Goal: Task Accomplishment & Management: Manage account settings

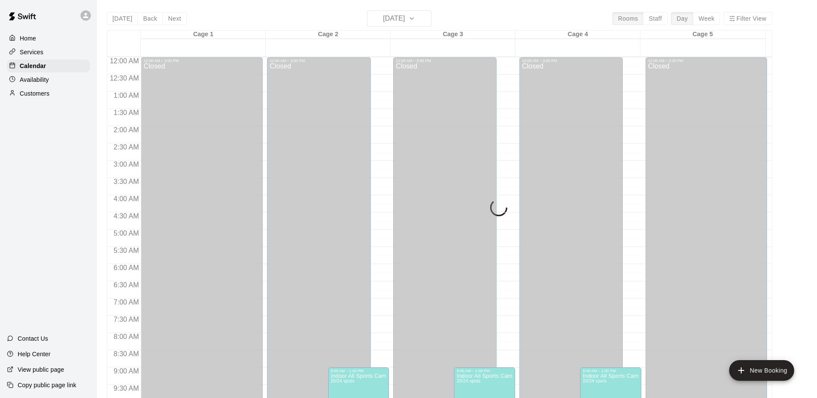
scroll to position [450, 0]
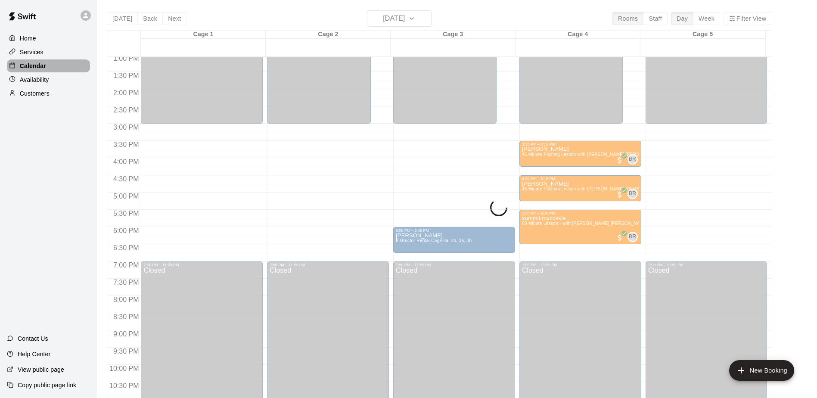
click at [51, 69] on div "Calendar" at bounding box center [48, 65] width 83 height 13
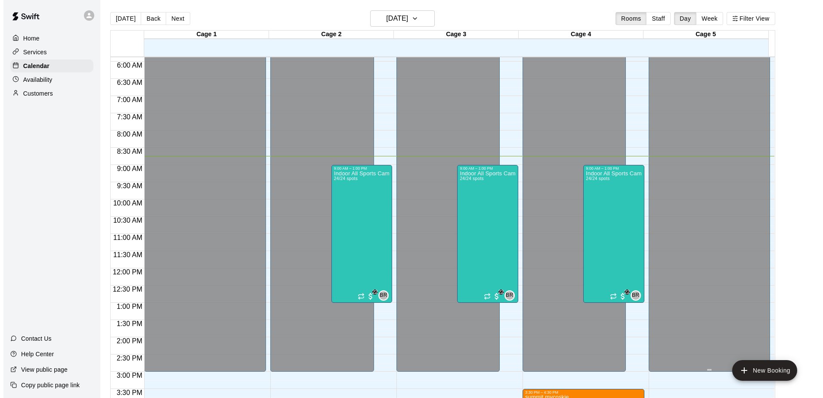
scroll to position [215, 0]
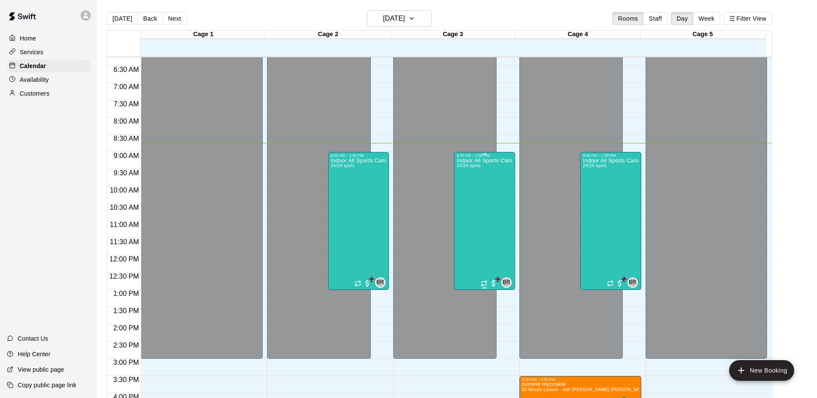
click at [492, 198] on div "Indoor All Sports Camp- Summer (8/11-8/15) 24/24 spots" at bounding box center [484, 357] width 56 height 398
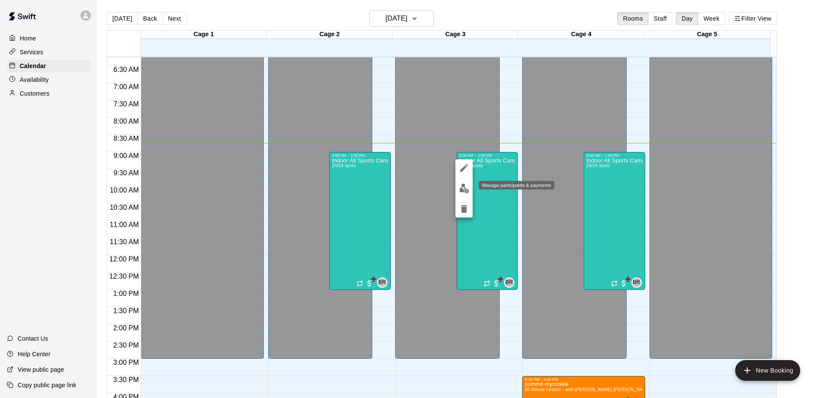
click at [465, 189] on img "edit" at bounding box center [464, 188] width 10 height 10
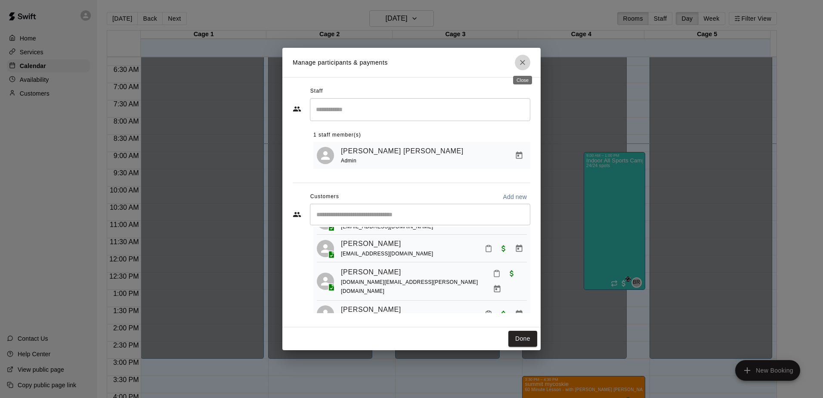
click at [525, 59] on icon "Close" at bounding box center [522, 62] width 9 height 9
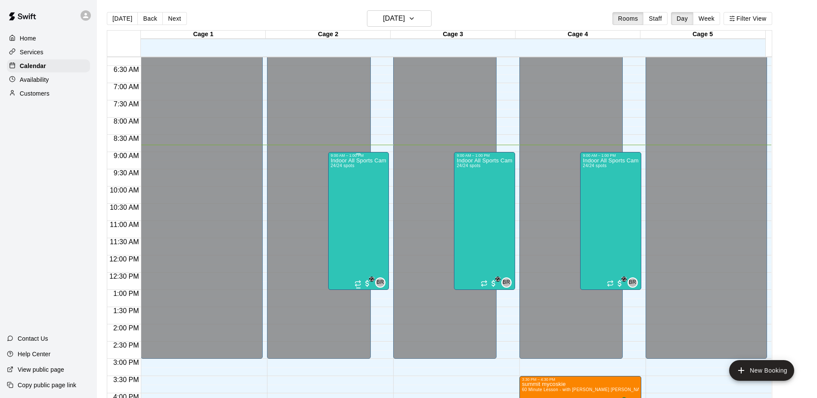
click at [363, 191] on div "Indoor All Sports Camp- Summer (8/11-8/15) 24/24 spots" at bounding box center [359, 357] width 56 height 398
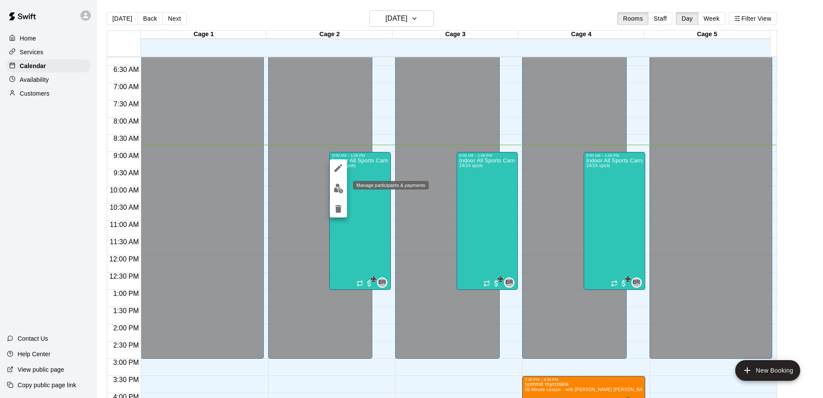
click at [336, 187] on img "edit" at bounding box center [339, 188] width 10 height 10
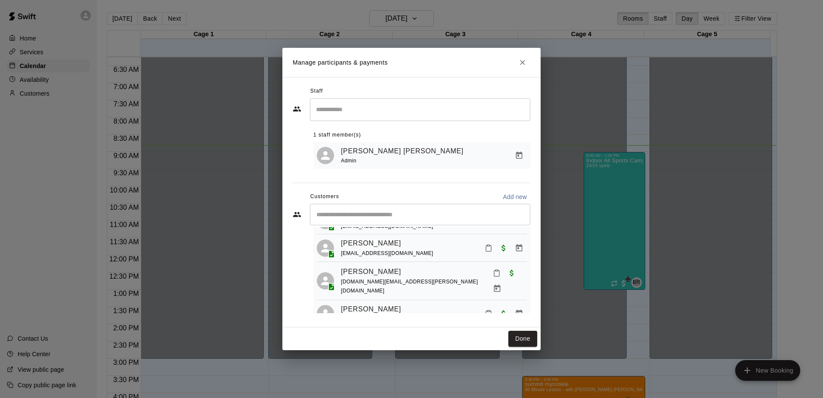
scroll to position [195, 0]
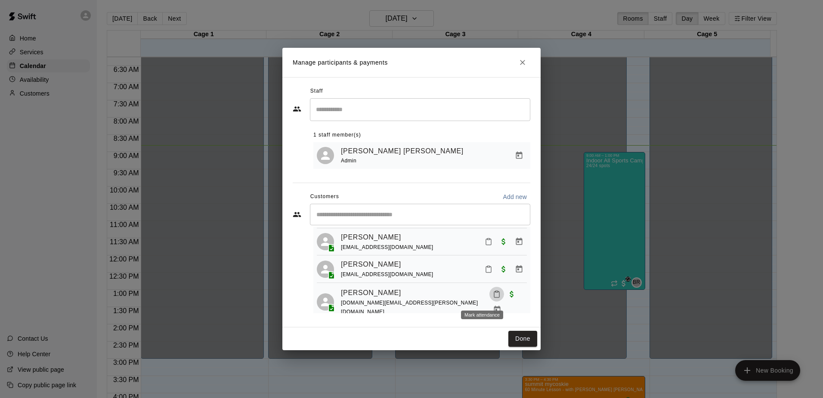
click at [493, 294] on icon "Mark attendance" at bounding box center [497, 294] width 8 height 8
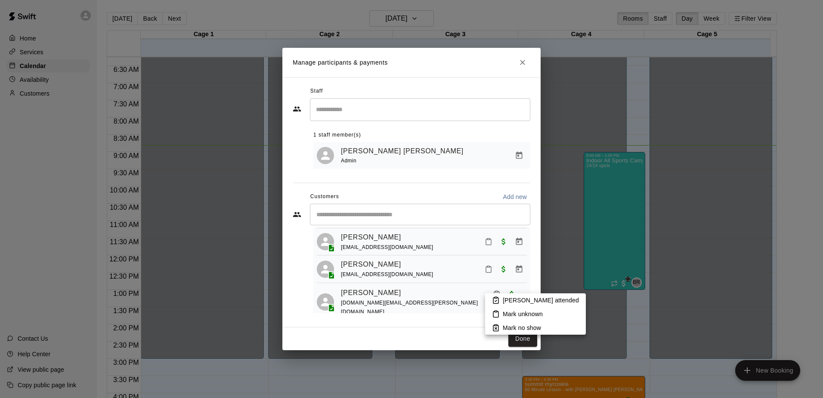
click at [510, 303] on p "[PERSON_NAME] attended" at bounding box center [541, 300] width 76 height 9
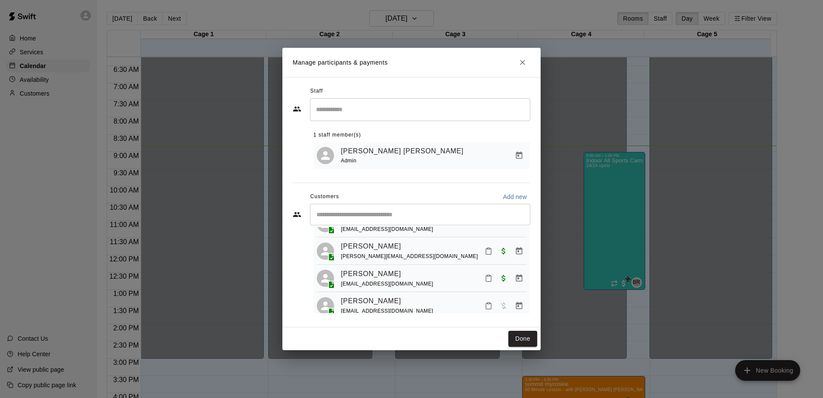
scroll to position [625, 0]
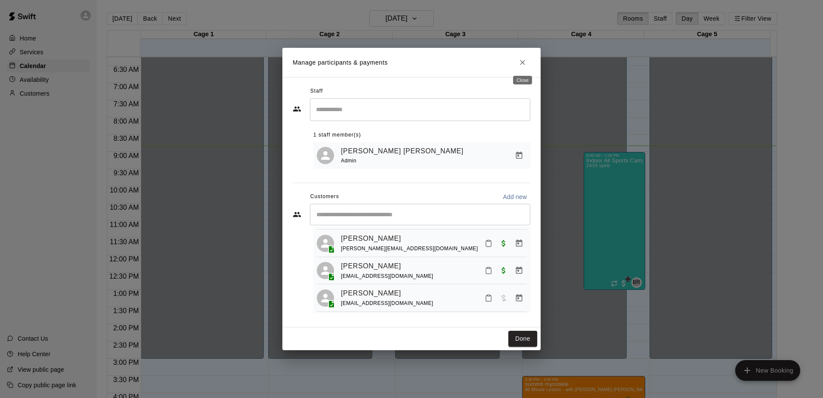
click at [522, 63] on icon "Close" at bounding box center [522, 62] width 9 height 9
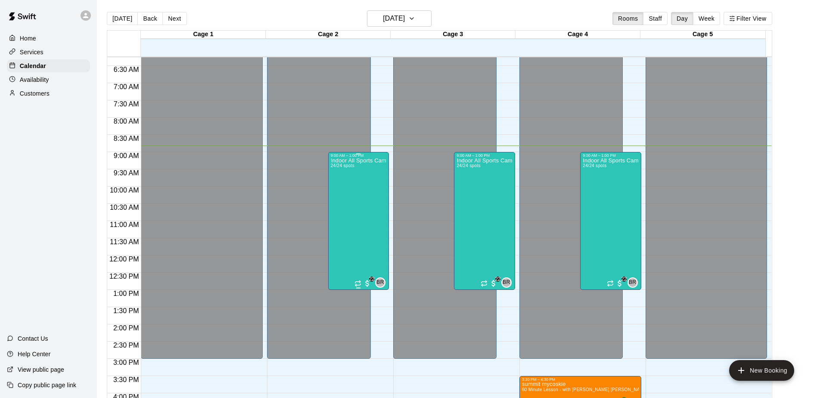
click at [353, 193] on div "Indoor All Sports Camp- Summer (8/11-8/15) 24/24 spots" at bounding box center [359, 357] width 56 height 398
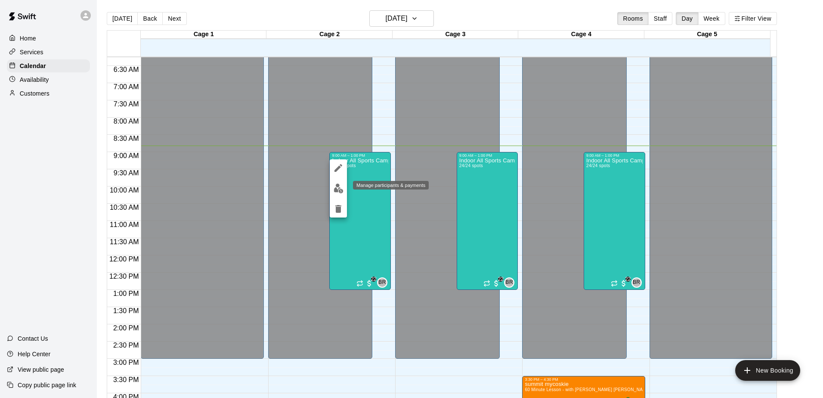
click at [337, 184] on img "edit" at bounding box center [339, 188] width 10 height 10
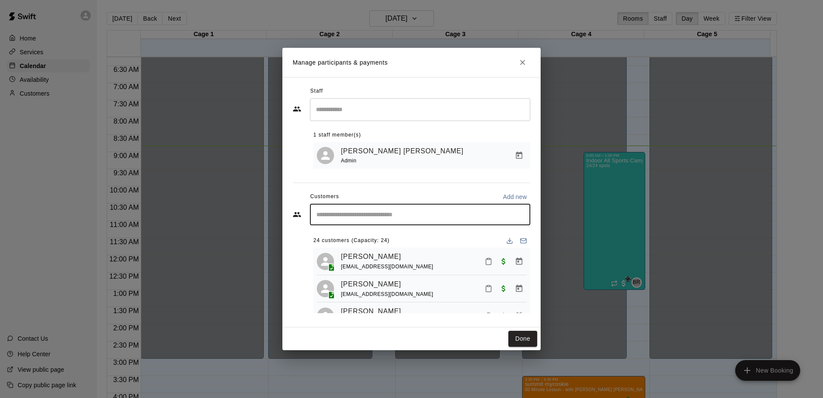
click at [403, 213] on input "Start typing to search customers..." at bounding box center [420, 214] width 213 height 9
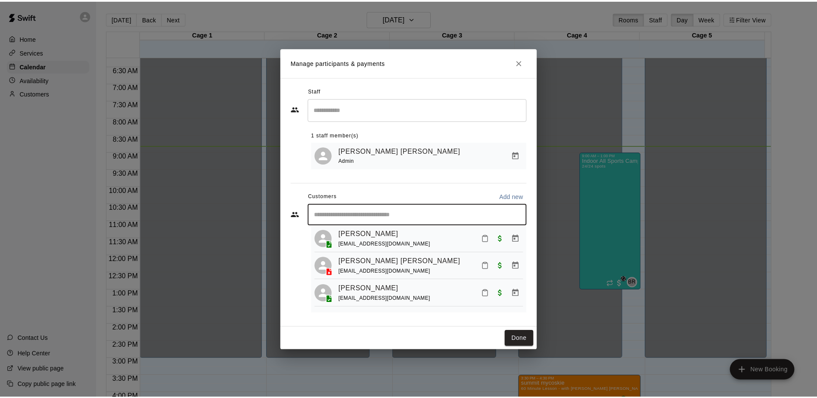
scroll to position [86, 0]
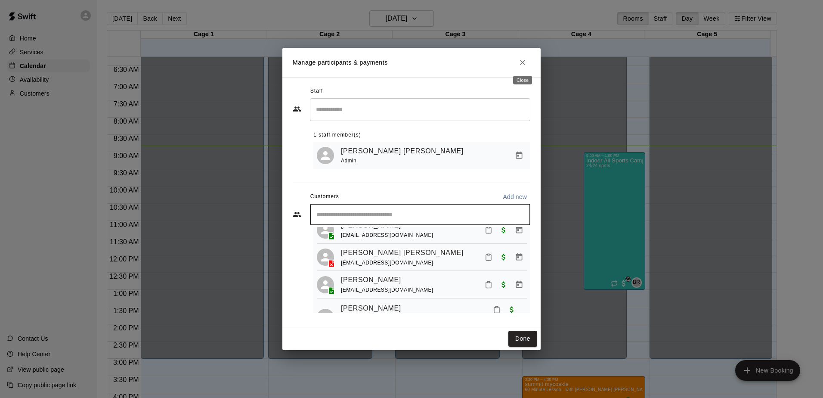
click at [523, 60] on icon "Close" at bounding box center [522, 62] width 9 height 9
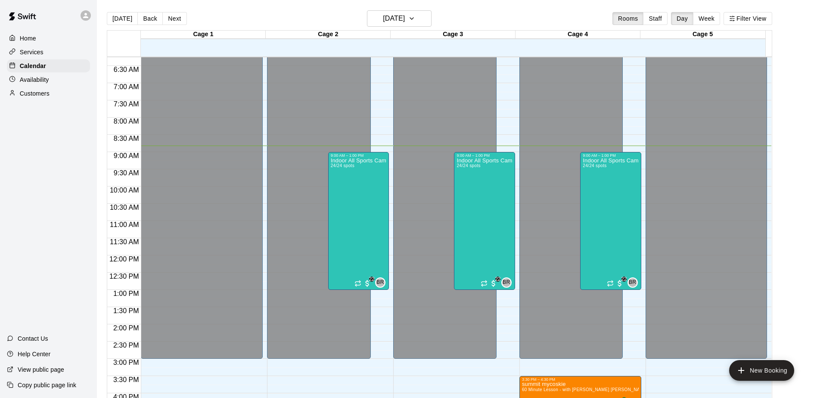
click at [45, 74] on div "Home Services Calendar Availability Customers" at bounding box center [48, 66] width 97 height 70
click at [45, 83] on p "Availability" at bounding box center [34, 79] width 29 height 9
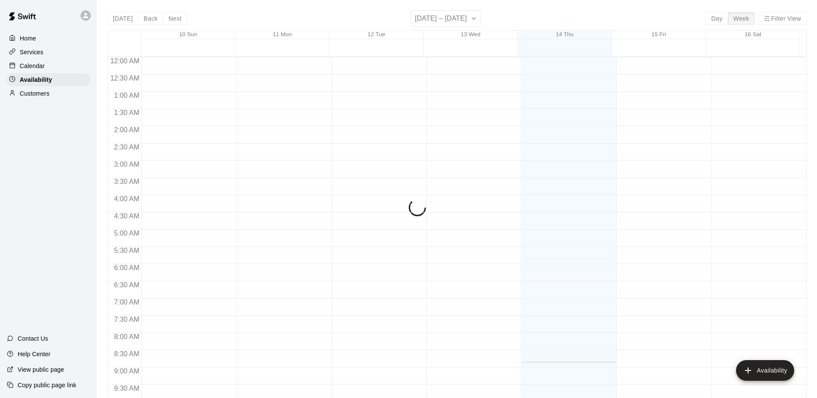
scroll to position [305, 0]
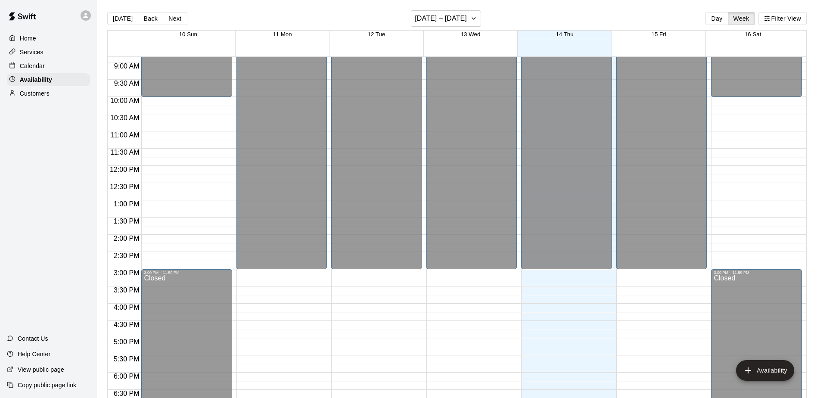
click at [44, 65] on div "Calendar" at bounding box center [48, 65] width 83 height 13
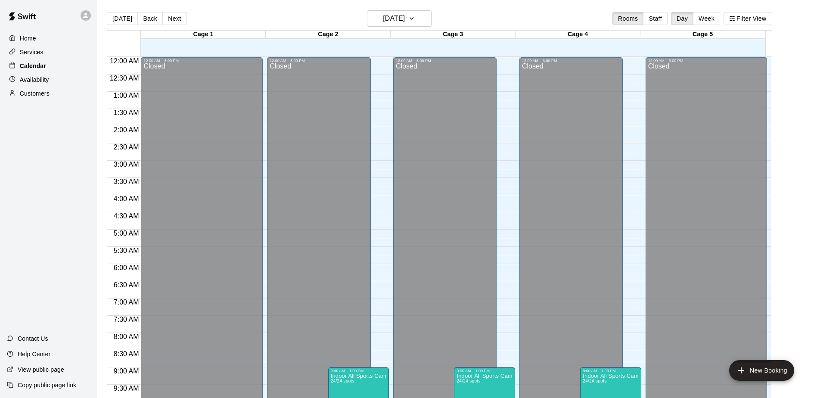
scroll to position [305, 0]
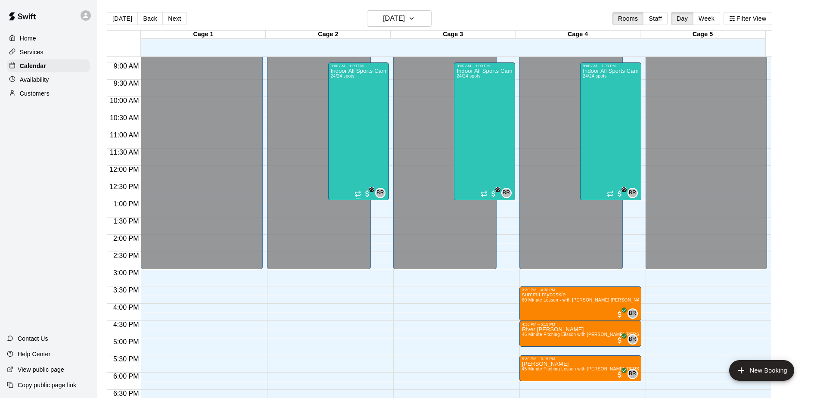
click at [361, 108] on div "Indoor All Sports Camp- Summer (8/11-8/15) 24/24 spots" at bounding box center [359, 267] width 56 height 398
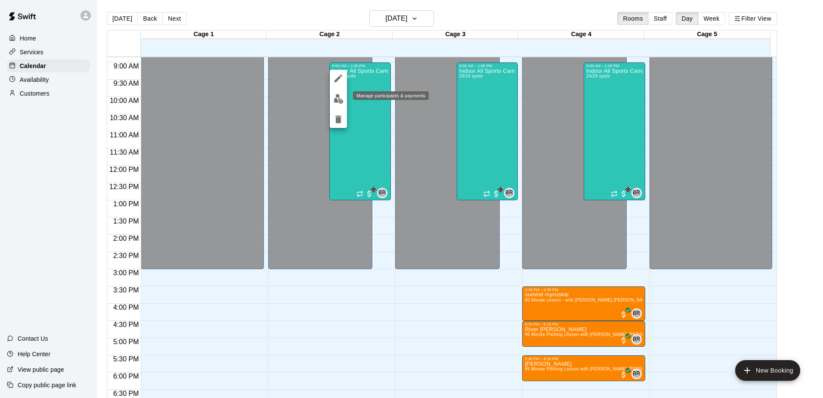
click at [337, 98] on img "edit" at bounding box center [339, 99] width 10 height 10
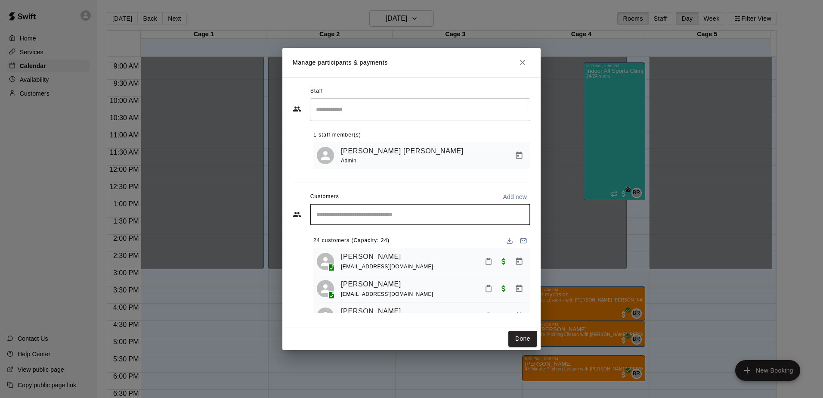
click at [384, 213] on input "Start typing to search customers..." at bounding box center [420, 214] width 213 height 9
type input "**********"
click at [520, 213] on icon "Clear" at bounding box center [521, 214] width 9 height 9
click at [523, 64] on icon "Close" at bounding box center [522, 62] width 9 height 9
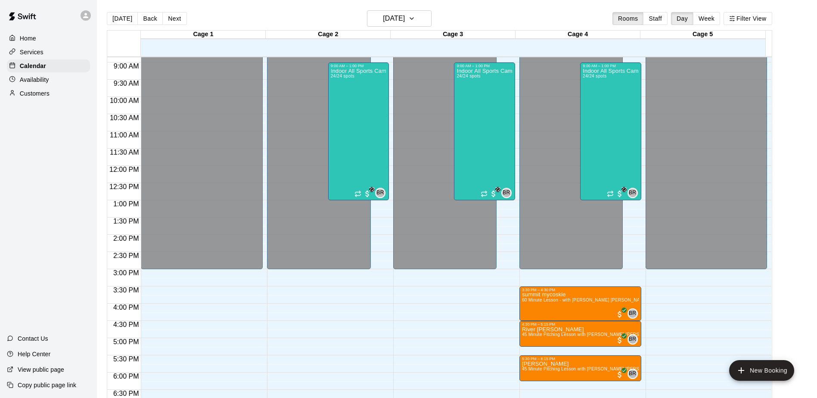
click at [48, 84] on p "Availability" at bounding box center [34, 79] width 29 height 9
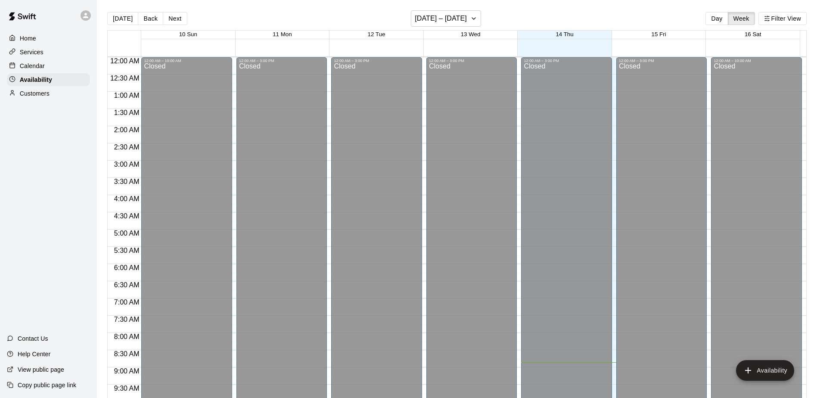
scroll to position [305, 0]
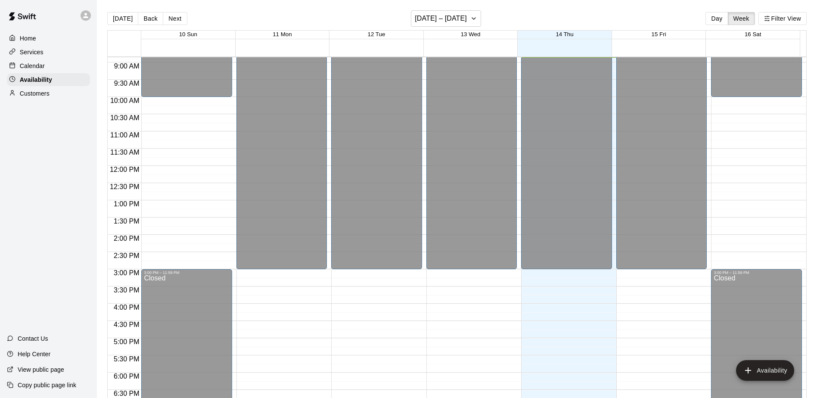
click at [50, 97] on p "Customers" at bounding box center [35, 93] width 30 height 9
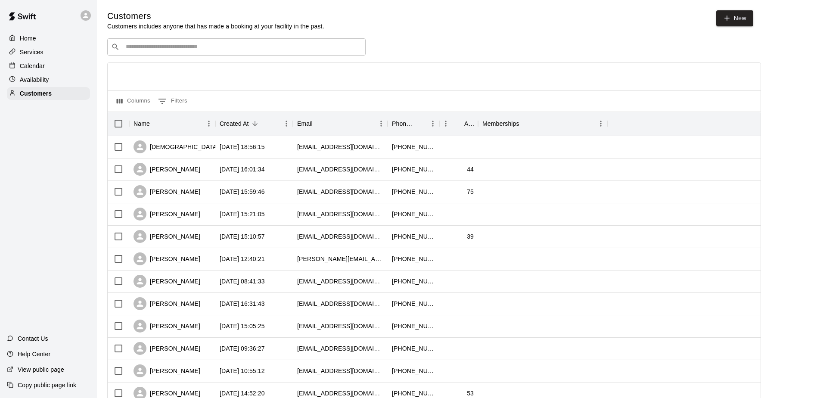
click at [162, 43] on div "​ ​" at bounding box center [236, 46] width 258 height 17
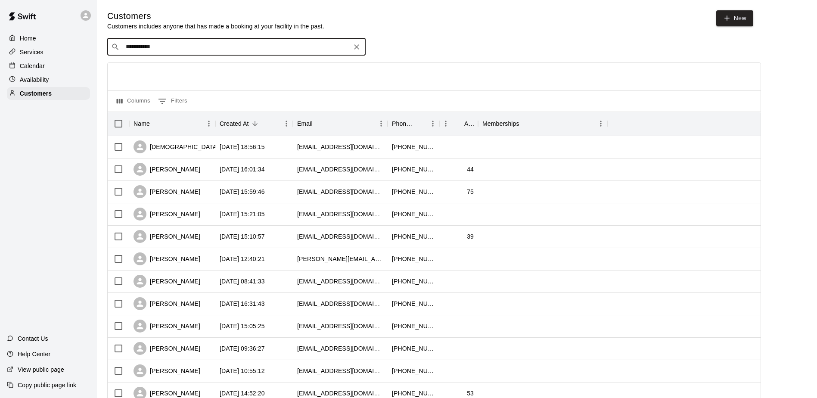
click at [184, 48] on input "**********" at bounding box center [236, 47] width 226 height 9
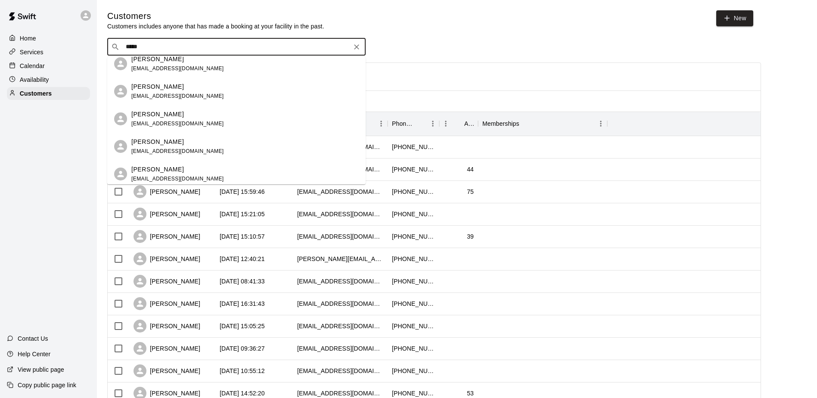
scroll to position [947, 0]
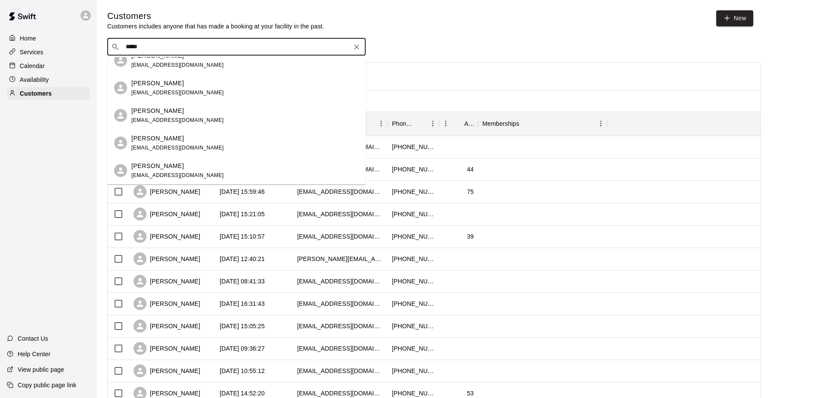
click at [244, 44] on input "*****" at bounding box center [236, 47] width 226 height 9
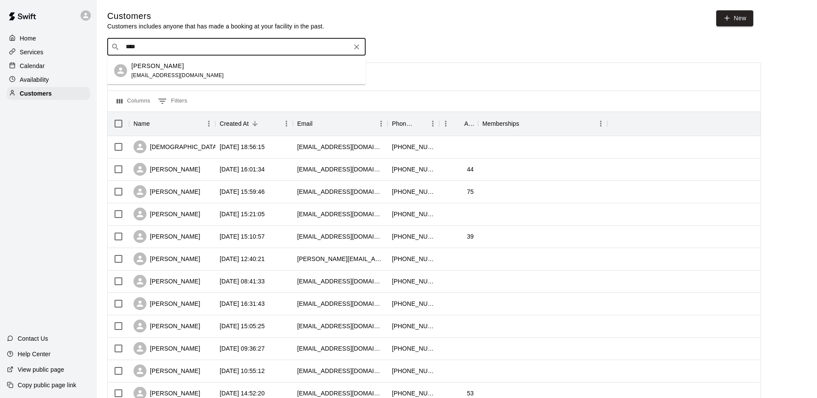
type input "*****"
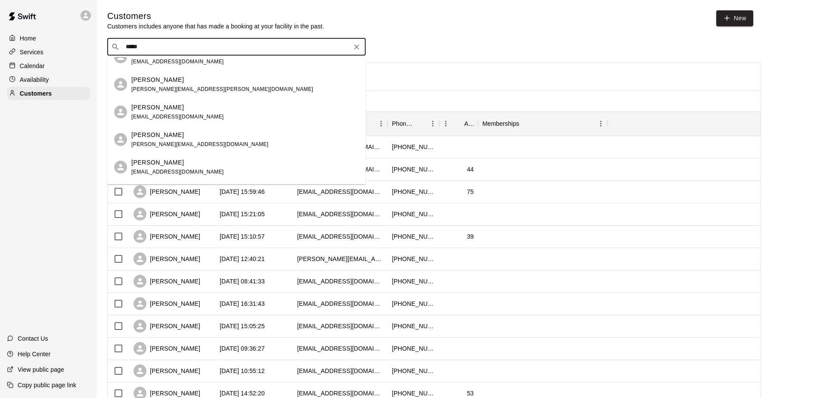
scroll to position [125, 0]
click at [201, 115] on div "[PERSON_NAME] [EMAIL_ADDRESS][DOMAIN_NAME]" at bounding box center [244, 111] width 227 height 19
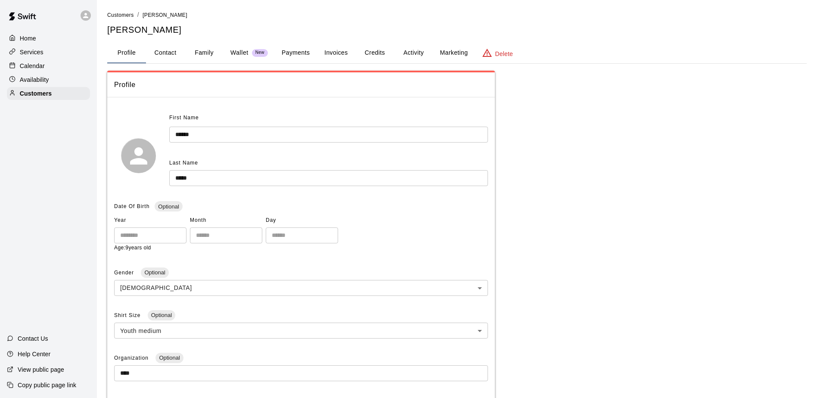
click at [297, 53] on button "Payments" at bounding box center [296, 53] width 42 height 21
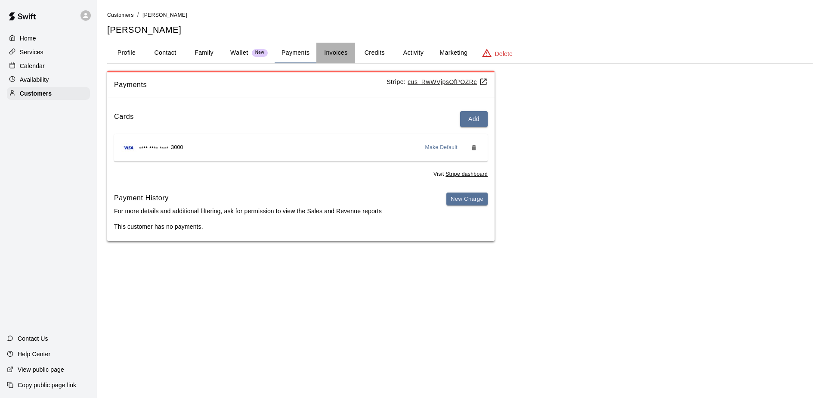
click at [342, 56] on button "Invoices" at bounding box center [335, 53] width 39 height 21
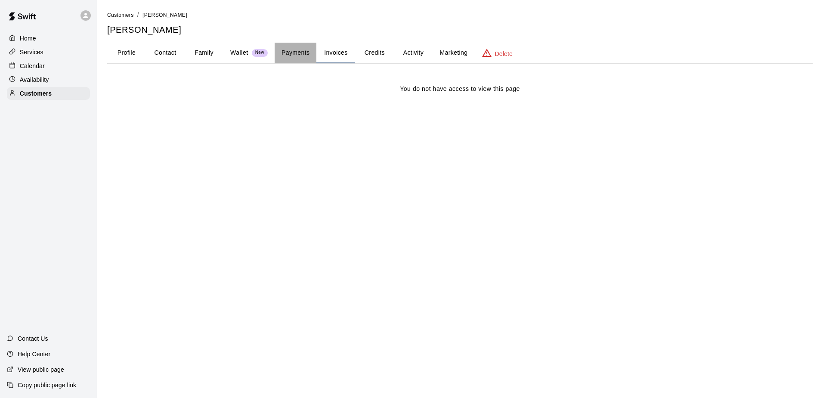
click at [297, 56] on button "Payments" at bounding box center [296, 53] width 42 height 21
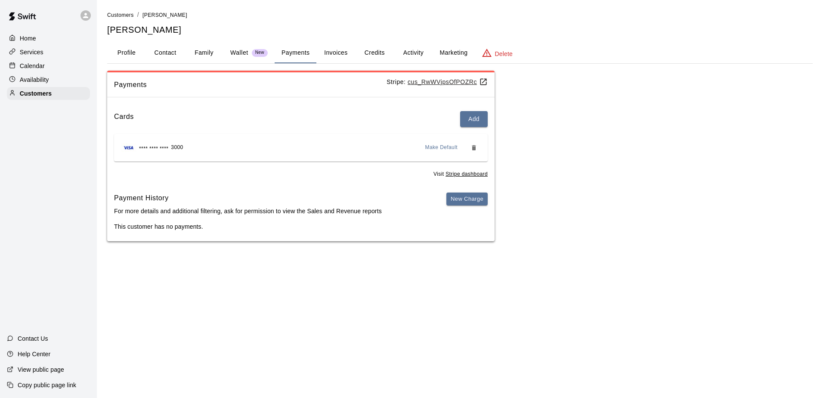
click at [240, 46] on button "Wallet New" at bounding box center [248, 53] width 51 height 21
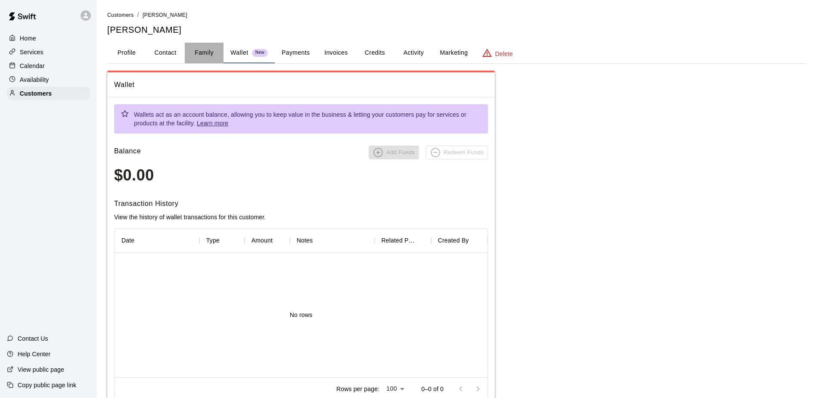
click at [198, 53] on button "Family" at bounding box center [204, 53] width 39 height 21
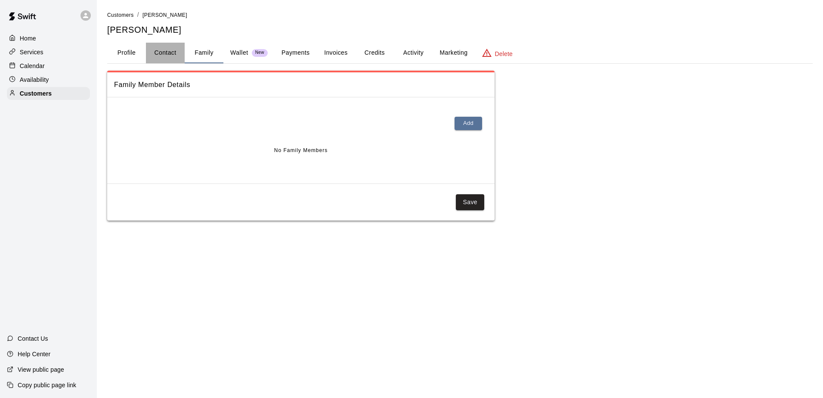
click at [168, 52] on button "Contact" at bounding box center [165, 53] width 39 height 21
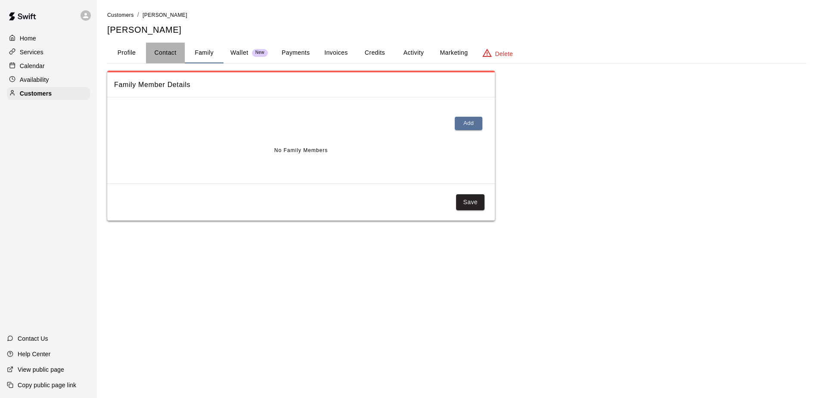
select select "**"
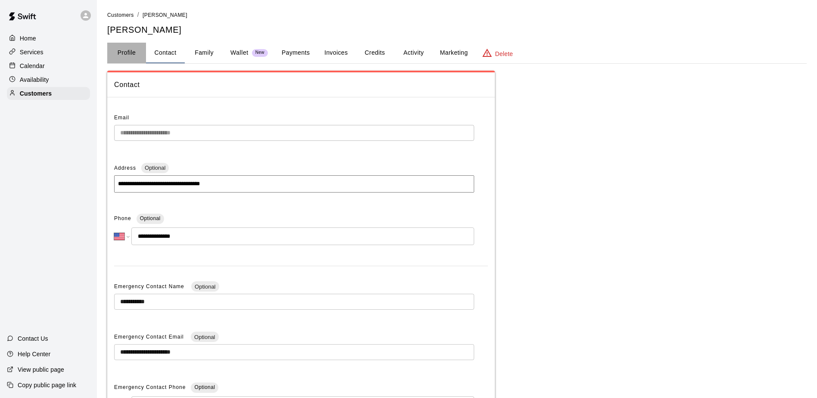
click at [124, 52] on button "Profile" at bounding box center [126, 53] width 39 height 21
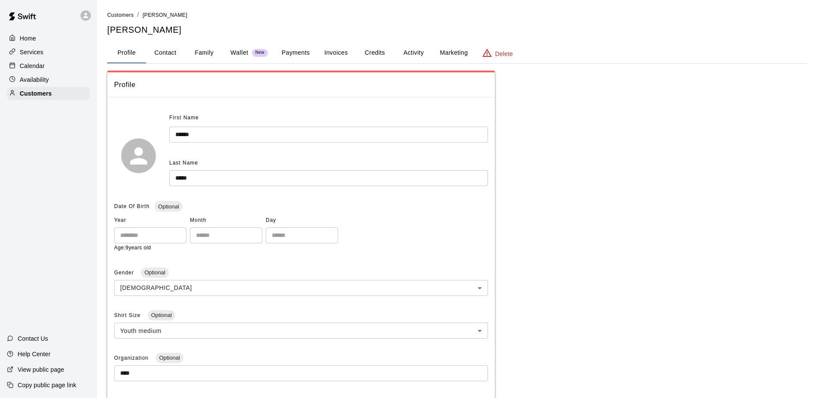
click at [54, 71] on div "Calendar" at bounding box center [48, 65] width 83 height 13
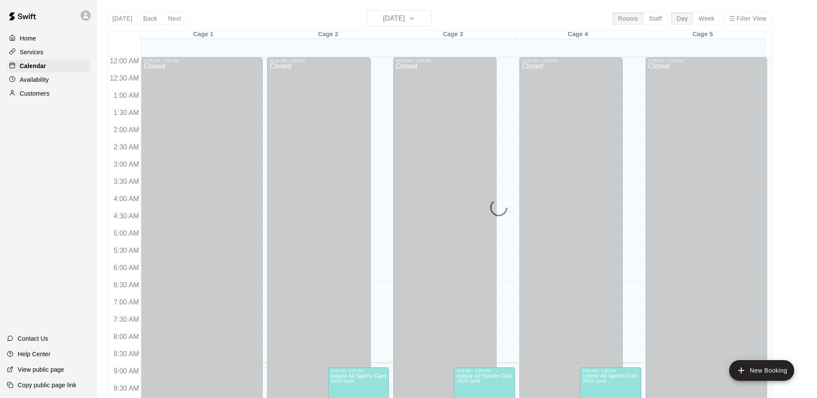
scroll to position [306, 0]
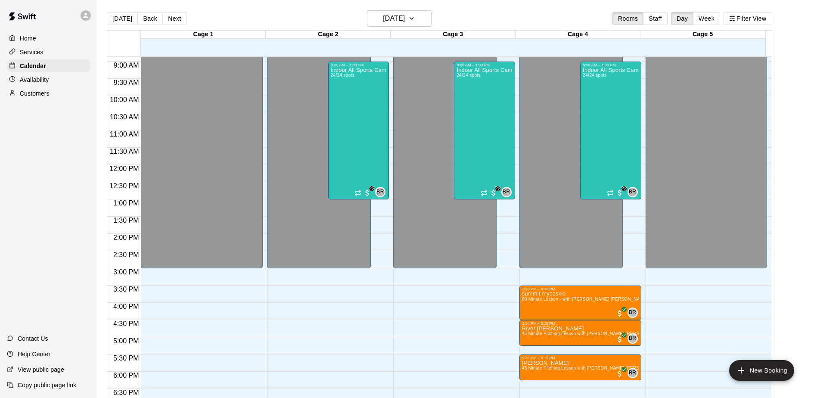
click at [49, 86] on div "Availability" at bounding box center [48, 79] width 83 height 13
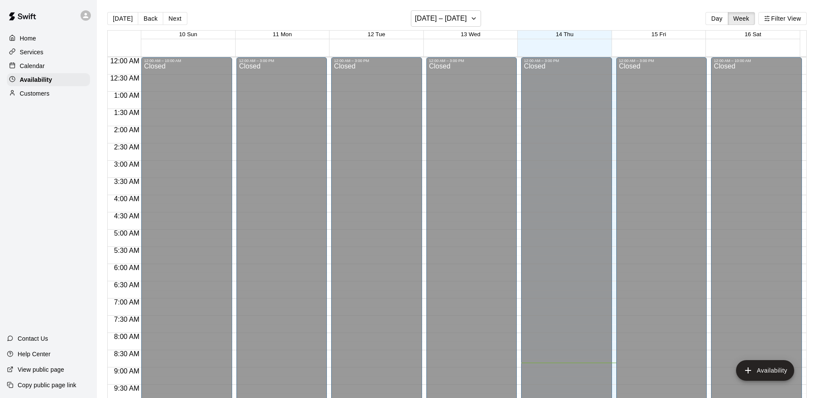
scroll to position [306, 0]
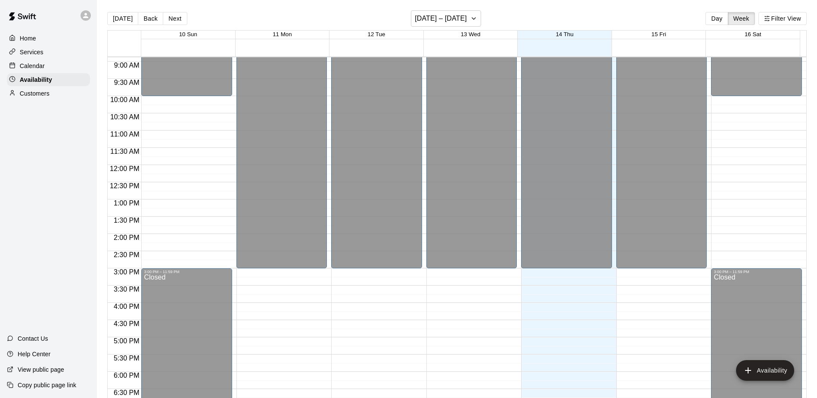
click at [51, 95] on div "Customers" at bounding box center [48, 93] width 83 height 13
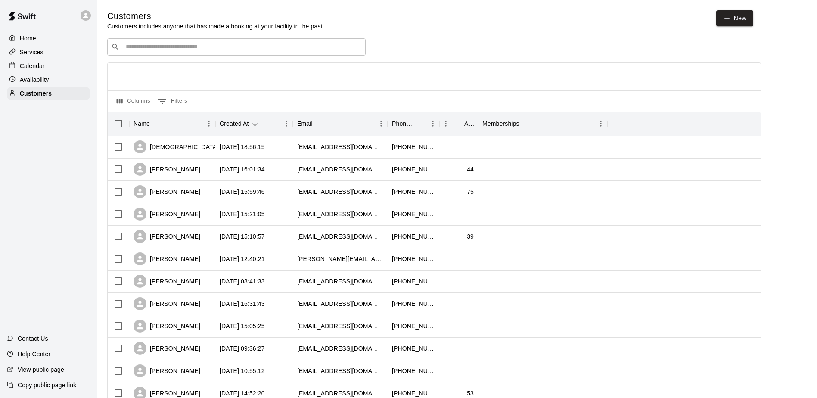
click at [246, 37] on div "Customers Customers includes anyone that has made a booking at your facility in…" at bounding box center [456, 364] width 699 height 709
click at [250, 49] on input "Search customers by name or email" at bounding box center [242, 47] width 238 height 9
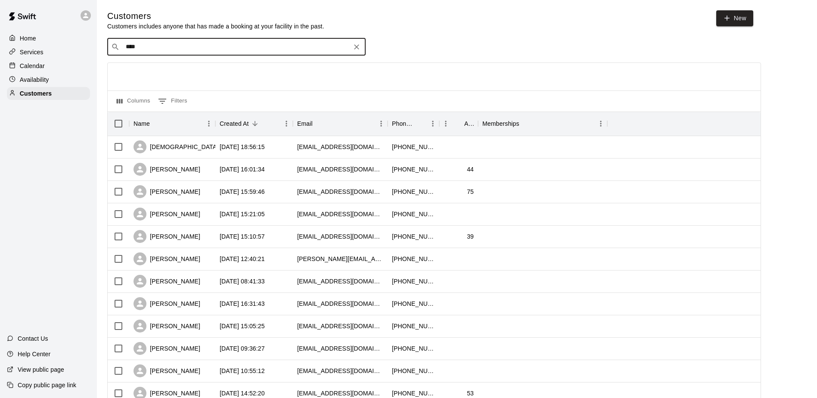
type input "*****"
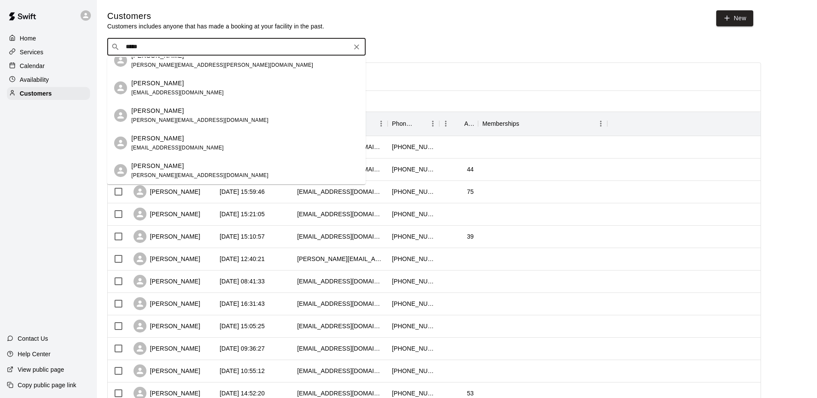
scroll to position [105, 0]
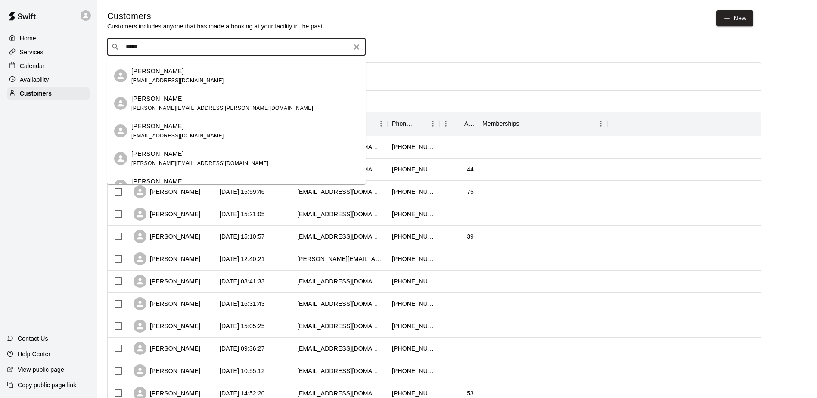
click at [182, 133] on span "[EMAIL_ADDRESS][DOMAIN_NAME]" at bounding box center [177, 136] width 93 height 6
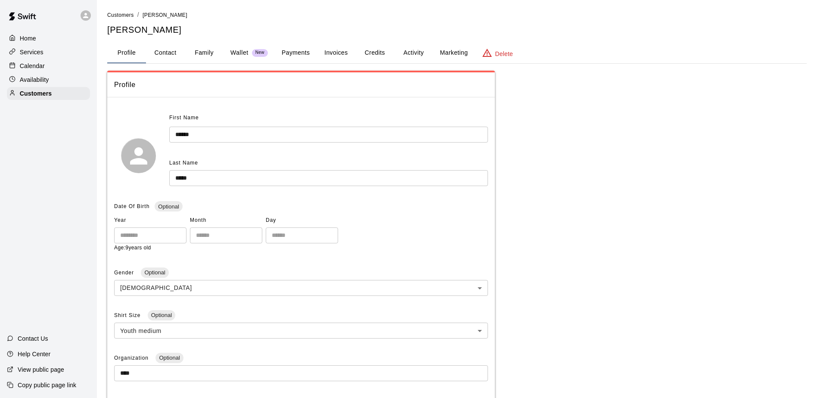
drag, startPoint x: 41, startPoint y: 69, endPoint x: 41, endPoint y: 65, distance: 4.7
click at [41, 69] on p "Calendar" at bounding box center [32, 66] width 25 height 9
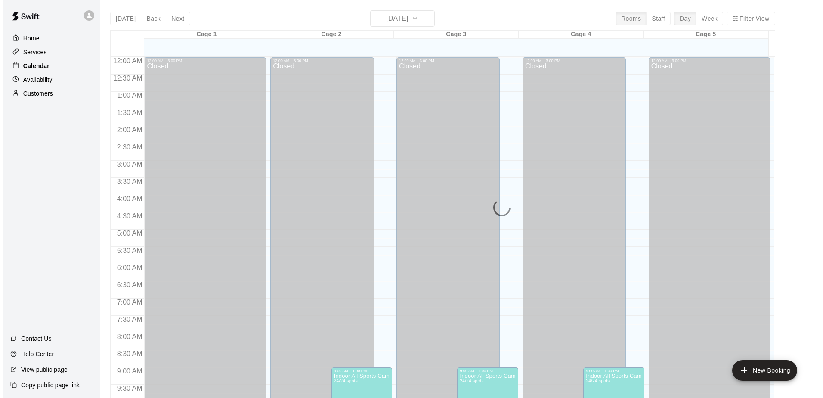
scroll to position [306, 0]
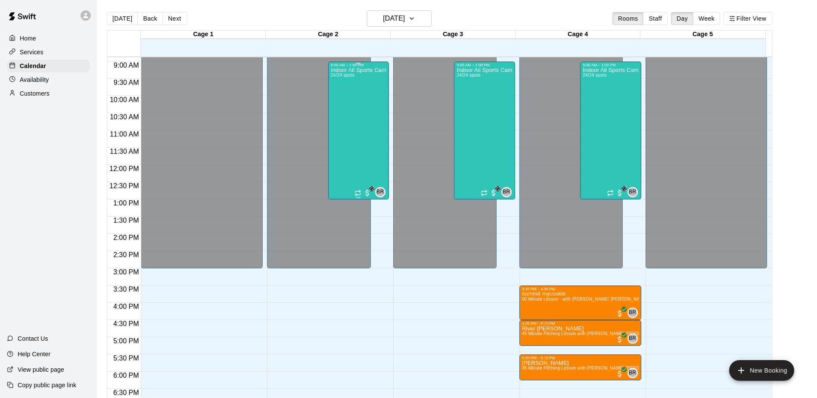
click at [346, 110] on div "Indoor All Sports Camp- Summer (8/11-8/15) 24/24 spots" at bounding box center [359, 266] width 56 height 398
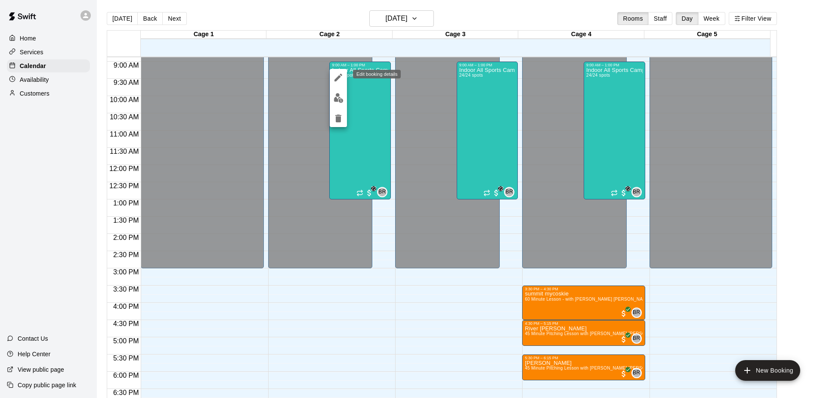
click at [337, 77] on icon "edit" at bounding box center [338, 77] width 10 height 10
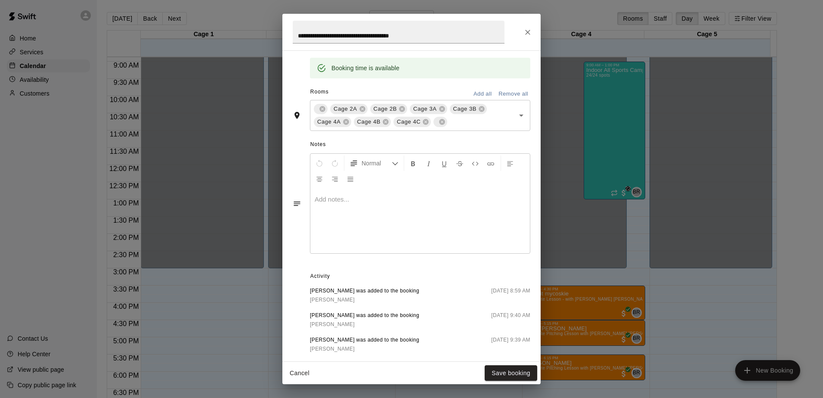
scroll to position [258, 0]
click at [527, 34] on icon "Close" at bounding box center [527, 32] width 9 height 9
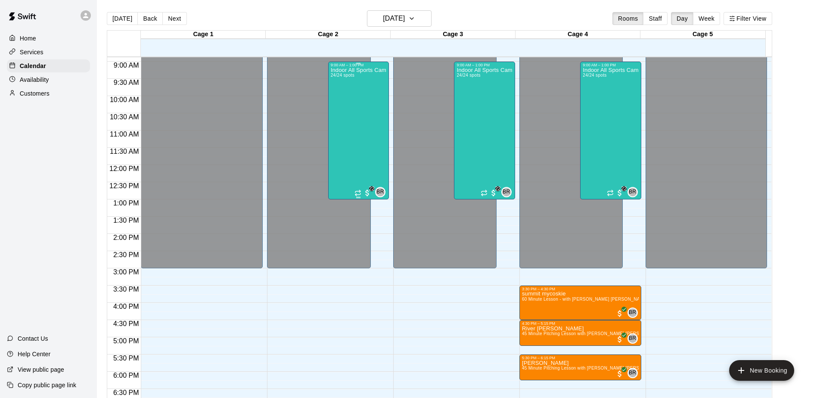
click at [366, 132] on div "Indoor All Sports Camp- Summer (8/11-8/15) 24/24 spots" at bounding box center [359, 266] width 56 height 398
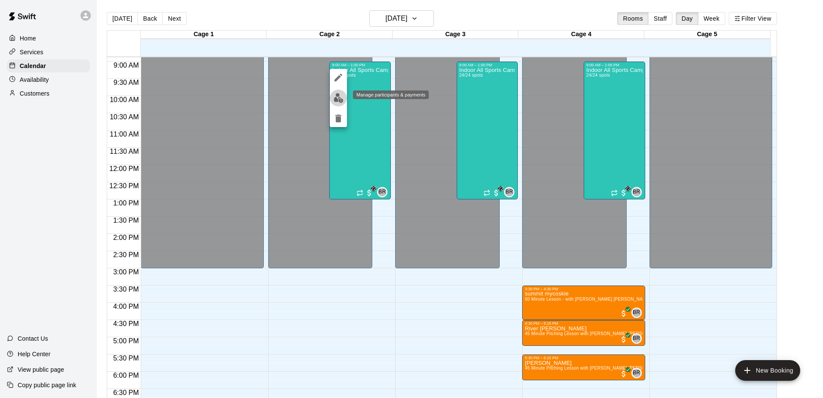
click at [340, 95] on img "edit" at bounding box center [339, 98] width 10 height 10
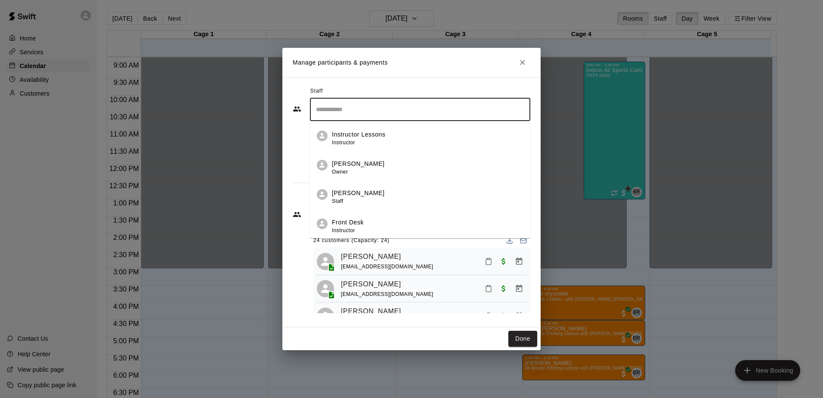
click at [335, 112] on input "Search staff" at bounding box center [420, 109] width 213 height 15
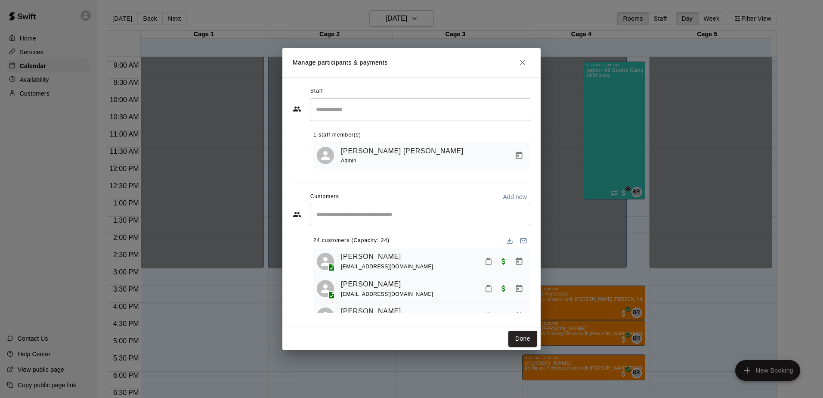
click at [293, 148] on div "​ 1 staff member(s) [PERSON_NAME] [PERSON_NAME] Admin" at bounding box center [412, 133] width 238 height 71
click at [351, 217] on input "Start typing to search customers..." at bounding box center [420, 214] width 213 height 9
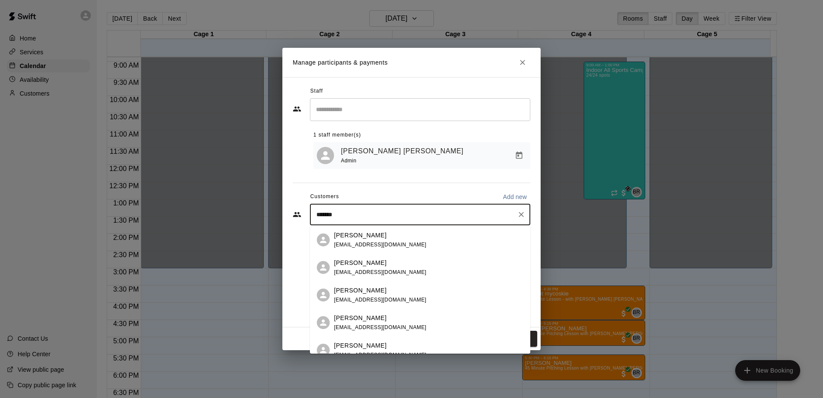
type input "********"
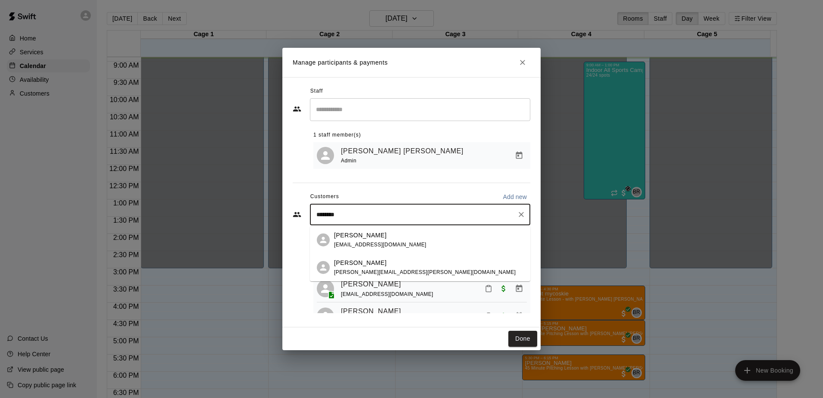
click at [387, 235] on div "[PERSON_NAME]" at bounding box center [380, 235] width 93 height 9
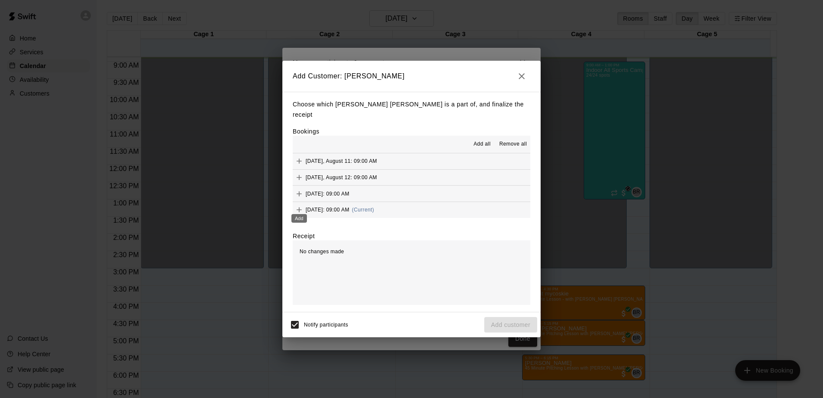
click at [296, 206] on icon "Add" at bounding box center [299, 209] width 9 height 9
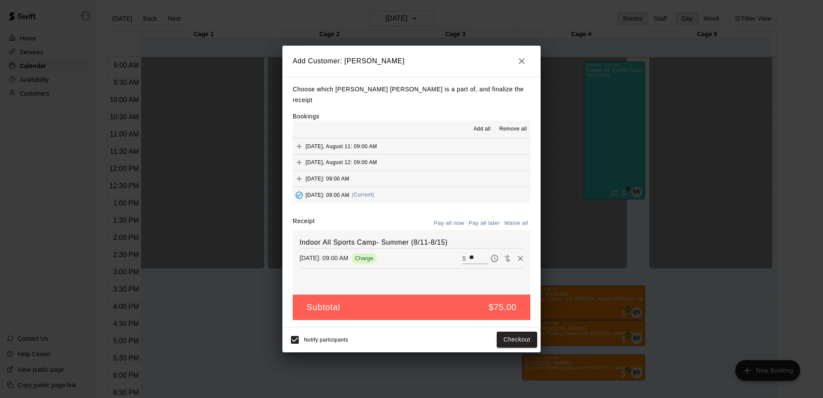
click at [479, 217] on button "Pay all later" at bounding box center [485, 223] width 36 height 13
click at [519, 331] on button "Add customer" at bounding box center [510, 339] width 53 height 16
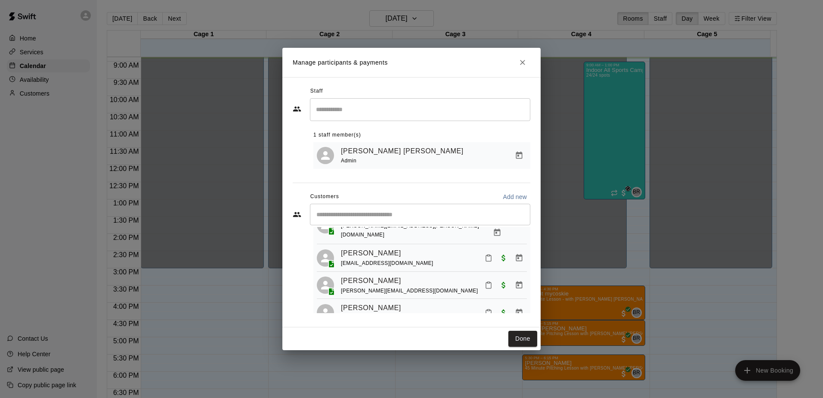
scroll to position [567, 0]
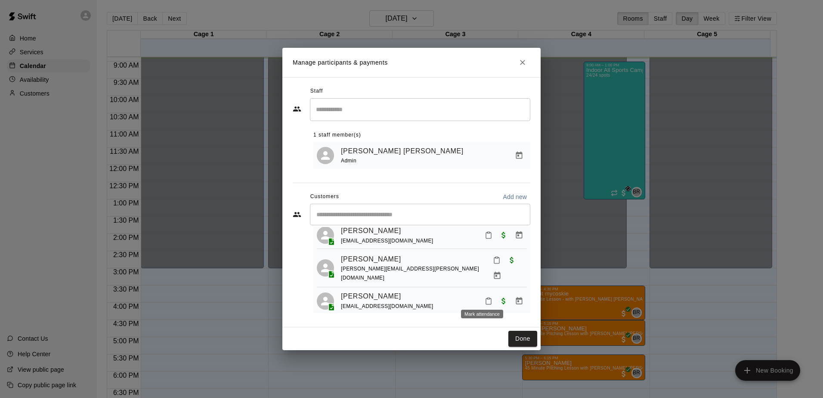
click at [486, 299] on icon "Mark attendance" at bounding box center [488, 301] width 5 height 6
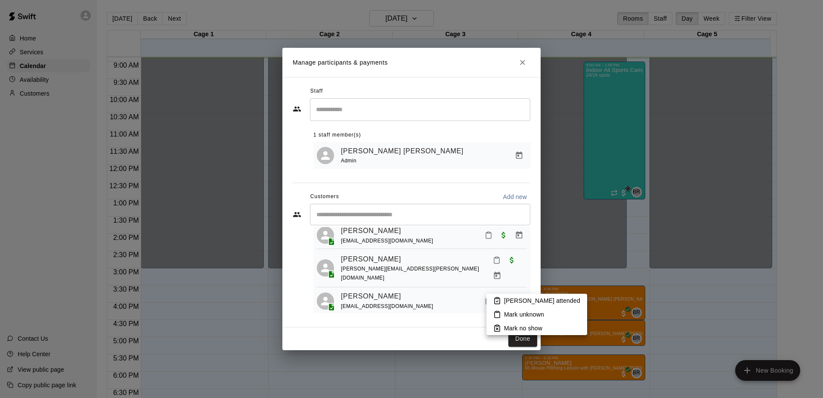
click at [525, 300] on p "[PERSON_NAME] attended" at bounding box center [542, 300] width 76 height 9
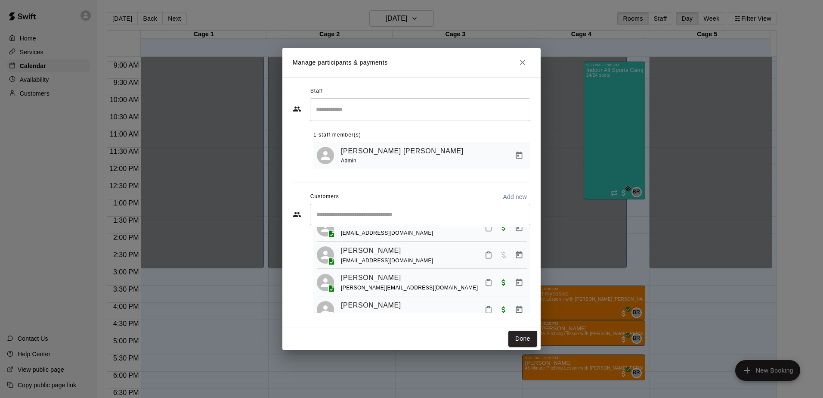
scroll to position [395, 0]
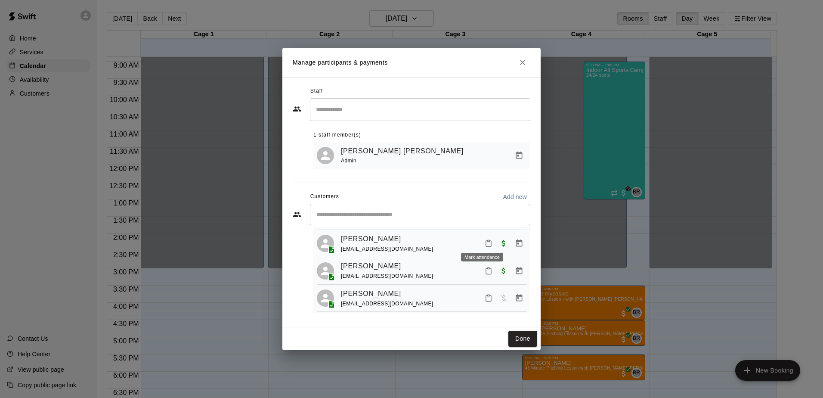
click at [485, 243] on icon "Mark attendance" at bounding box center [489, 243] width 8 height 8
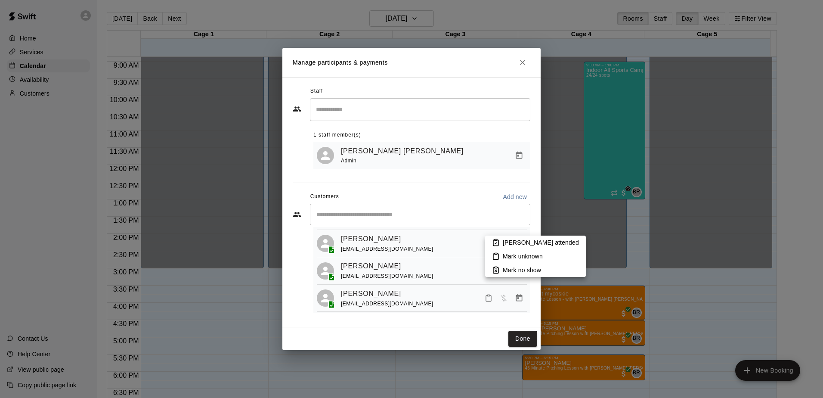
click at [539, 243] on p "[PERSON_NAME] attended" at bounding box center [541, 242] width 76 height 9
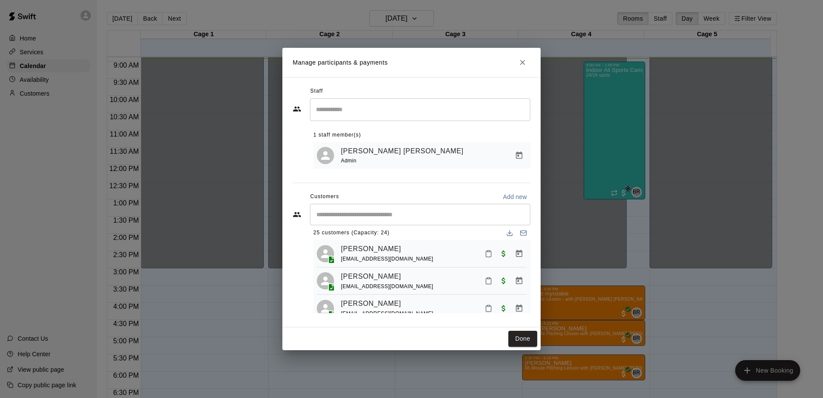
scroll to position [51, 0]
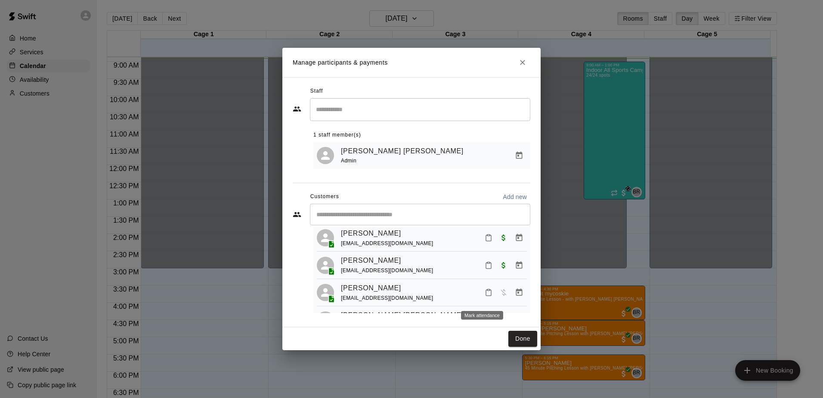
click at [485, 296] on icon "Mark attendance" at bounding box center [489, 292] width 8 height 8
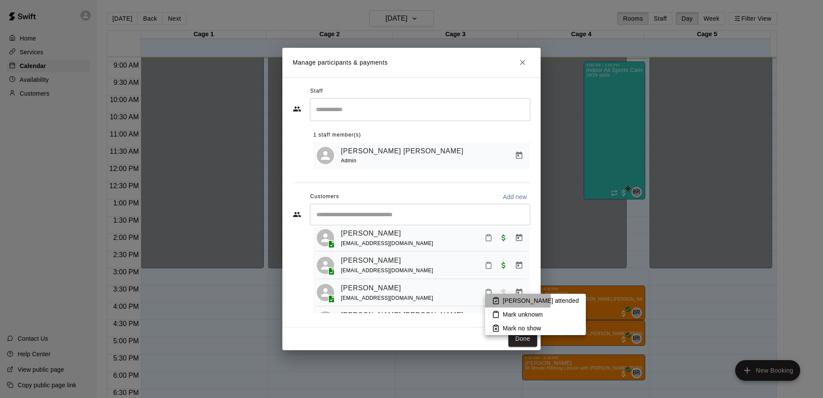
click at [493, 299] on icon at bounding box center [496, 301] width 8 height 8
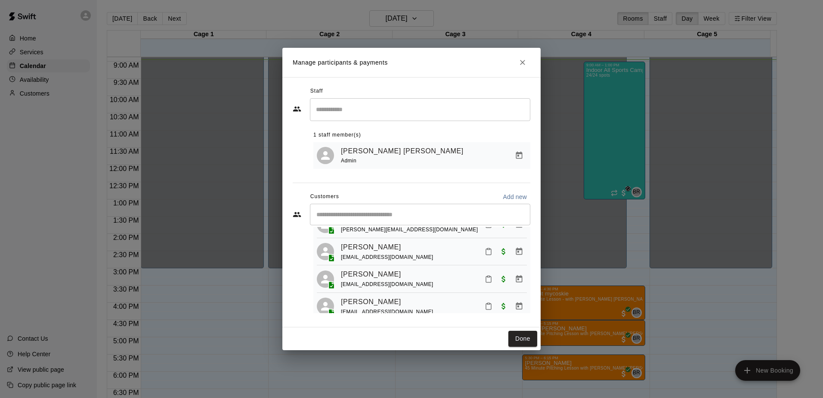
scroll to position [481, 0]
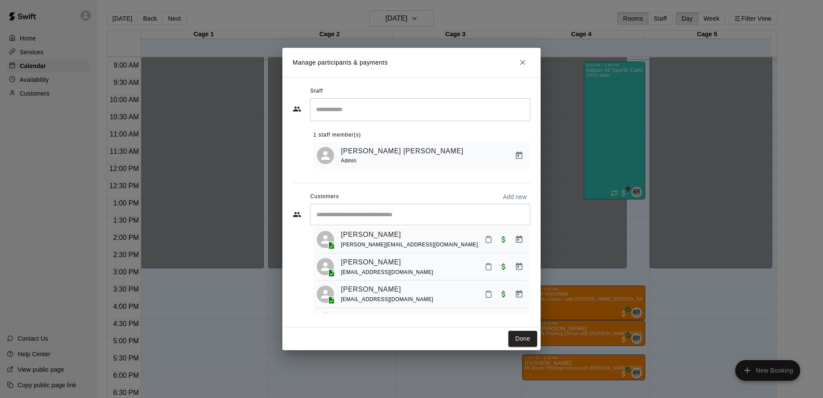
click at [486, 270] on icon "Mark attendance" at bounding box center [488, 267] width 5 height 6
click at [515, 268] on p "[PERSON_NAME] attended" at bounding box center [542, 272] width 76 height 9
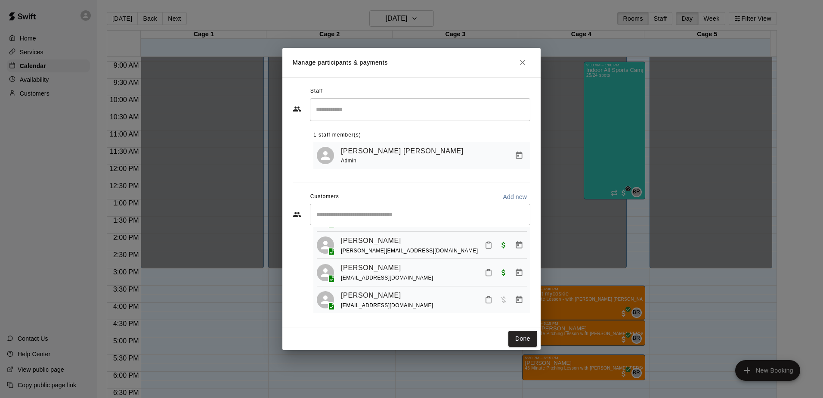
scroll to position [654, 0]
click at [403, 219] on input "Start typing to search customers..." at bounding box center [420, 214] width 213 height 9
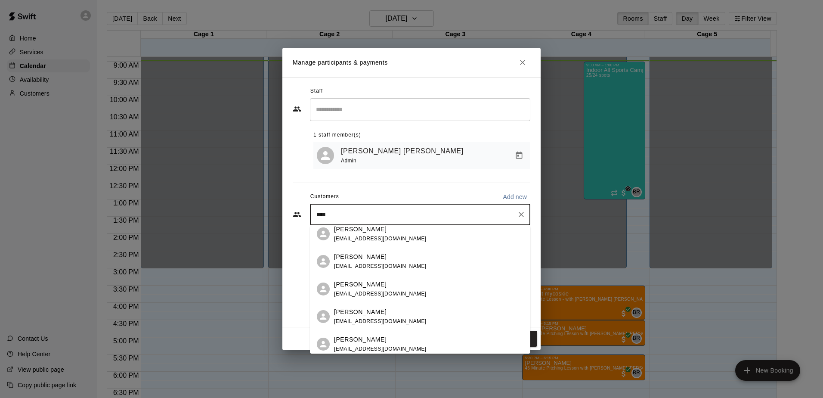
scroll to position [172, 0]
click at [398, 213] on input "****" at bounding box center [414, 214] width 200 height 9
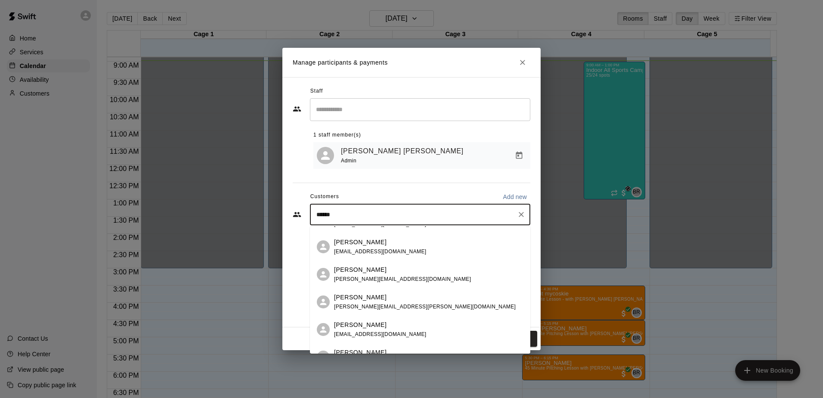
scroll to position [0, 0]
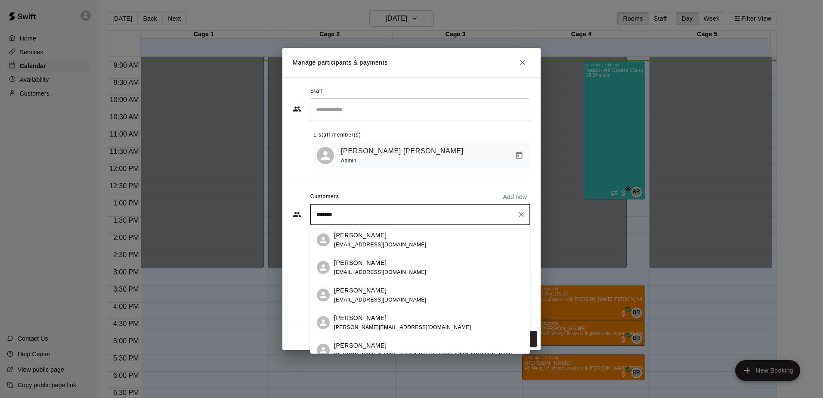
type input "********"
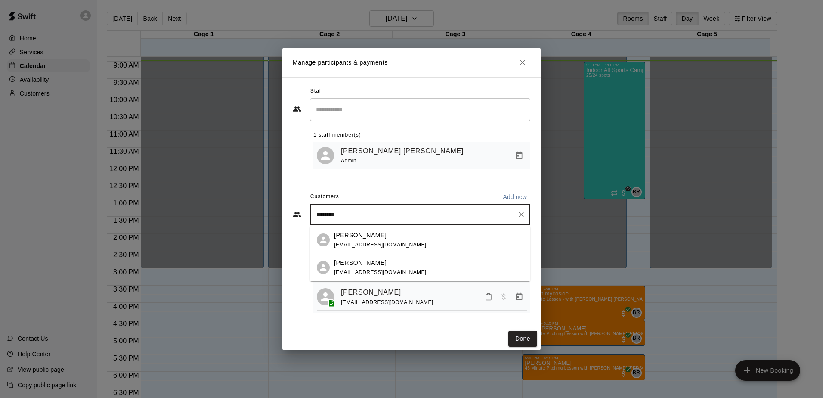
click at [390, 268] on div "[PERSON_NAME] [EMAIL_ADDRESS][DOMAIN_NAME]" at bounding box center [380, 267] width 93 height 19
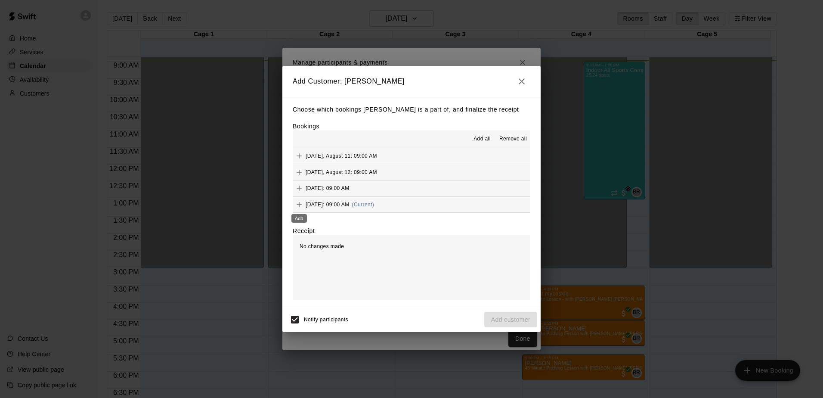
click at [300, 204] on icon "Add" at bounding box center [299, 204] width 9 height 9
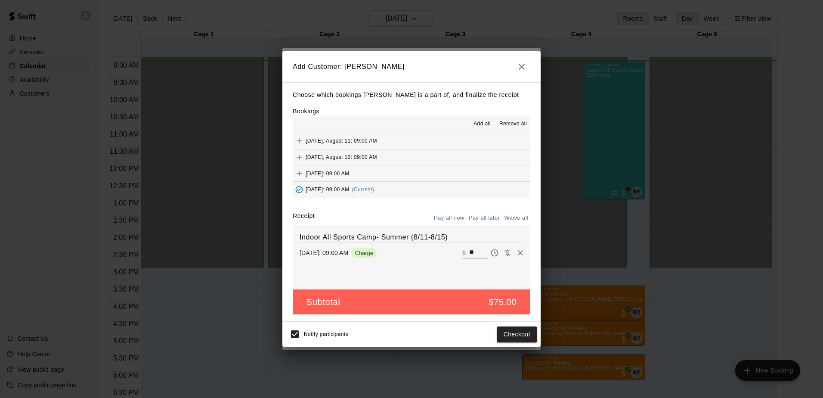
click at [486, 217] on button "Pay all later" at bounding box center [485, 217] width 36 height 13
click at [498, 331] on button "Add customer" at bounding box center [510, 334] width 53 height 16
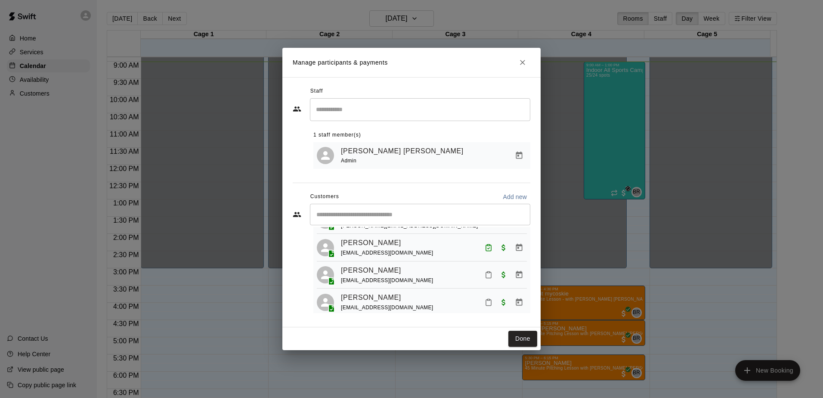
scroll to position [524, 0]
click at [419, 210] on div "​" at bounding box center [420, 215] width 220 height 22
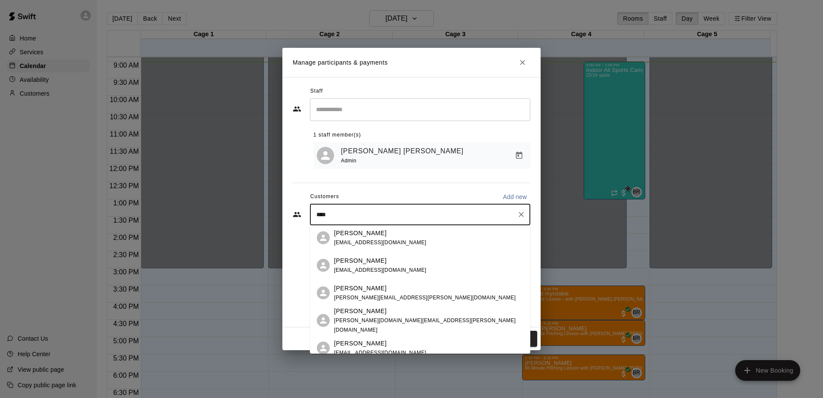
scroll to position [172, 0]
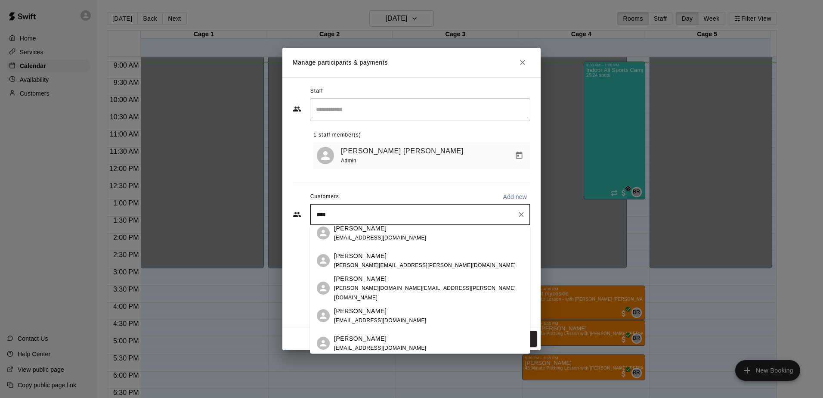
click at [389, 204] on div "**** ​" at bounding box center [420, 215] width 220 height 22
click at [389, 208] on div "**** ​" at bounding box center [420, 215] width 220 height 22
type input "****"
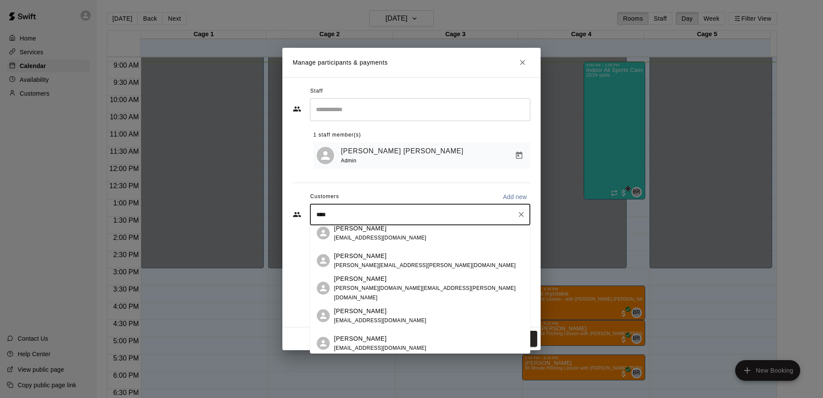
click at [387, 183] on hr at bounding box center [412, 183] width 238 height 0
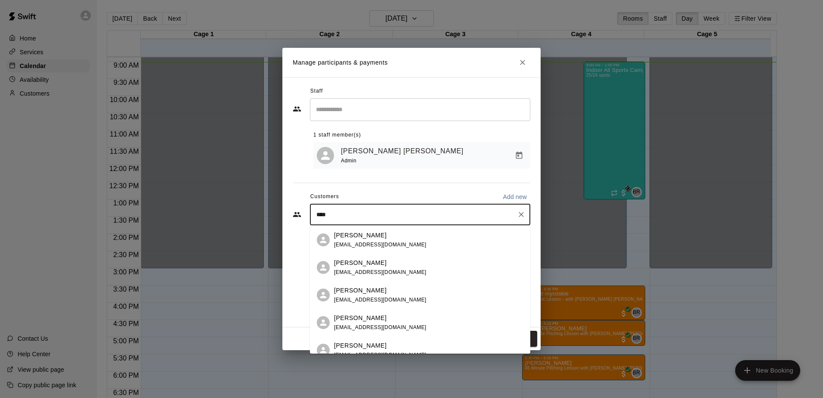
click at [377, 219] on input "****" at bounding box center [414, 214] width 200 height 9
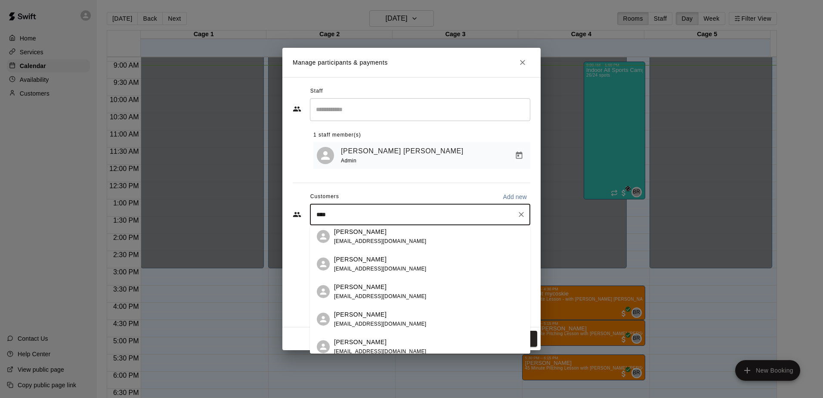
scroll to position [0, 0]
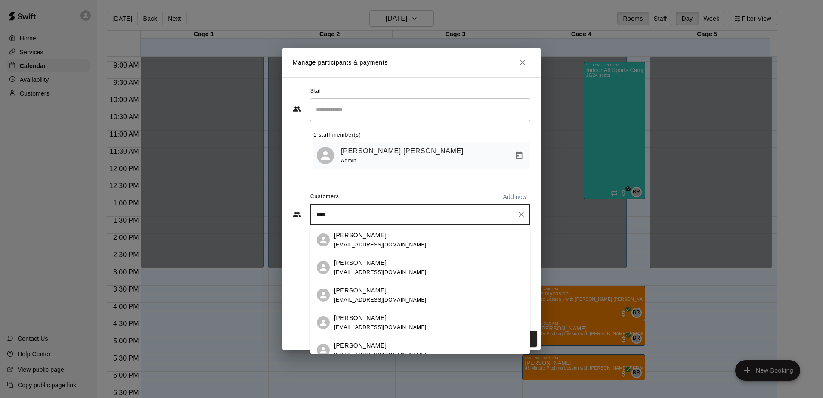
click at [459, 167] on div "[PERSON_NAME] [PERSON_NAME] Admin" at bounding box center [421, 155] width 217 height 27
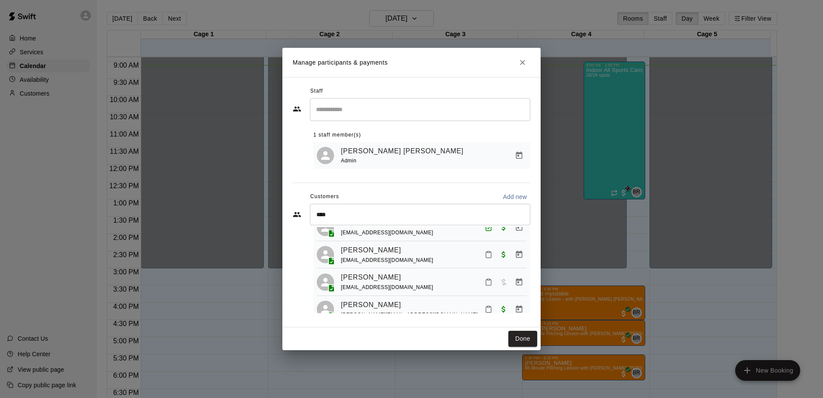
scroll to position [438, 0]
click at [485, 253] on icon "Mark attendance" at bounding box center [489, 255] width 8 height 8
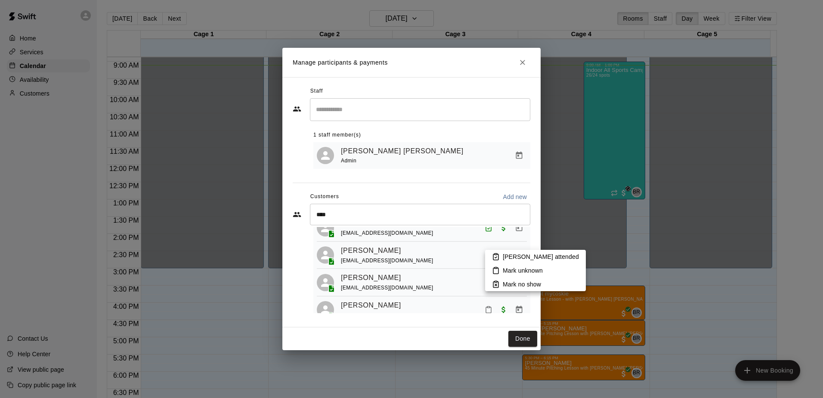
click at [542, 258] on p "[PERSON_NAME] attended" at bounding box center [541, 256] width 76 height 9
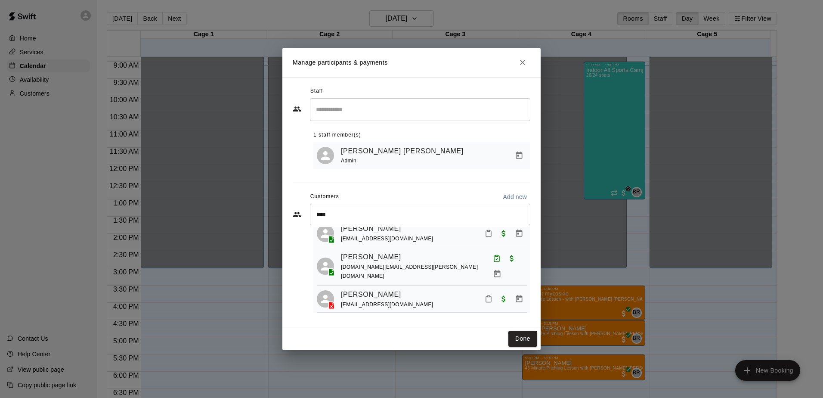
scroll to position [223, 0]
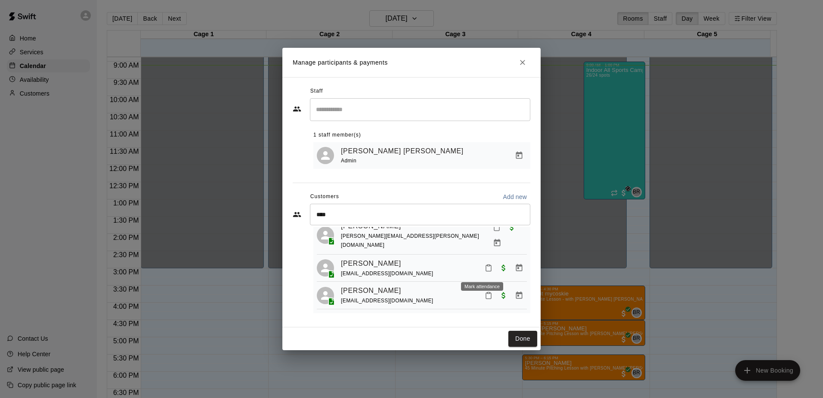
click at [481, 273] on button "Mark attendance" at bounding box center [488, 267] width 15 height 15
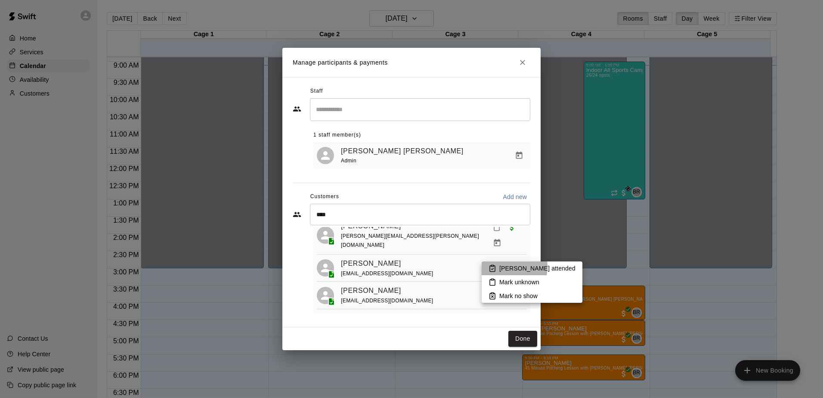
click at [501, 266] on p "[PERSON_NAME] attended" at bounding box center [537, 268] width 76 height 9
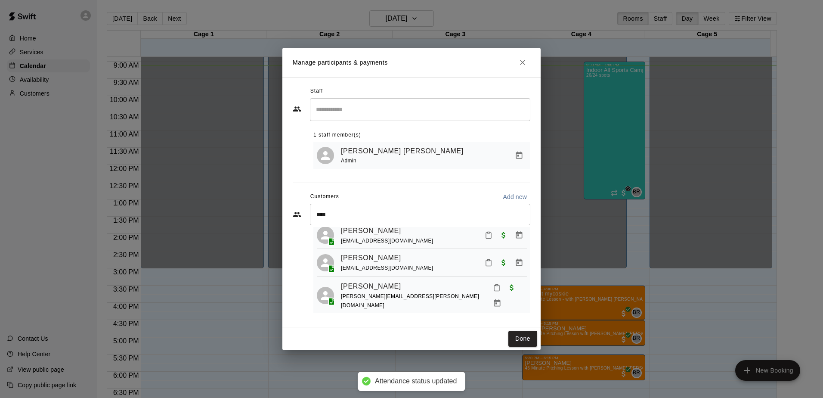
scroll to position [682, 0]
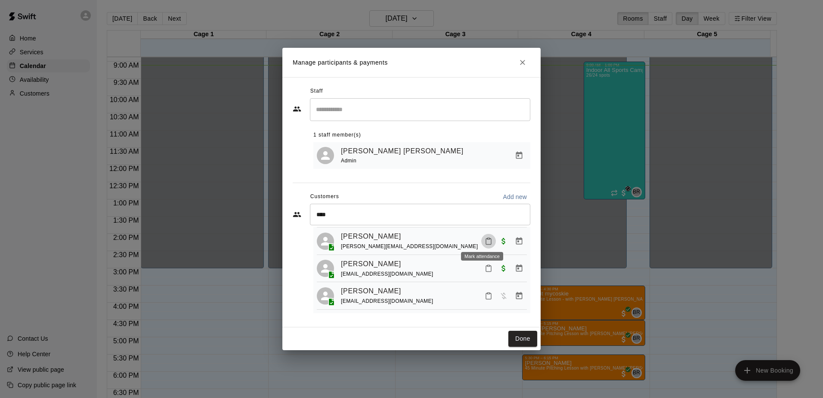
click at [485, 241] on icon "Mark attendance" at bounding box center [489, 241] width 8 height 8
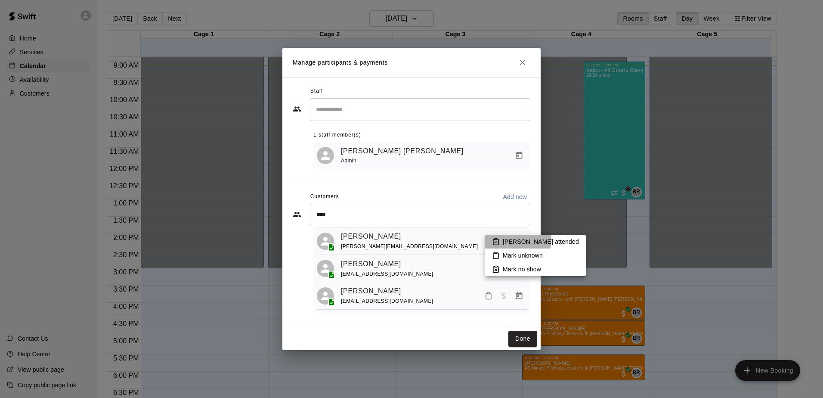
click at [516, 240] on p "[PERSON_NAME] attended" at bounding box center [541, 241] width 76 height 9
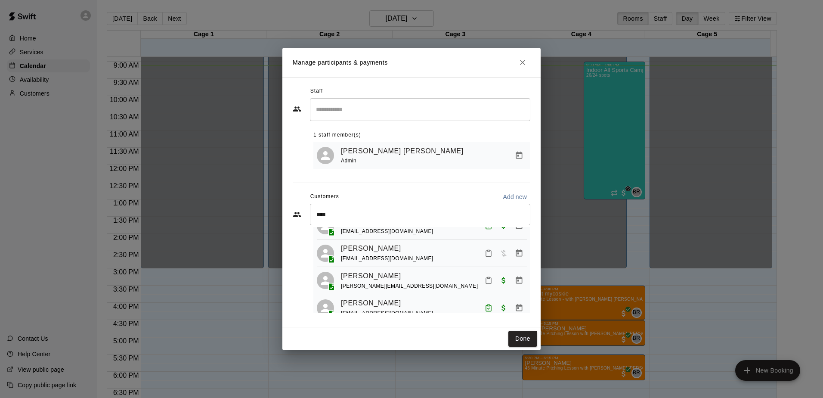
scroll to position [510, 0]
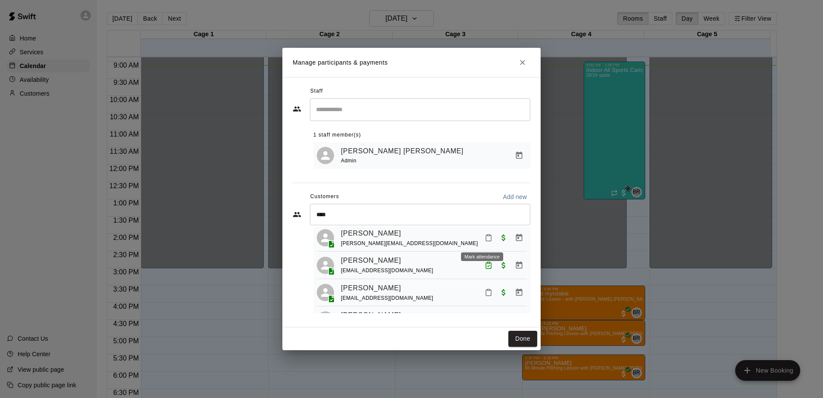
click at [481, 244] on button "Mark attendance" at bounding box center [488, 237] width 15 height 15
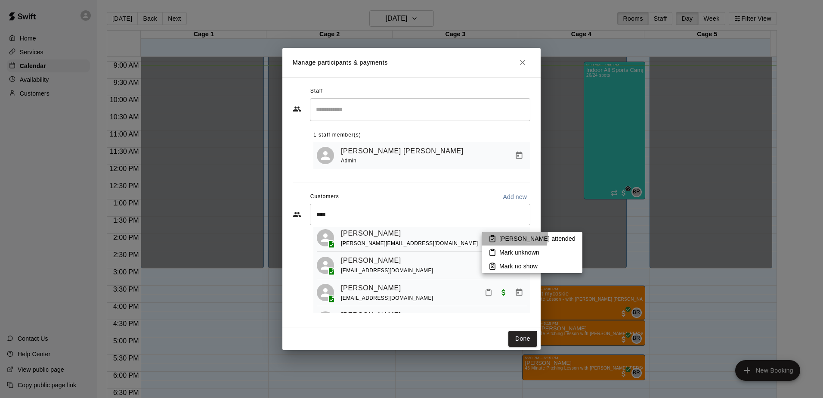
click at [505, 235] on p "[PERSON_NAME] attended" at bounding box center [537, 238] width 76 height 9
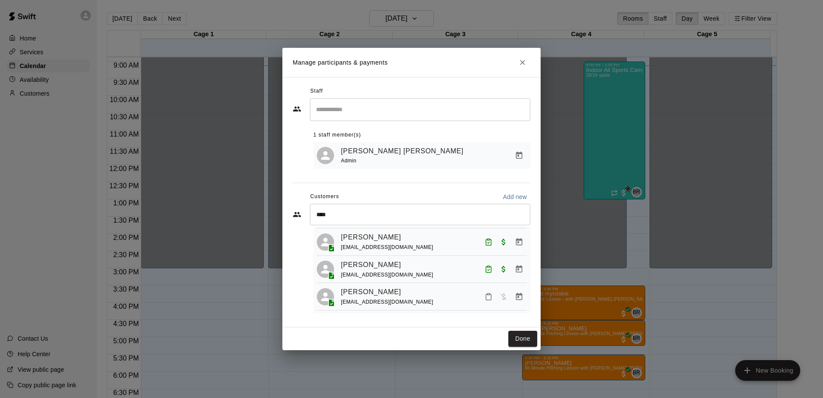
scroll to position [381, 0]
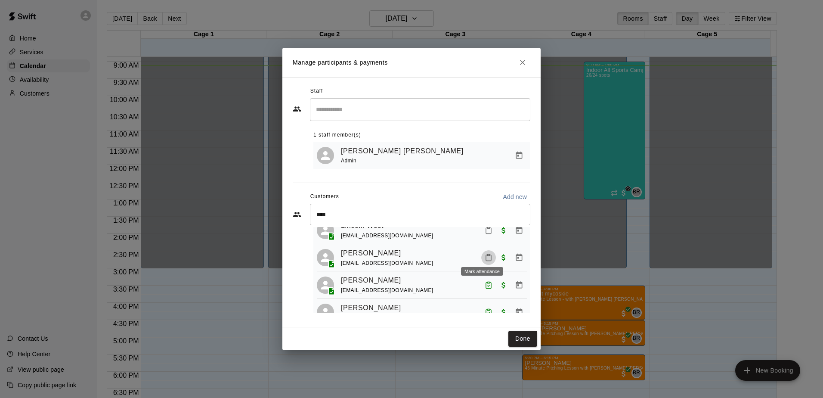
click at [485, 254] on icon "Mark attendance" at bounding box center [489, 258] width 8 height 8
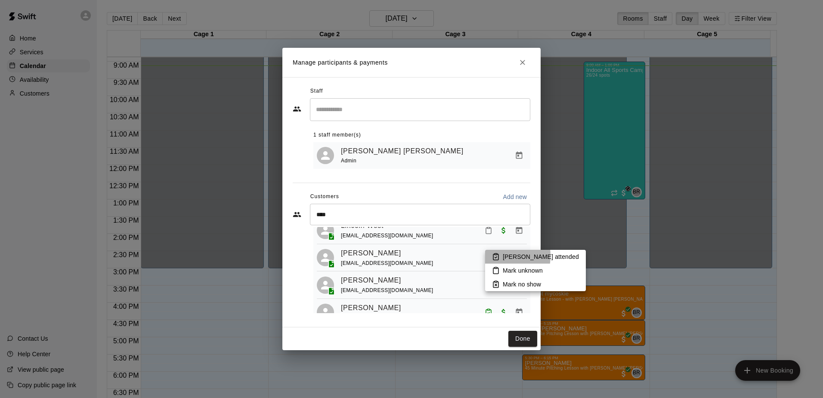
click at [494, 256] on icon at bounding box center [496, 257] width 8 height 8
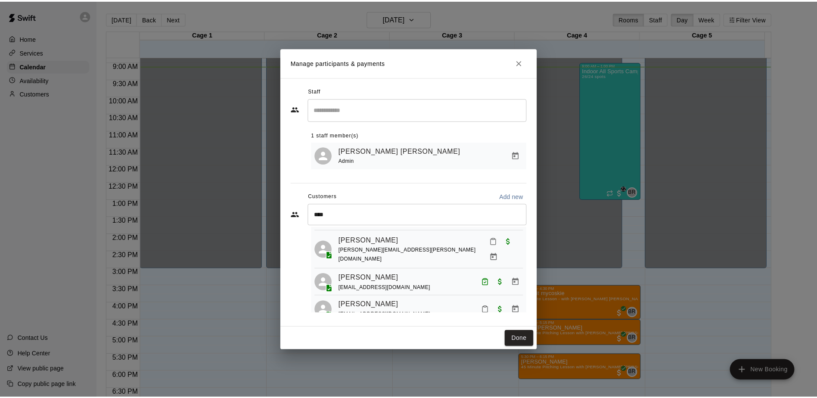
scroll to position [252, 0]
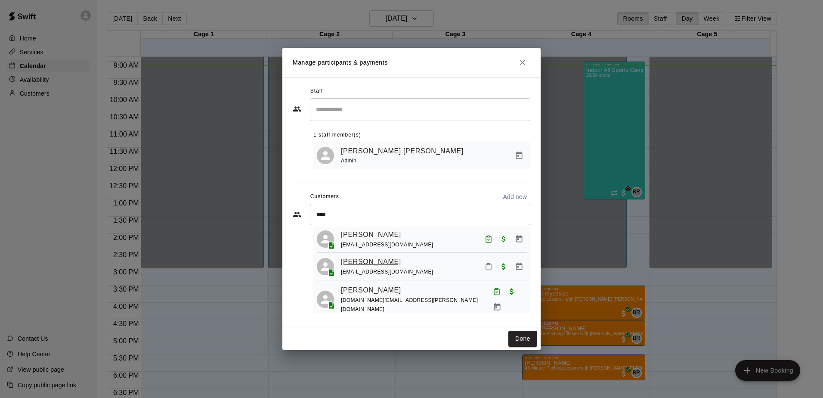
click at [365, 260] on link "[PERSON_NAME]" at bounding box center [371, 261] width 60 height 11
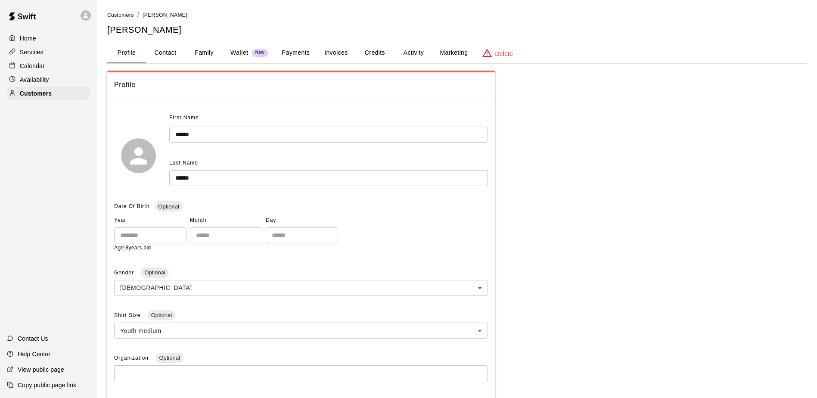
click at [206, 55] on button "Family" at bounding box center [204, 53] width 39 height 21
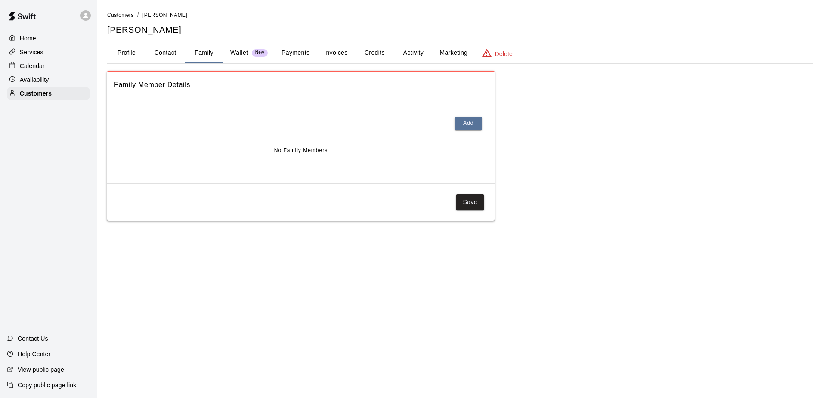
click at [137, 50] on button "Profile" at bounding box center [126, 53] width 39 height 21
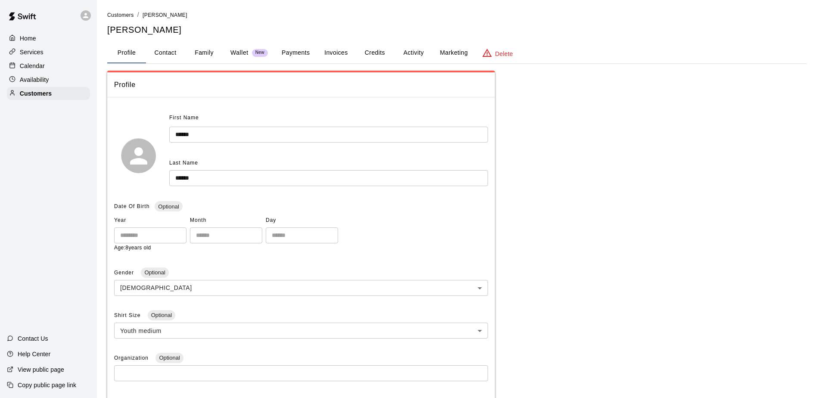
click at [164, 50] on button "Contact" at bounding box center [165, 53] width 39 height 21
select select "**"
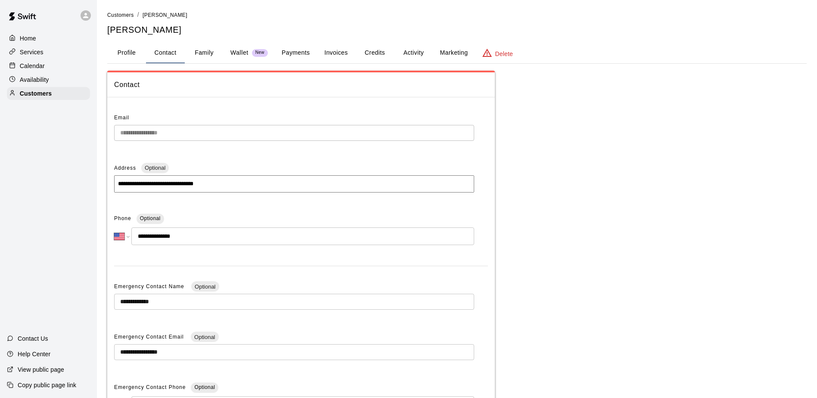
click at [205, 46] on button "Family" at bounding box center [204, 53] width 39 height 21
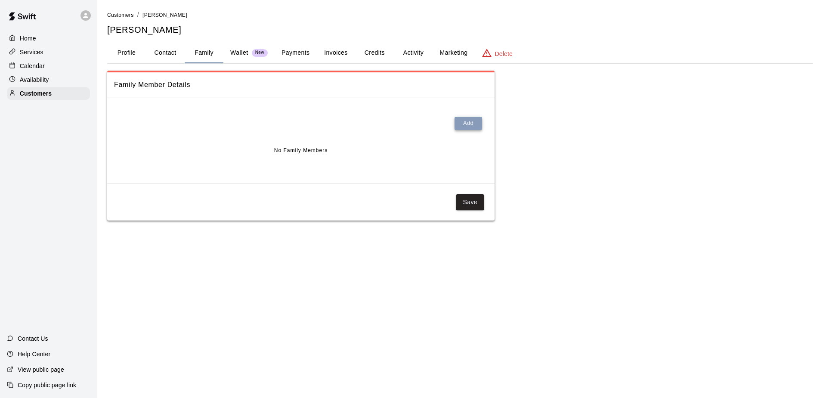
click at [476, 118] on button "Add" at bounding box center [469, 123] width 28 height 13
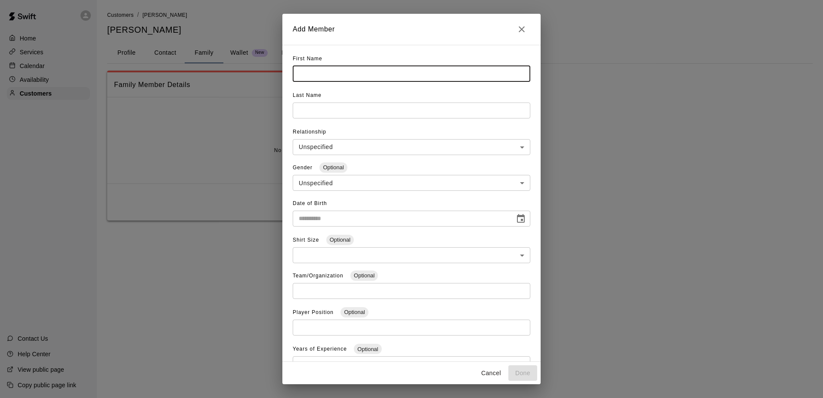
click at [356, 69] on input "text" at bounding box center [412, 74] width 238 height 16
type input "******"
click at [340, 82] on input "text" at bounding box center [412, 74] width 238 height 16
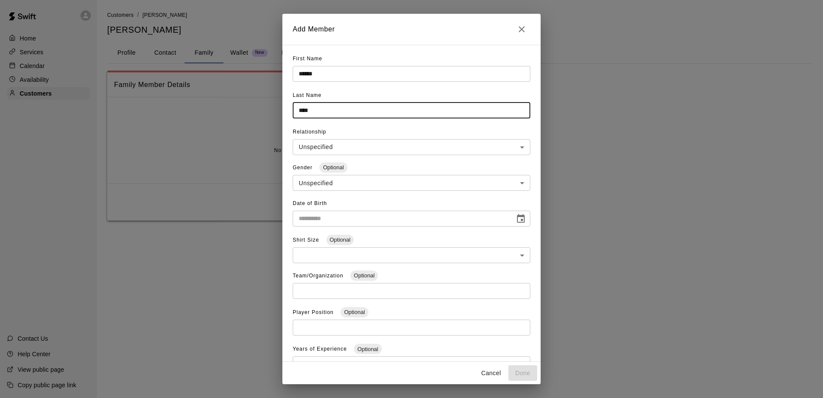
type input "****"
click at [366, 219] on input "**********" at bounding box center [401, 219] width 216 height 16
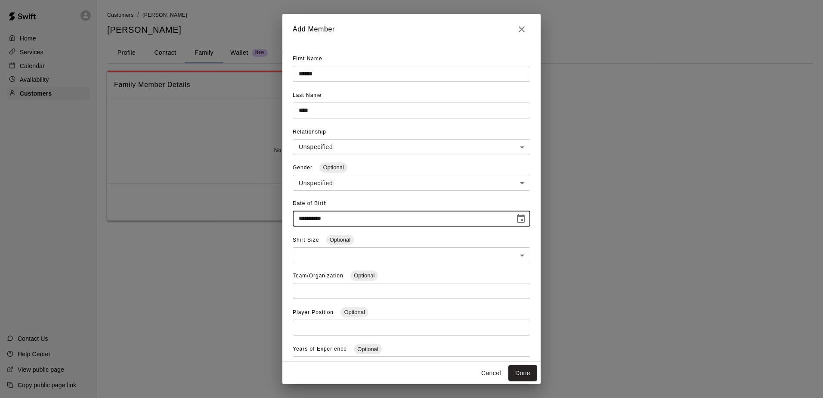
type input "**********"
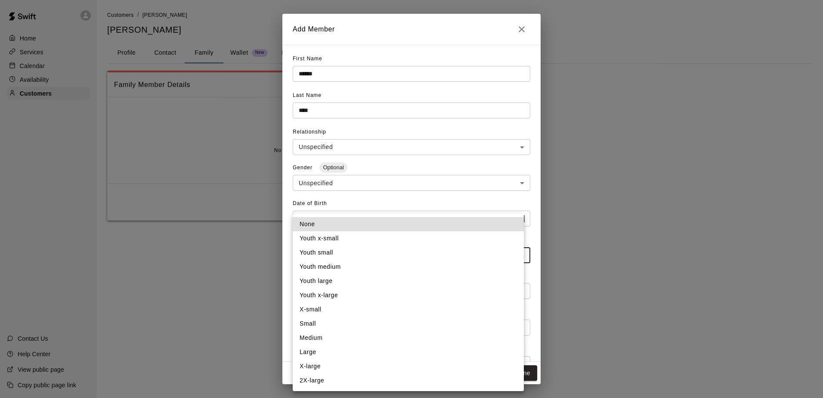
click at [368, 238] on body "**********" at bounding box center [411, 119] width 823 height 238
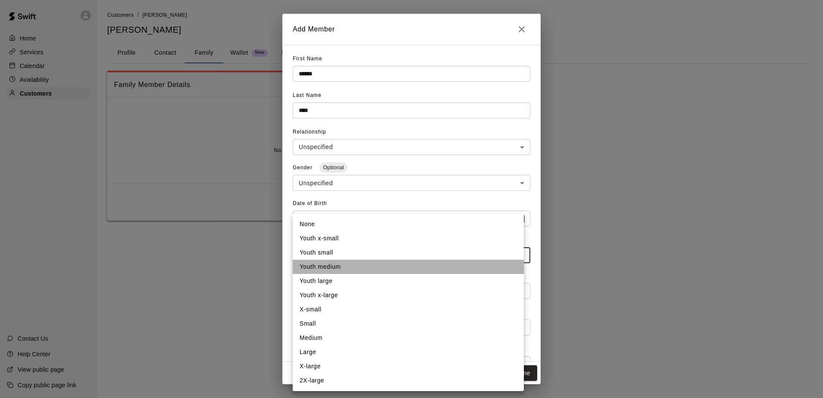
click at [368, 268] on li "Youth medium" at bounding box center [408, 267] width 231 height 14
type input "**"
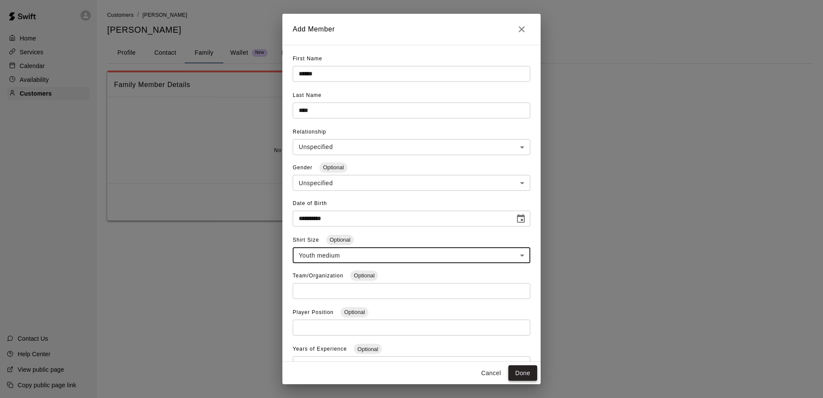
click at [530, 372] on button "Done" at bounding box center [522, 373] width 29 height 16
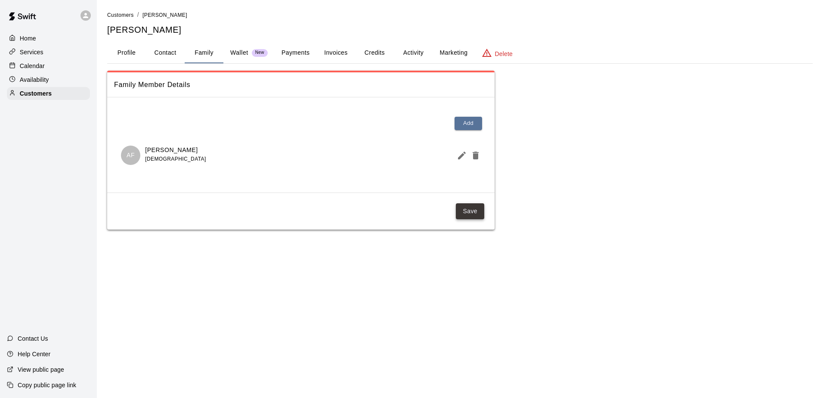
click at [471, 210] on button "Save" at bounding box center [470, 211] width 28 height 16
click at [62, 63] on div "Calendar" at bounding box center [48, 65] width 83 height 13
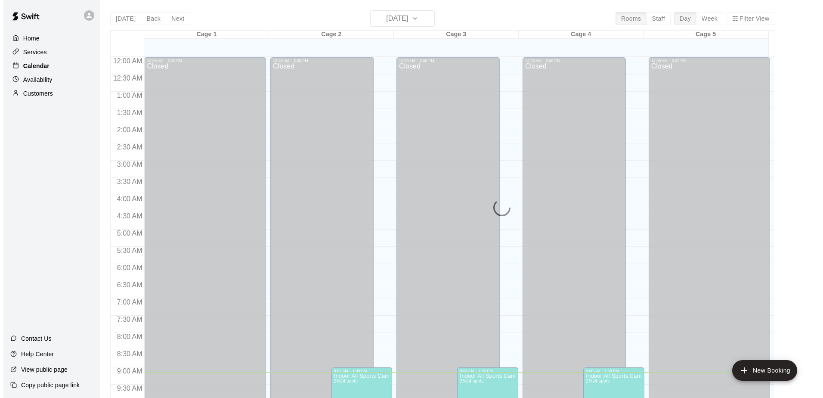
scroll to position [315, 0]
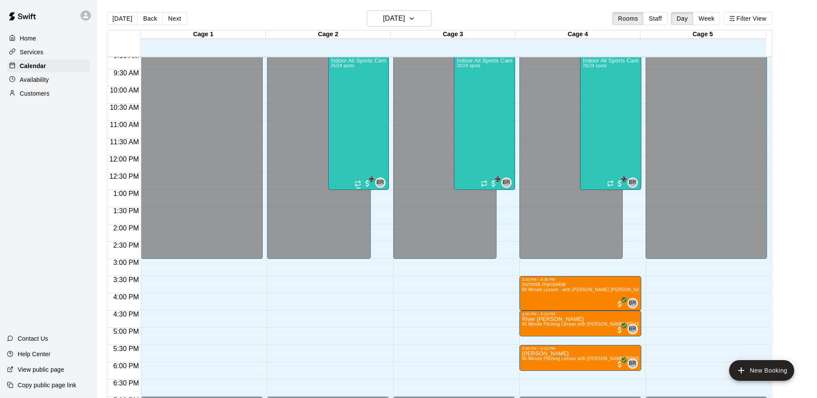
click at [353, 96] on div "Indoor All Sports Camp- Summer (8/11-8/15) 26/24 spots" at bounding box center [359, 257] width 56 height 398
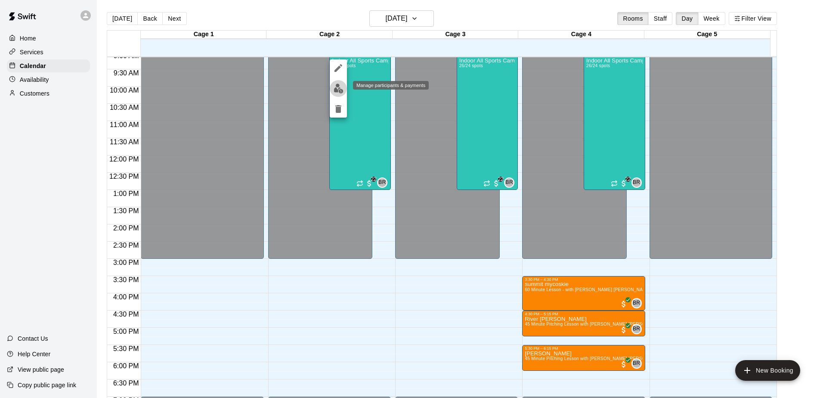
click at [341, 91] on img "edit" at bounding box center [339, 89] width 10 height 10
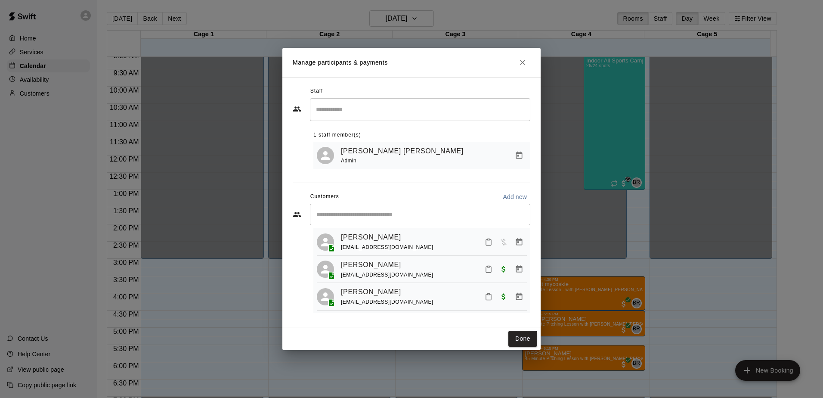
scroll to position [0, 0]
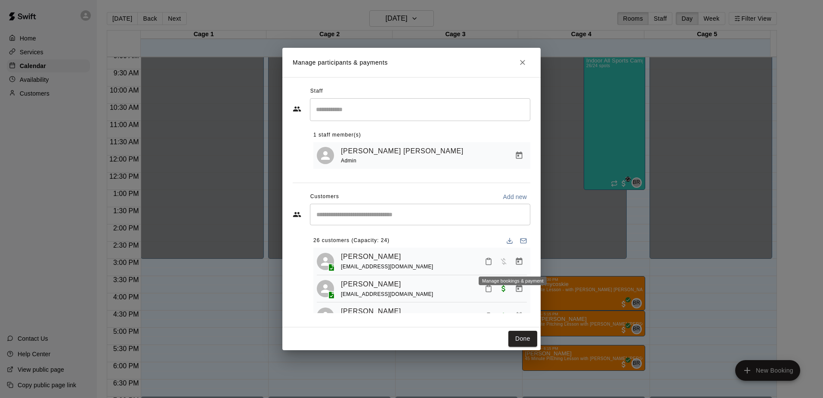
click at [515, 261] on icon "Manage bookings & payment" at bounding box center [519, 261] width 9 height 9
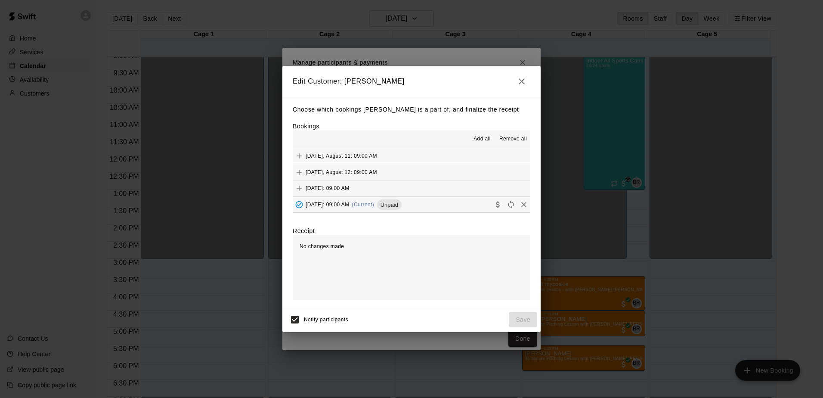
click at [375, 205] on span "(Current)" at bounding box center [363, 204] width 22 height 6
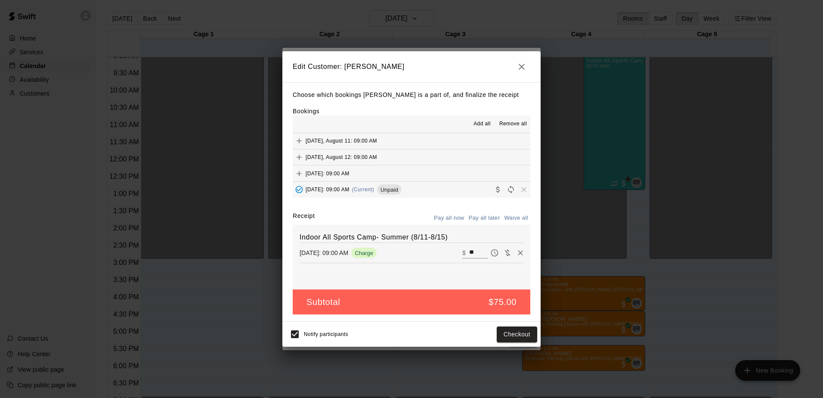
click at [511, 218] on button "Waive all" at bounding box center [516, 217] width 28 height 13
type input "*"
click at [527, 330] on button "Save" at bounding box center [523, 334] width 28 height 16
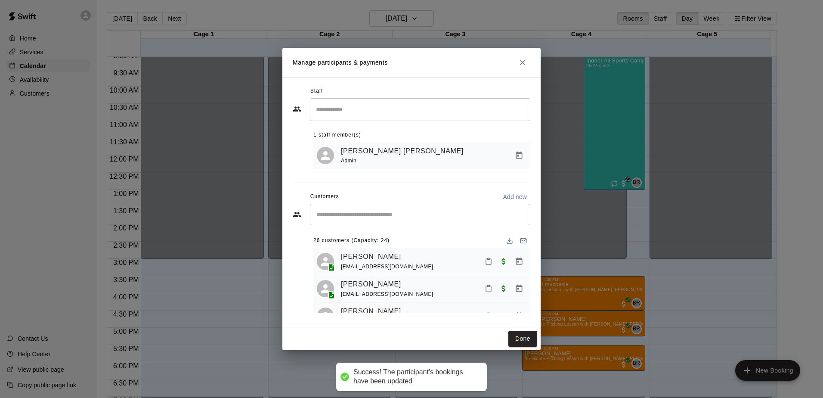
click at [524, 65] on icon "Close" at bounding box center [522, 62] width 9 height 9
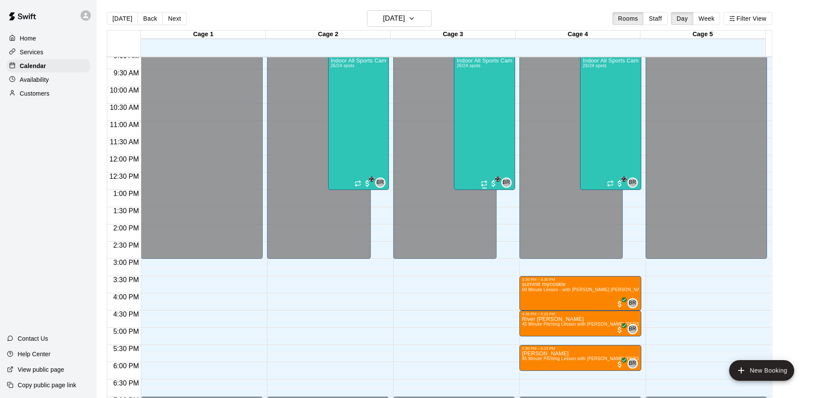
click at [488, 146] on div "Indoor All Sports Camp- Summer (8/11-8/15) 26/24 spots" at bounding box center [484, 257] width 56 height 398
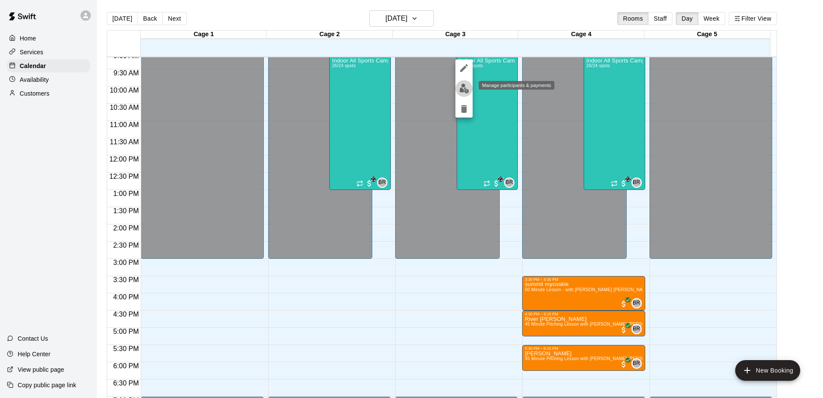
click at [461, 90] on img "edit" at bounding box center [464, 89] width 10 height 10
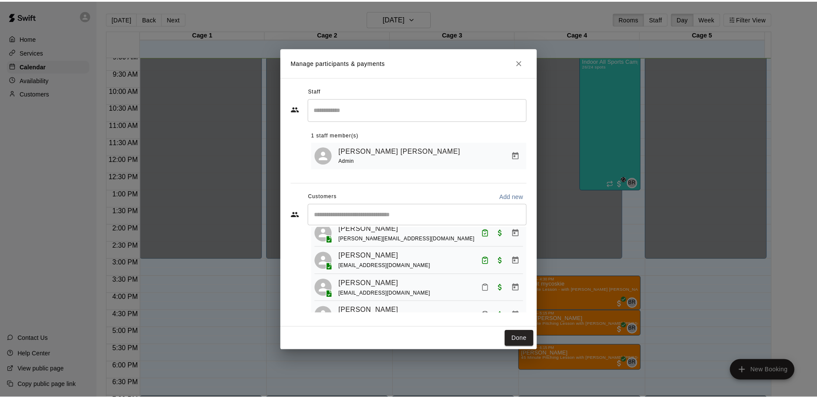
scroll to position [517, 0]
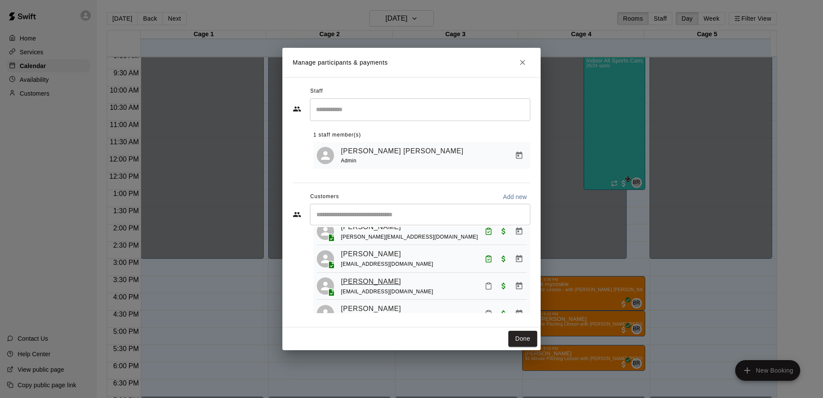
click at [364, 282] on link "[PERSON_NAME]" at bounding box center [371, 281] width 60 height 11
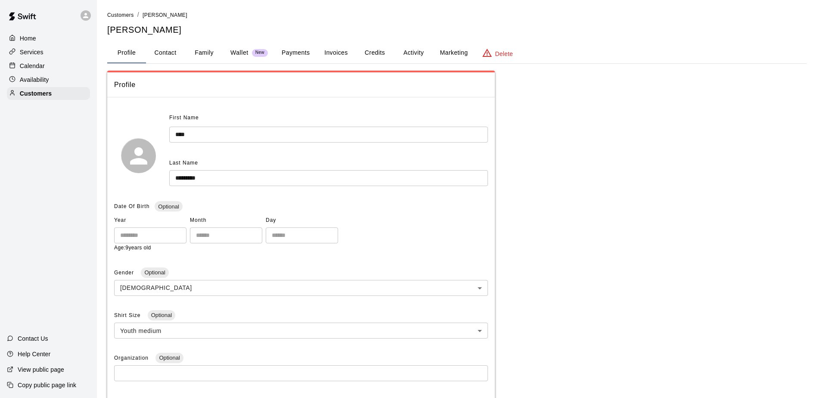
click at [193, 52] on button "Family" at bounding box center [204, 53] width 39 height 21
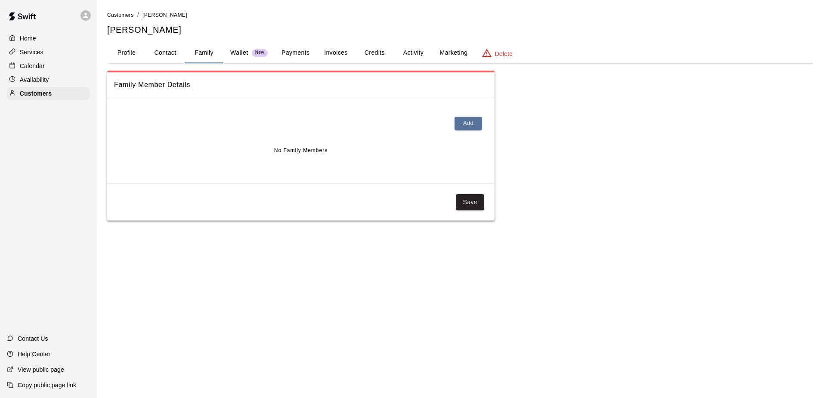
click at [477, 115] on div at bounding box center [301, 125] width 374 height 28
click at [472, 119] on button "Add" at bounding box center [469, 123] width 28 height 13
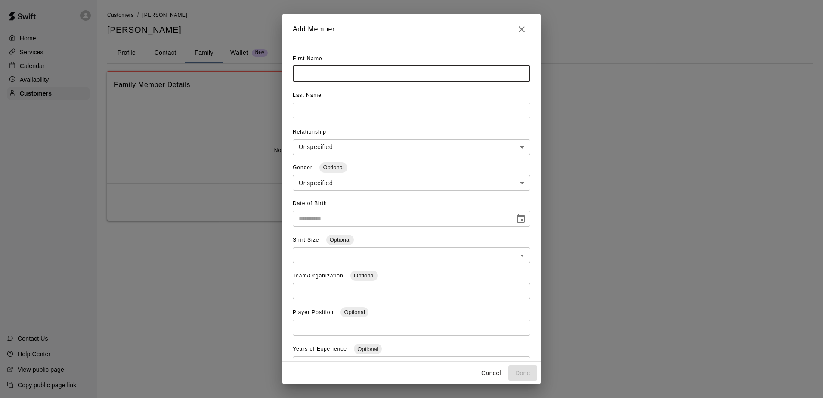
click at [321, 79] on input "text" at bounding box center [412, 74] width 238 height 16
type input "****"
click at [341, 82] on input "text" at bounding box center [412, 74] width 238 height 16
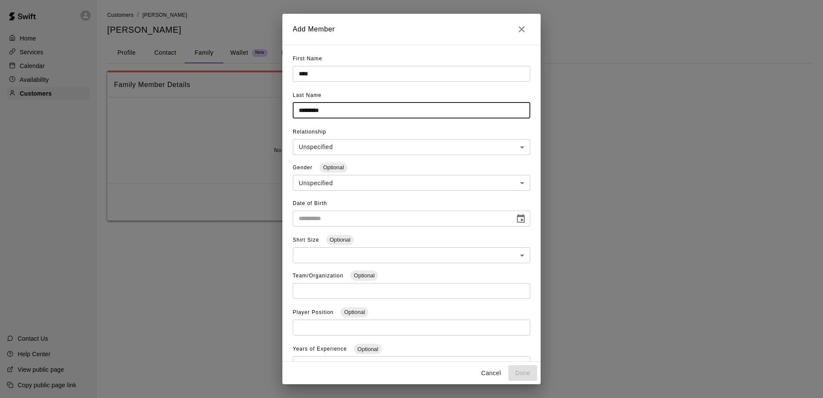
type input "*********"
click at [396, 231] on div "Date of Birth ​" at bounding box center [412, 215] width 238 height 37
click at [400, 223] on input "**********" at bounding box center [401, 219] width 216 height 16
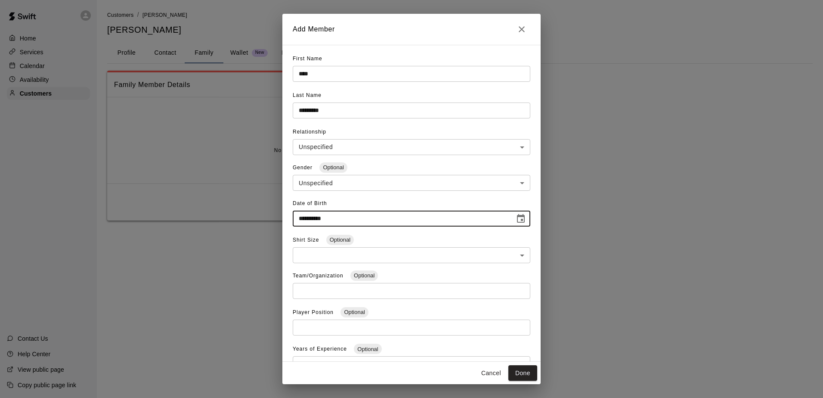
type input "**********"
click at [413, 245] on div "Shirt Size Optional ​ ​" at bounding box center [412, 251] width 238 height 36
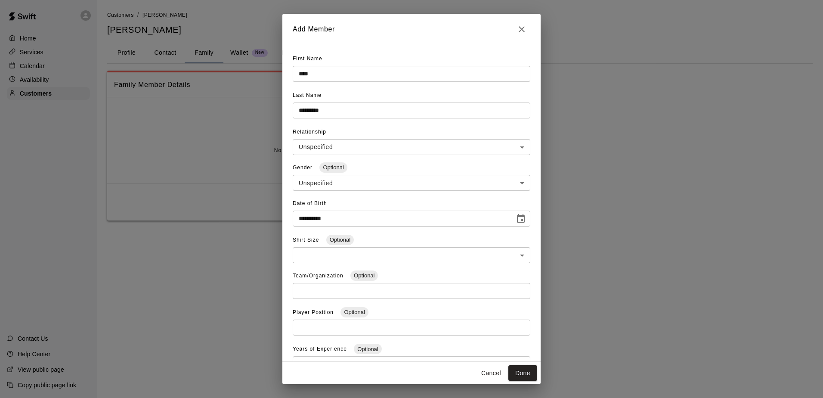
click at [422, 238] on body "**********" at bounding box center [411, 119] width 823 height 238
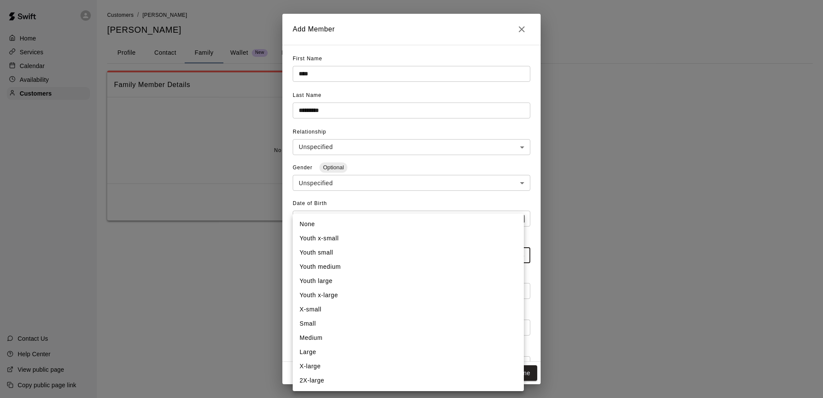
click at [385, 261] on li "Youth medium" at bounding box center [408, 267] width 231 height 14
type input "**"
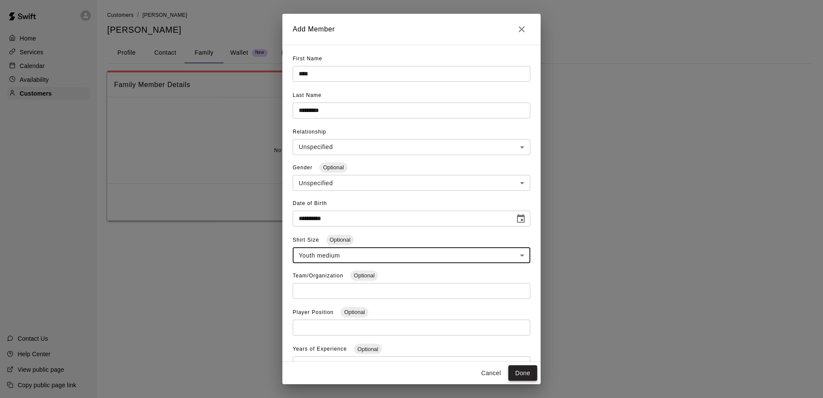
click at [517, 365] on button "Done" at bounding box center [522, 373] width 29 height 16
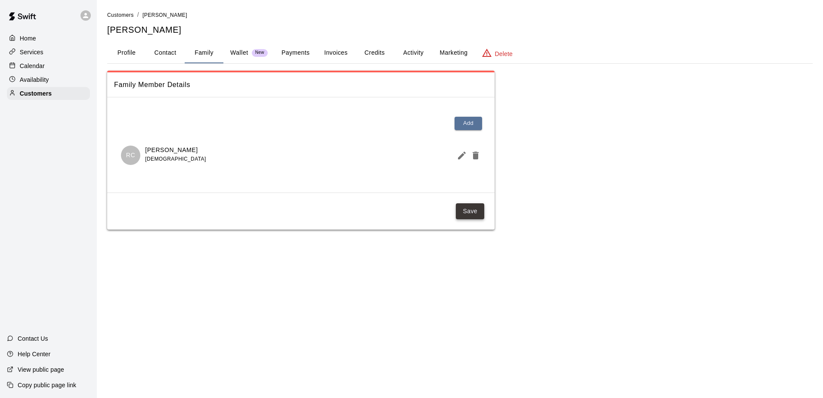
click at [470, 212] on button "Save" at bounding box center [470, 211] width 28 height 16
click at [55, 59] on div "Home Services Calendar Availability Customers" at bounding box center [48, 66] width 97 height 70
click at [57, 63] on div "Calendar" at bounding box center [48, 65] width 83 height 13
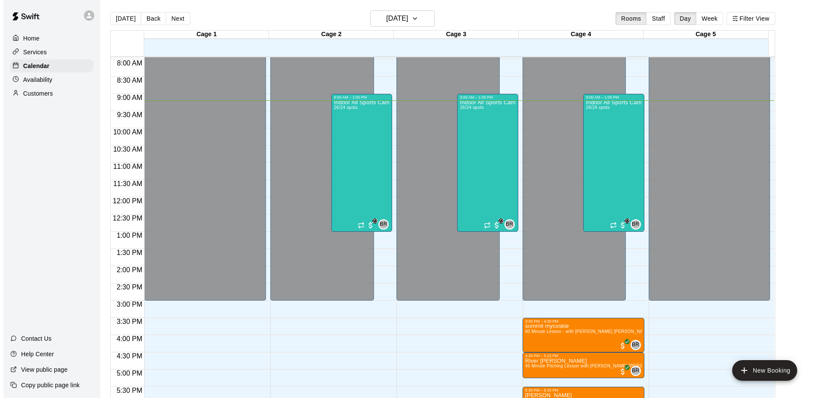
scroll to position [230, 0]
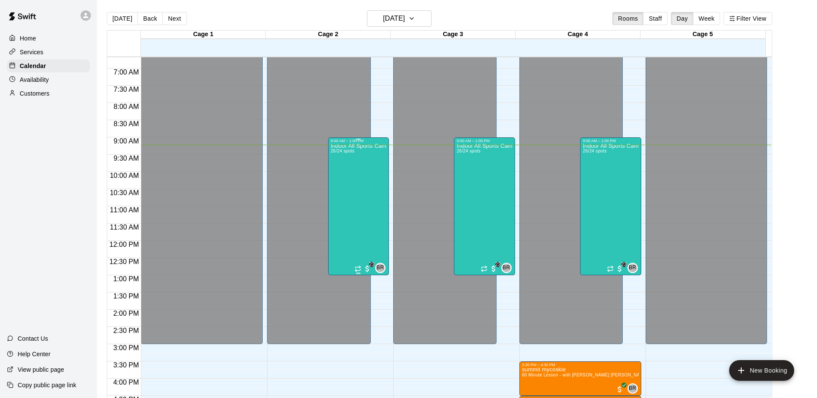
click at [339, 203] on div "Indoor All Sports Camp- Summer (8/11-8/15) 26/24 spots" at bounding box center [359, 342] width 56 height 398
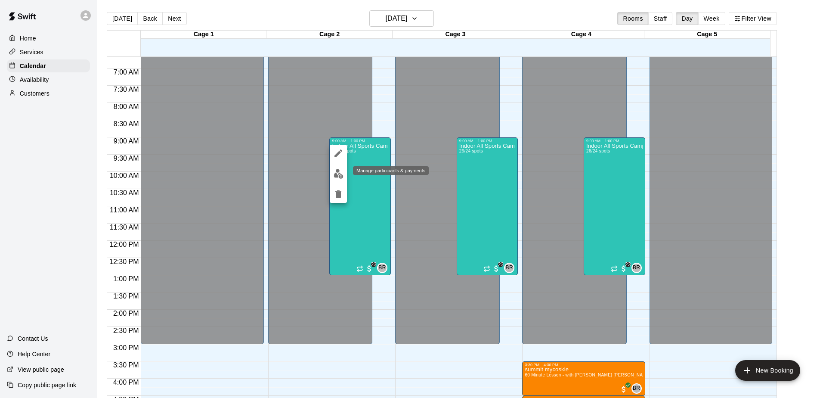
click at [338, 174] on img "edit" at bounding box center [339, 174] width 10 height 10
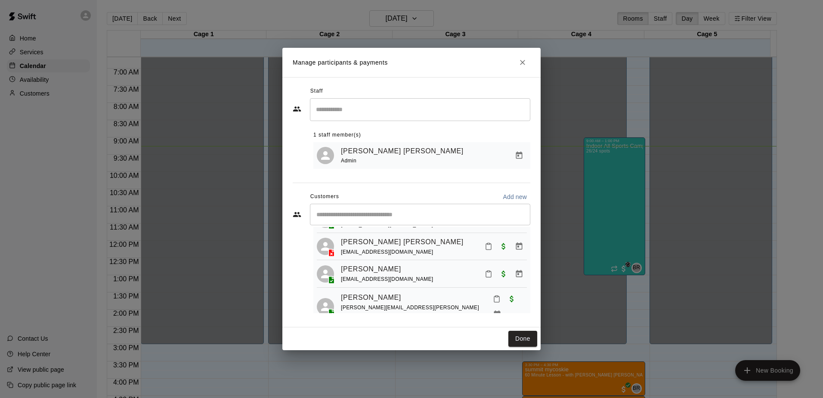
scroll to position [172, 0]
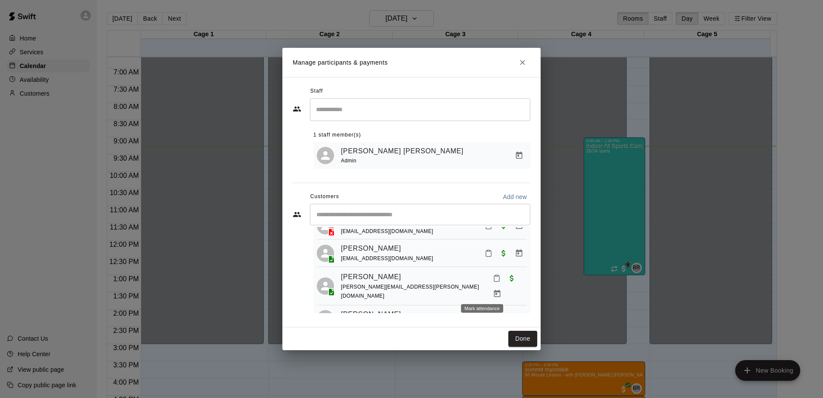
click at [496, 276] on rect "Mark attendance" at bounding box center [497, 275] width 3 height 1
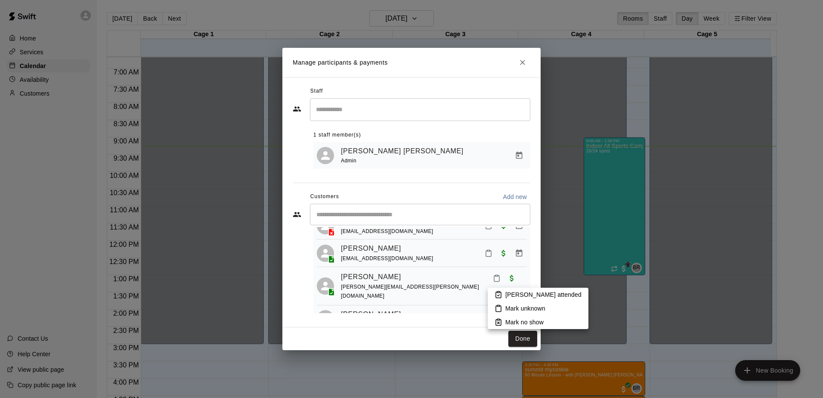
click at [511, 293] on p "[PERSON_NAME] attended" at bounding box center [543, 294] width 76 height 9
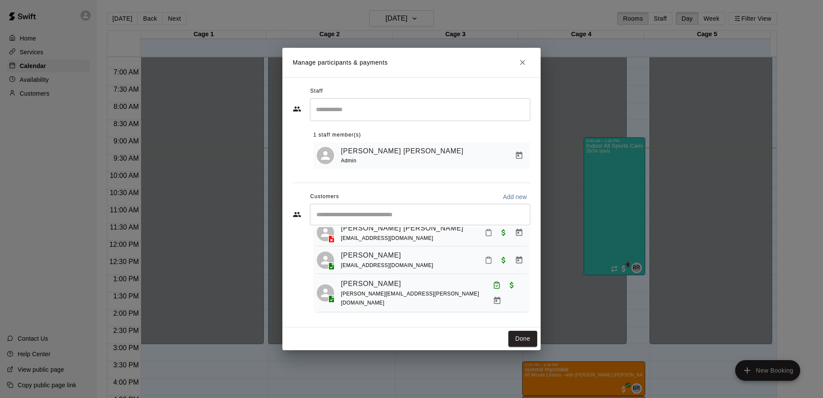
scroll to position [123, 0]
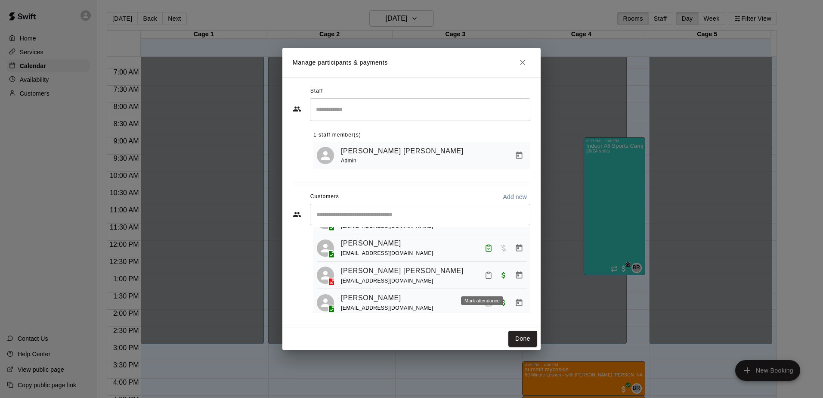
click at [485, 279] on icon "Mark attendance" at bounding box center [489, 275] width 8 height 8
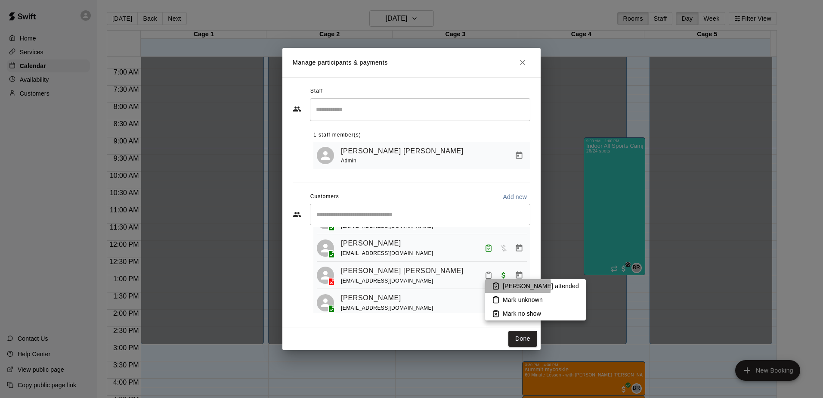
click at [499, 285] on icon at bounding box center [496, 286] width 8 height 8
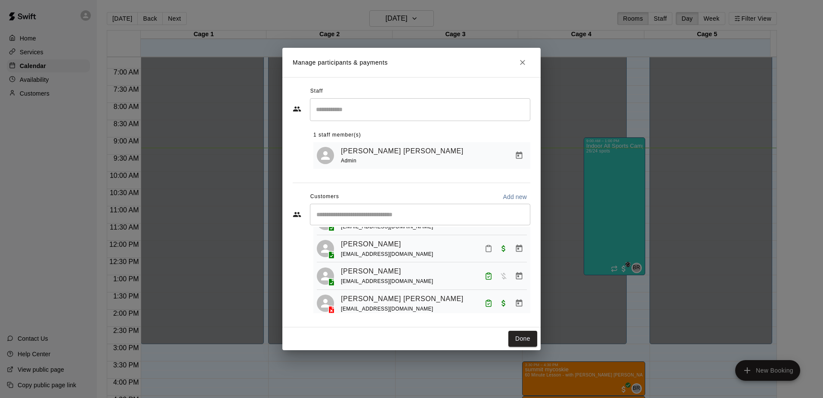
scroll to position [80, 0]
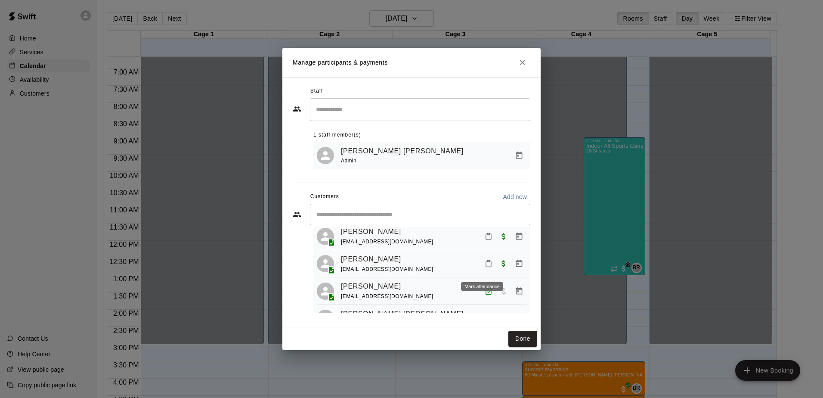
click at [482, 271] on button "Mark attendance" at bounding box center [488, 263] width 15 height 15
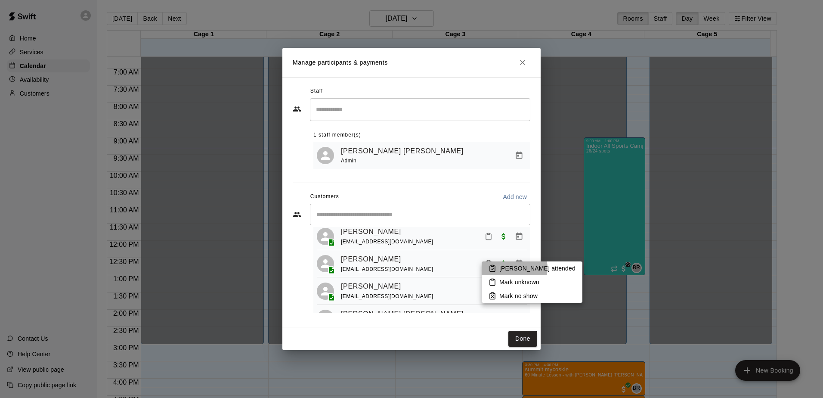
click at [509, 268] on p "[PERSON_NAME] attended" at bounding box center [537, 268] width 76 height 9
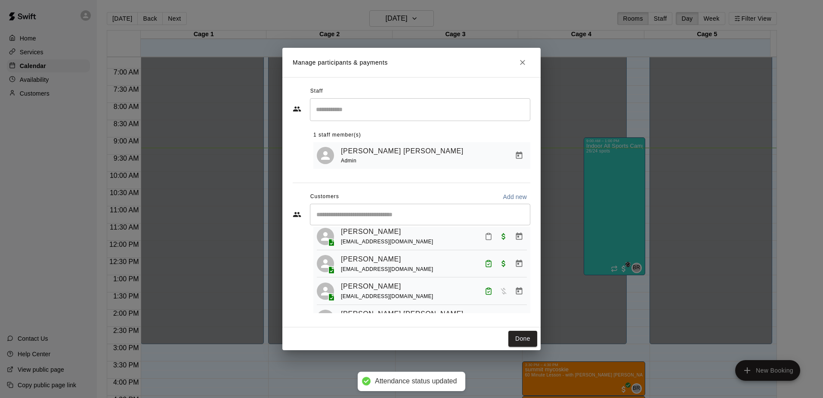
click at [485, 244] on button "Mark attendance" at bounding box center [488, 236] width 15 height 15
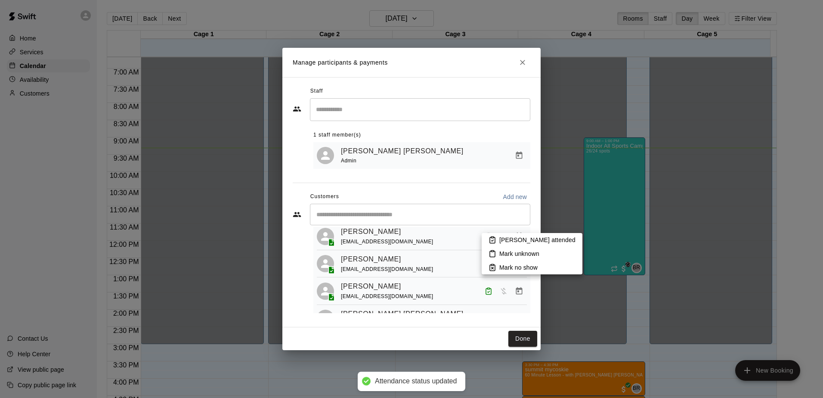
click at [502, 241] on p "[PERSON_NAME] attended" at bounding box center [537, 239] width 76 height 9
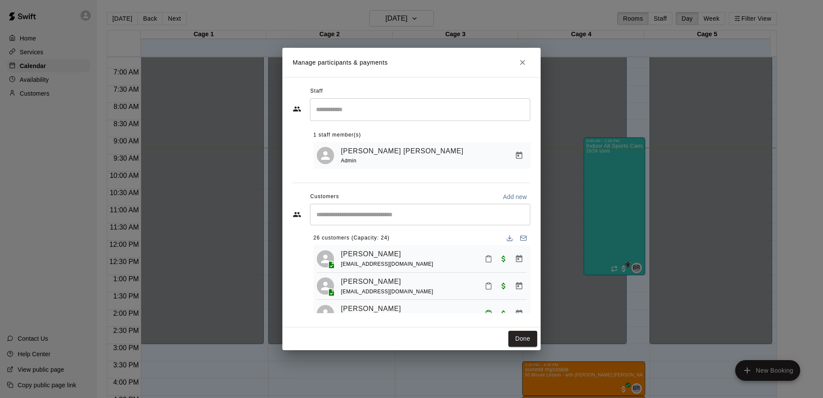
scroll to position [0, 0]
click at [485, 261] on icon "Mark attendance" at bounding box center [489, 261] width 8 height 8
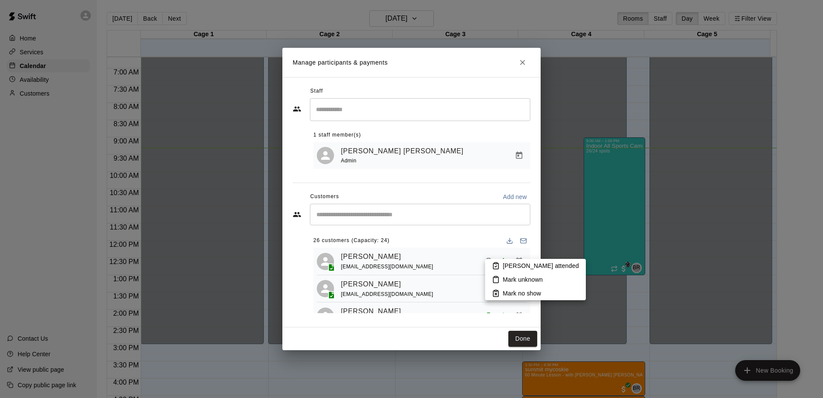
click at [492, 266] on icon at bounding box center [496, 266] width 8 height 8
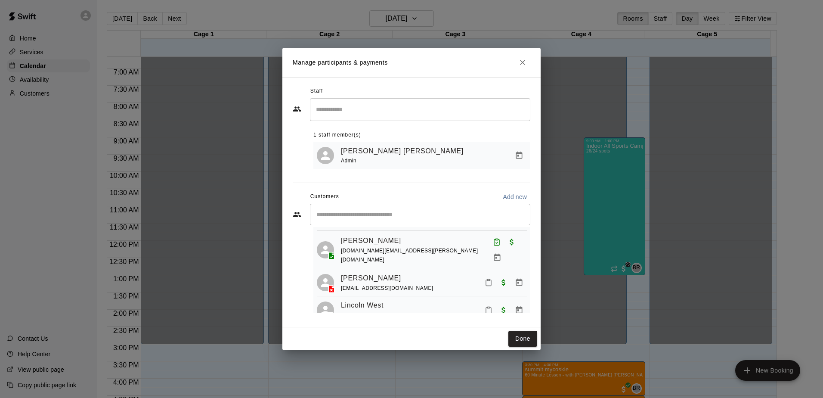
scroll to position [344, 0]
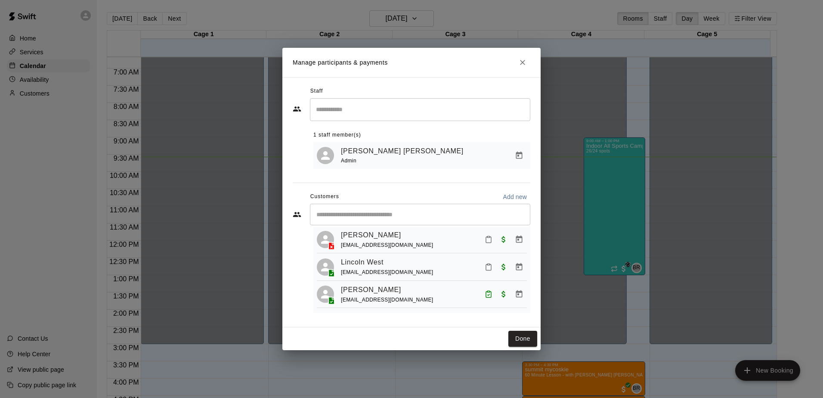
click at [485, 263] on icon "Mark attendance" at bounding box center [489, 267] width 8 height 8
click at [515, 259] on li "[PERSON_NAME] attended" at bounding box center [535, 265] width 101 height 14
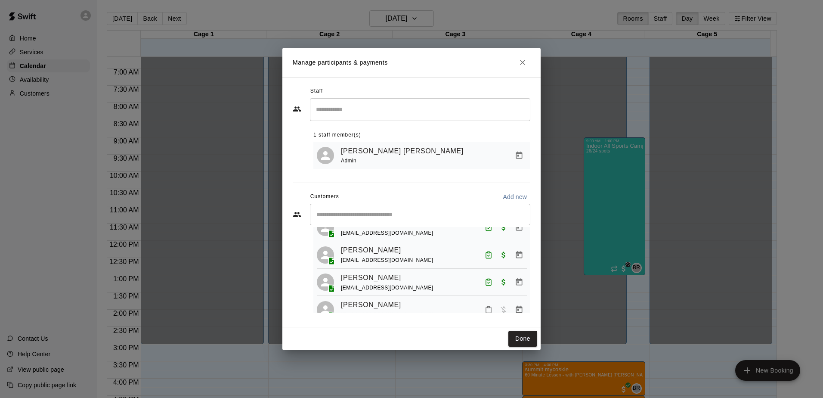
scroll to position [431, 0]
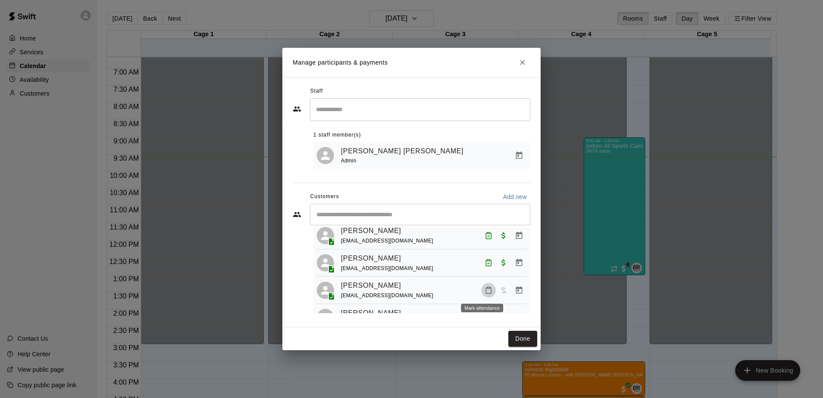
click at [485, 289] on icon "Mark attendance" at bounding box center [489, 290] width 8 height 8
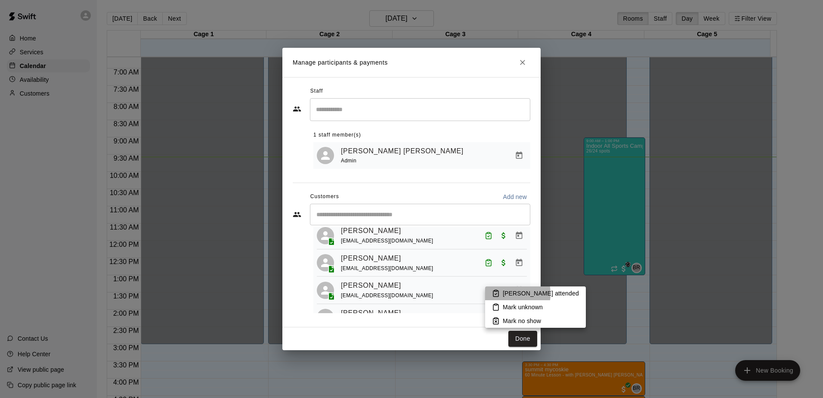
click at [500, 294] on li "[PERSON_NAME] attended" at bounding box center [535, 293] width 101 height 14
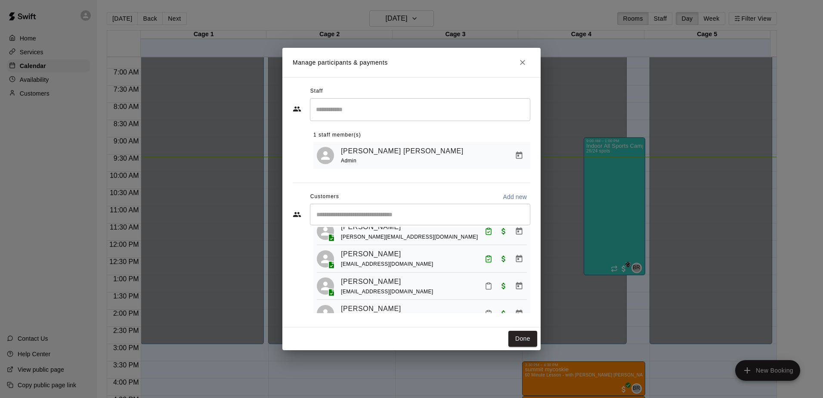
scroll to position [560, 0]
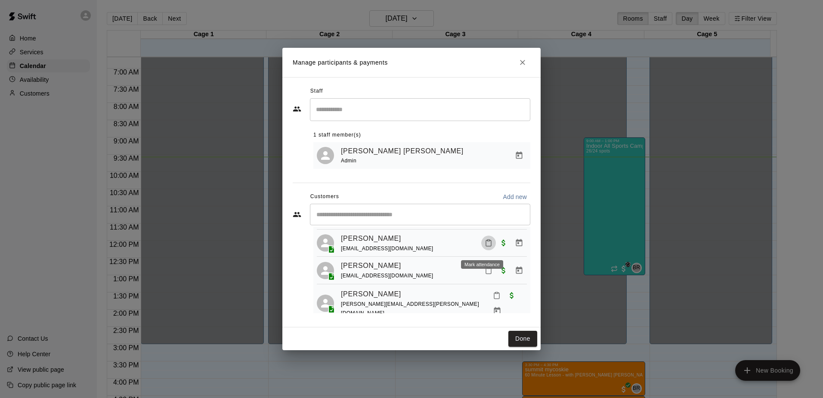
click at [485, 247] on icon "Mark attendance" at bounding box center [489, 243] width 8 height 8
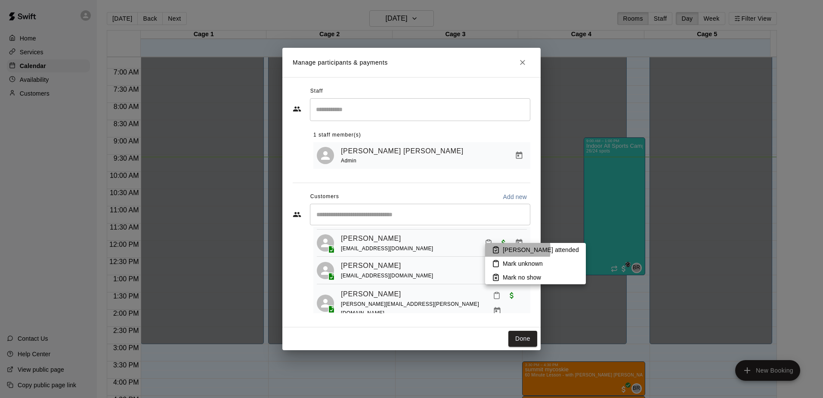
click at [502, 249] on li "[PERSON_NAME] attended" at bounding box center [535, 250] width 101 height 14
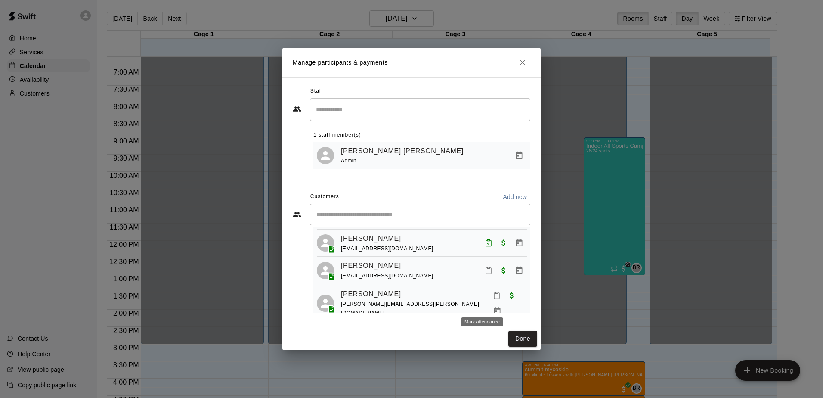
click at [494, 299] on icon "Mark attendance" at bounding box center [496, 296] width 5 height 6
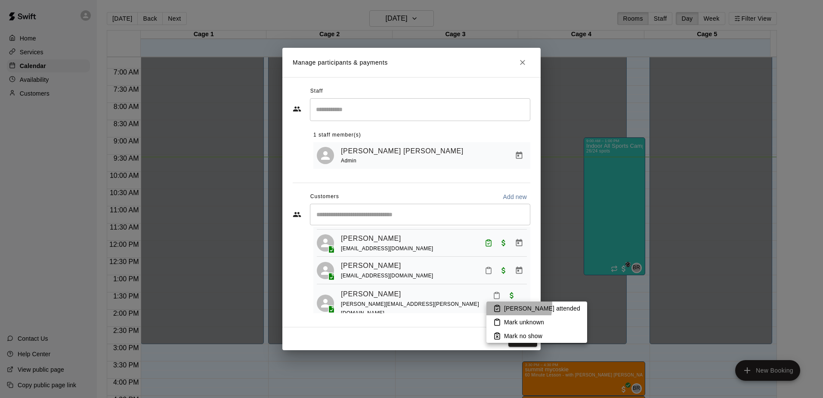
click at [497, 305] on rect at bounding box center [497, 305] width 3 height 1
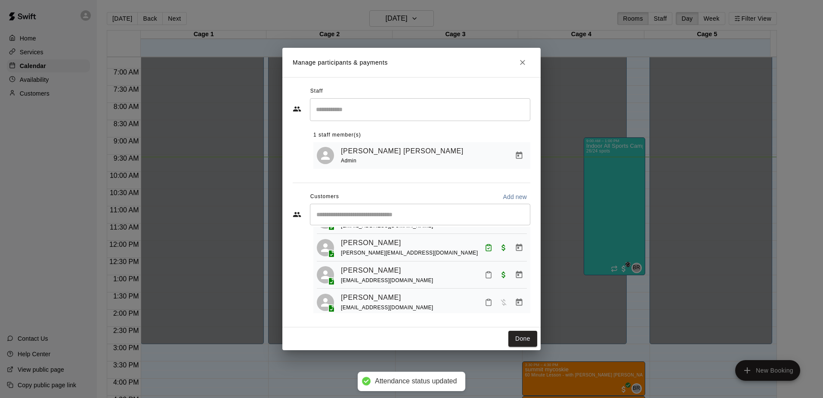
scroll to position [682, 0]
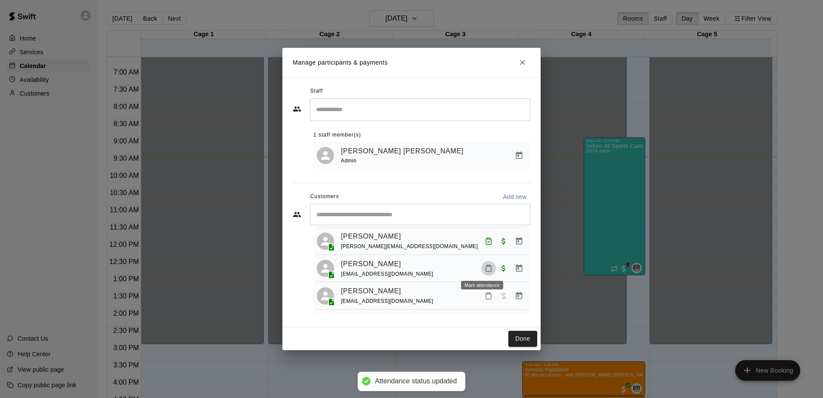
click at [487, 265] on rect "Mark attendance" at bounding box center [488, 265] width 3 height 1
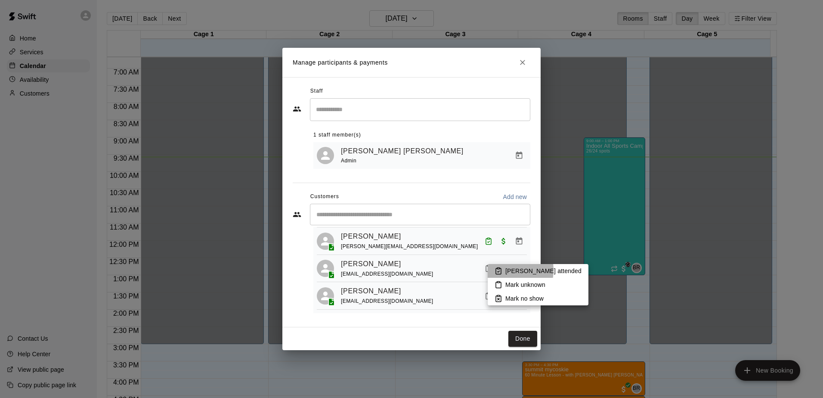
click at [507, 270] on p "[PERSON_NAME] attended" at bounding box center [543, 270] width 76 height 9
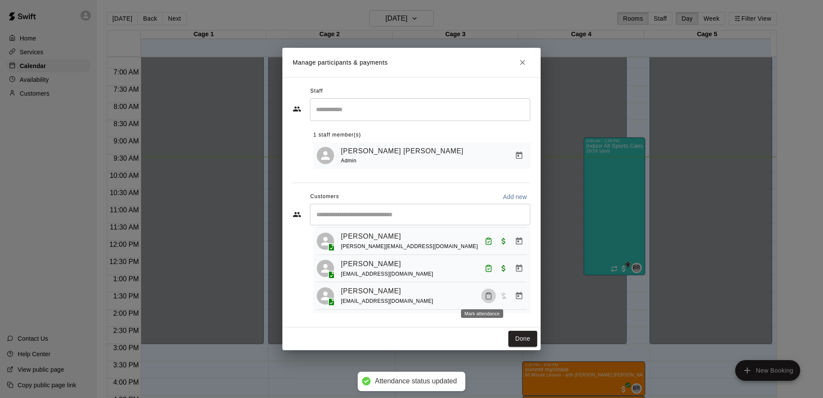
click at [485, 294] on icon "Mark attendance" at bounding box center [489, 296] width 8 height 8
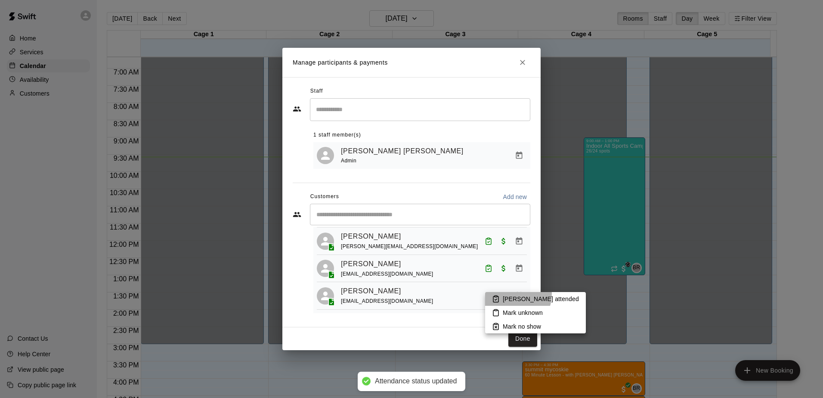
click at [508, 294] on li "[PERSON_NAME] attended" at bounding box center [535, 299] width 101 height 14
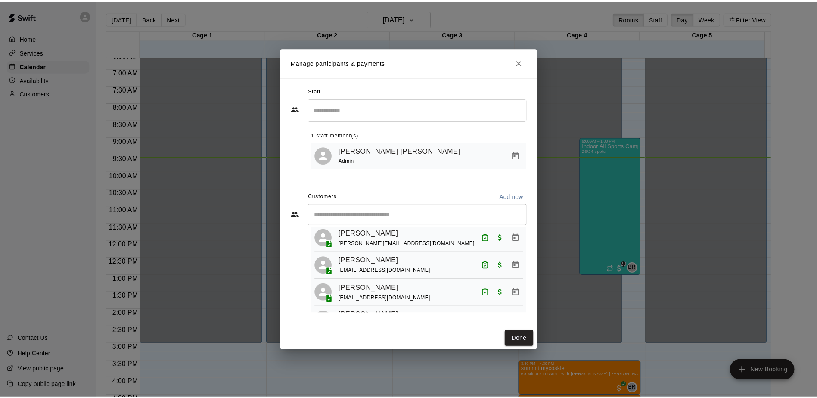
scroll to position [553, 0]
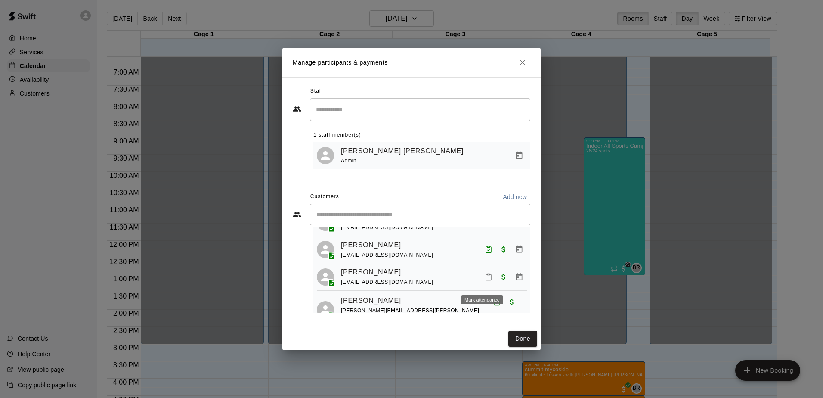
click at [485, 281] on icon "Mark attendance" at bounding box center [489, 277] width 8 height 8
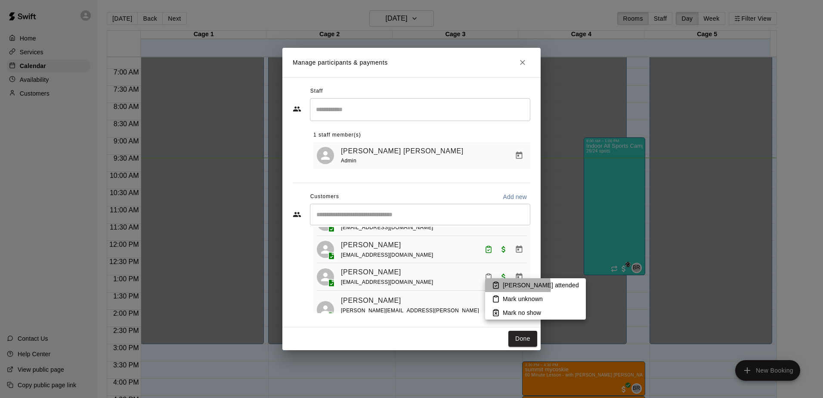
click at [506, 286] on p "[PERSON_NAME] attended" at bounding box center [541, 285] width 76 height 9
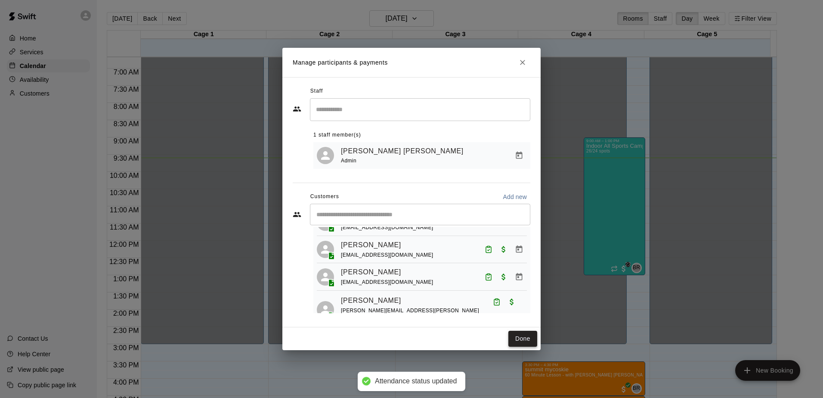
click at [525, 337] on button "Done" at bounding box center [522, 339] width 29 height 16
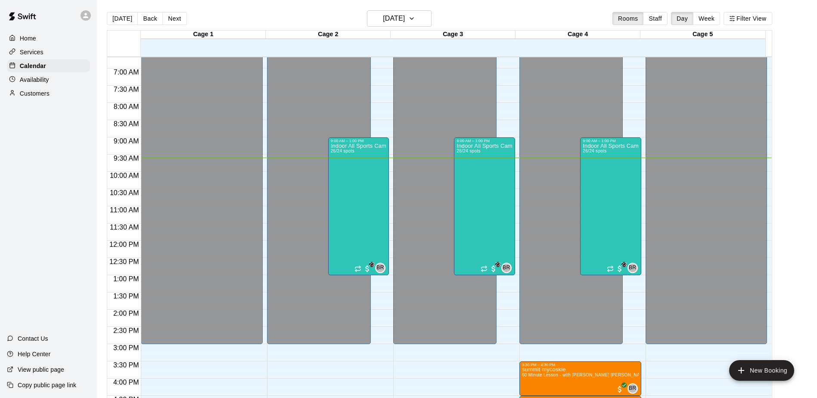
click at [56, 95] on div "Customers" at bounding box center [48, 93] width 83 height 13
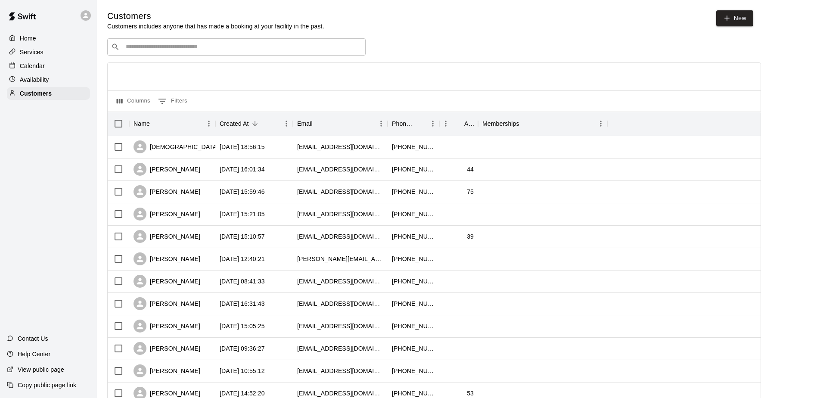
click at [248, 51] on input "Search customers by name or email" at bounding box center [242, 47] width 238 height 9
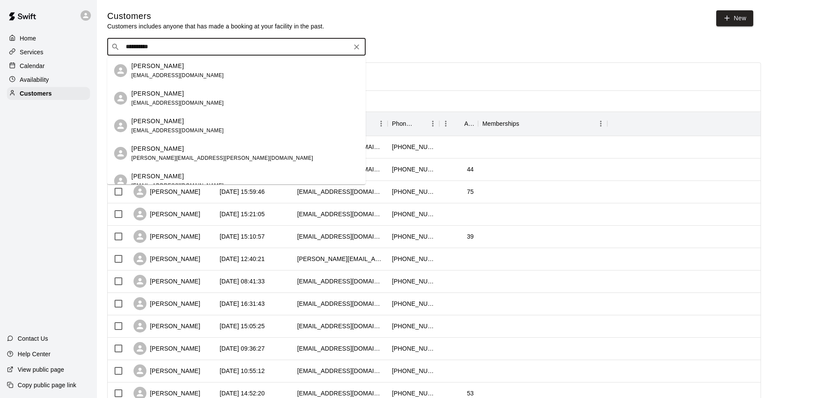
type input "**********"
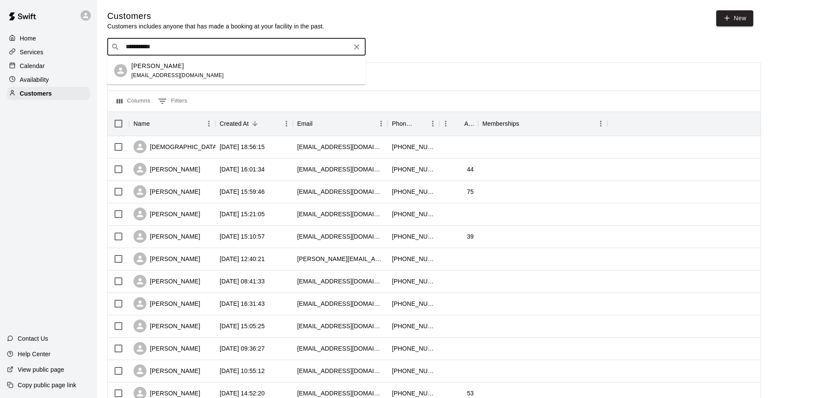
click at [149, 71] on div "[PERSON_NAME] [PERSON_NAME][EMAIL_ADDRESS][DOMAIN_NAME]" at bounding box center [177, 71] width 93 height 19
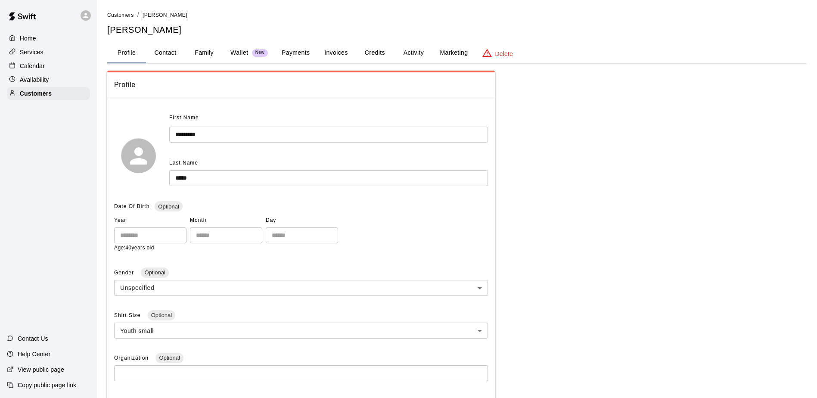
click at [200, 52] on button "Family" at bounding box center [204, 53] width 39 height 21
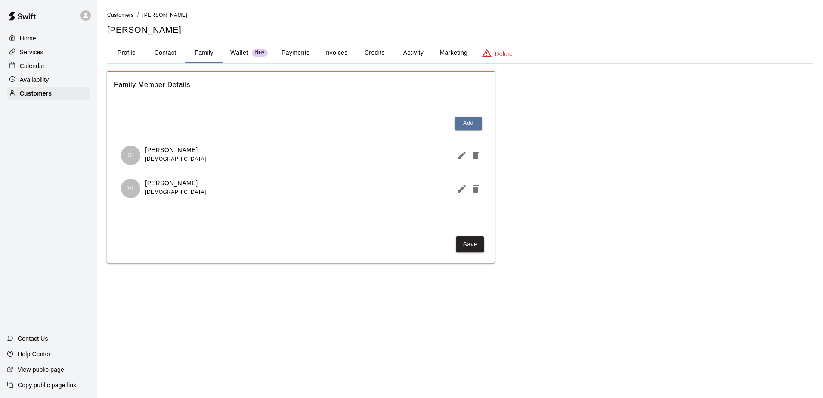
click at [421, 56] on button "Activity" at bounding box center [413, 53] width 39 height 21
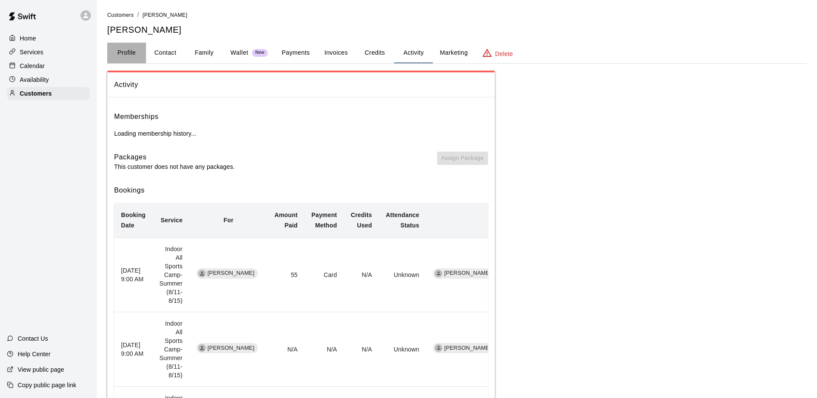
click at [127, 51] on button "Profile" at bounding box center [126, 53] width 39 height 21
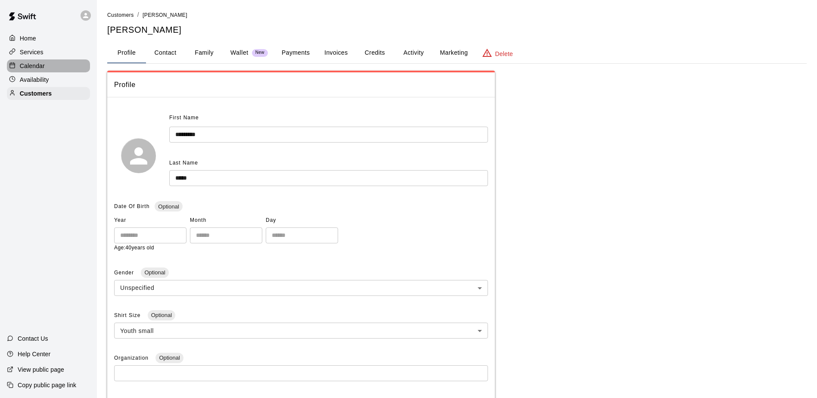
click at [53, 65] on div "Calendar" at bounding box center [48, 65] width 83 height 13
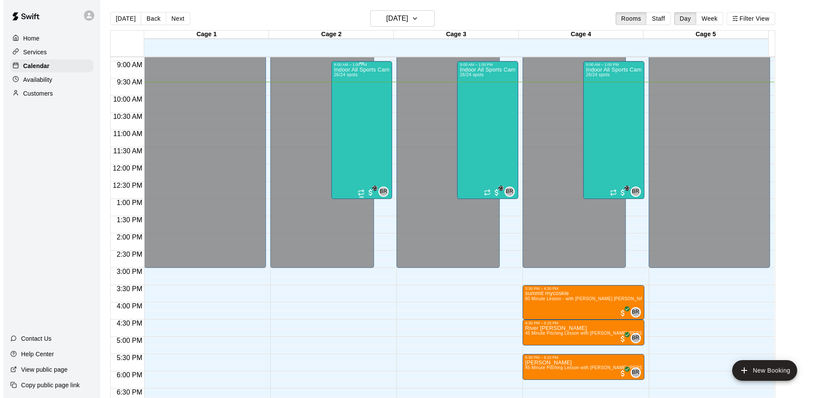
scroll to position [202, 0]
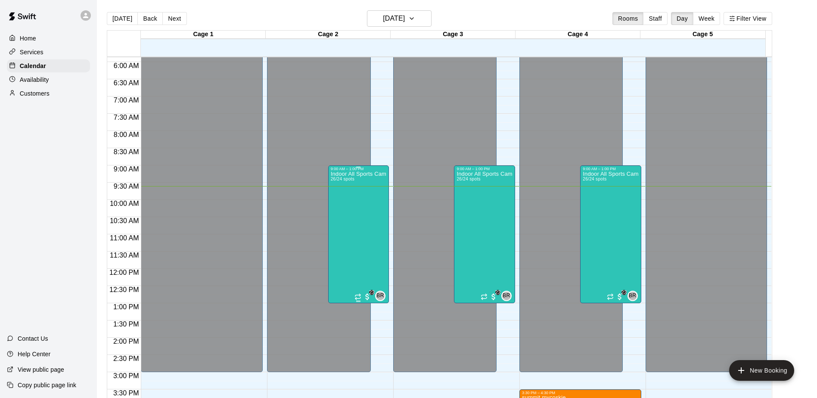
click at [362, 229] on div "Indoor All Sports Camp- Summer (8/11-8/15) 26/24 spots" at bounding box center [359, 370] width 56 height 398
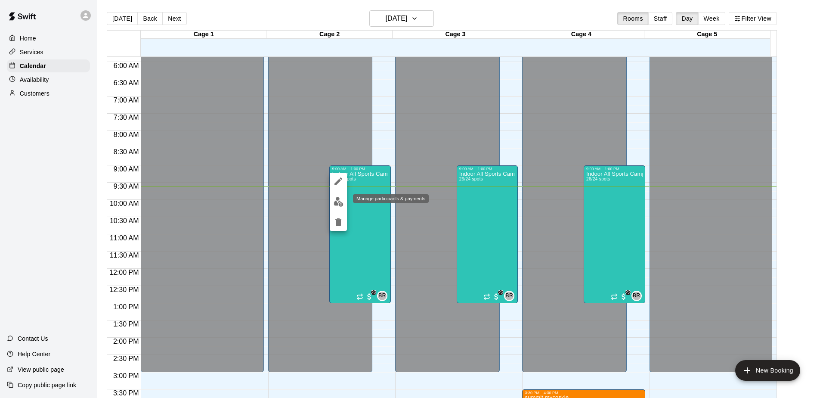
click at [342, 200] on img "edit" at bounding box center [339, 202] width 10 height 10
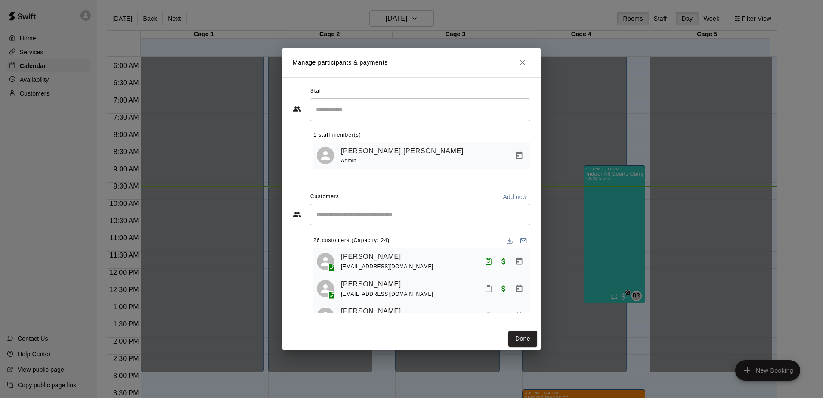
scroll to position [43, 0]
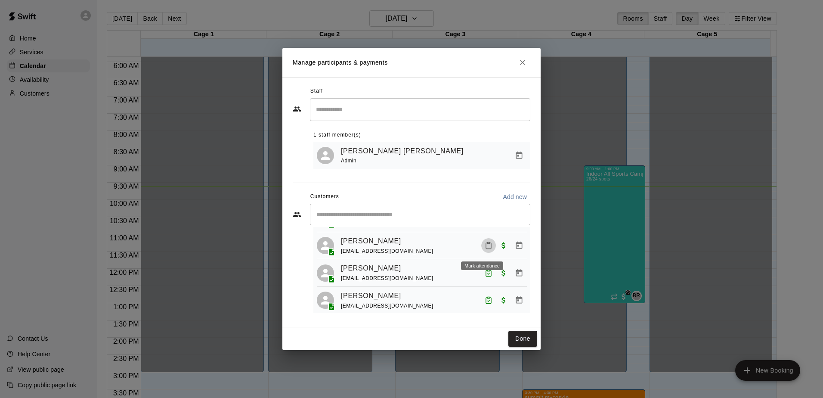
click at [483, 253] on button "Mark attendance" at bounding box center [488, 245] width 15 height 15
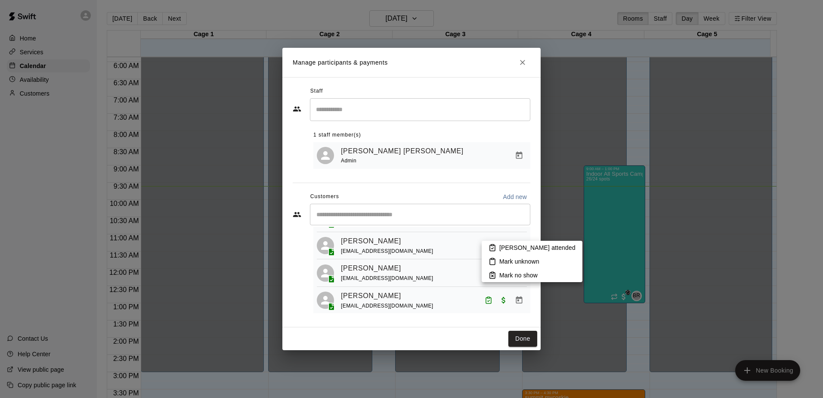
click at [510, 251] on p "[PERSON_NAME] attended" at bounding box center [537, 247] width 76 height 9
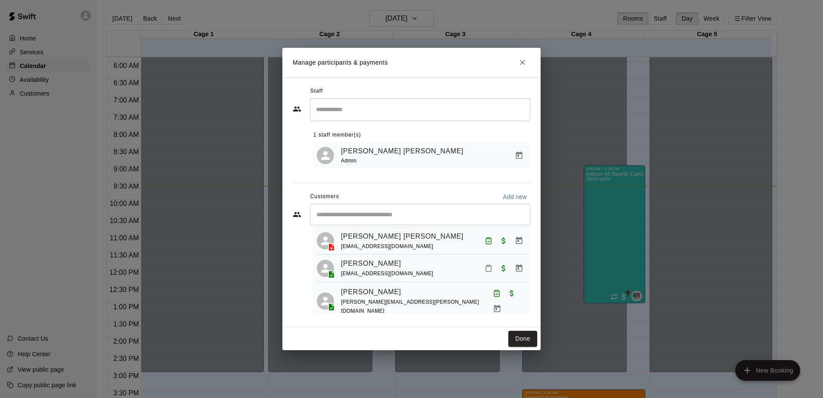
scroll to position [172, 0]
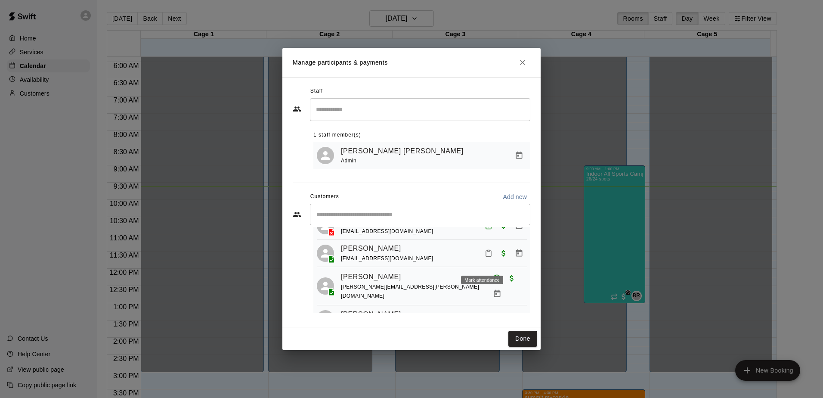
click at [481, 260] on button "Mark attendance" at bounding box center [488, 253] width 15 height 15
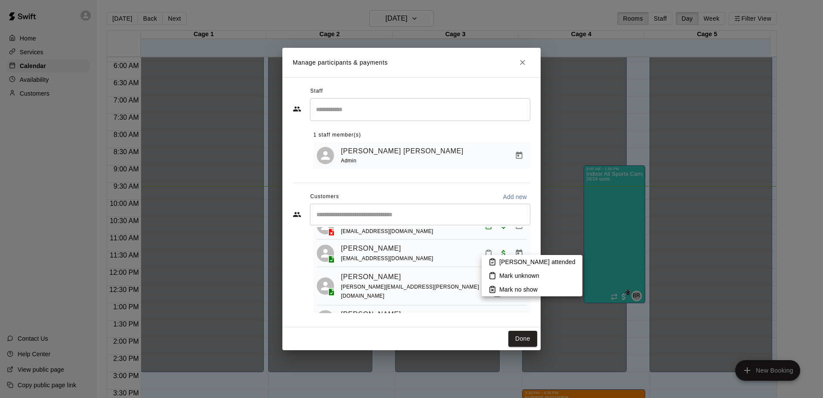
click at [500, 262] on p "[PERSON_NAME] attended" at bounding box center [537, 261] width 76 height 9
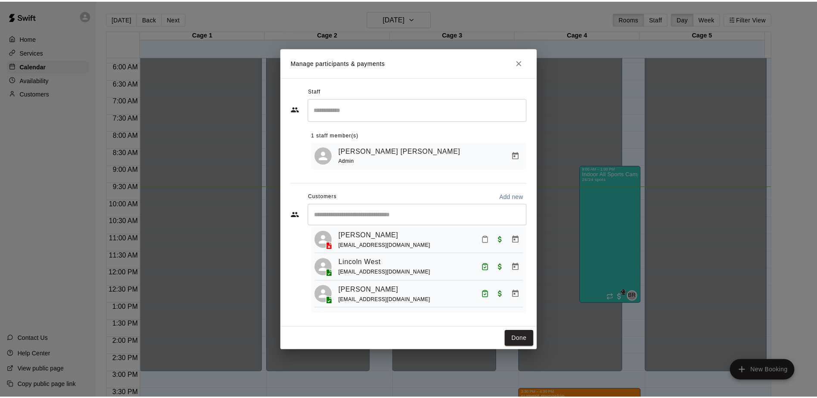
scroll to position [301, 0]
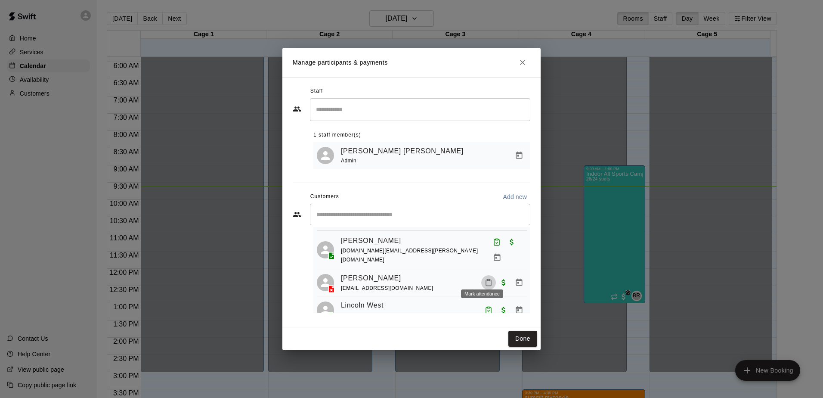
click at [487, 279] on rect "Mark attendance" at bounding box center [488, 279] width 3 height 1
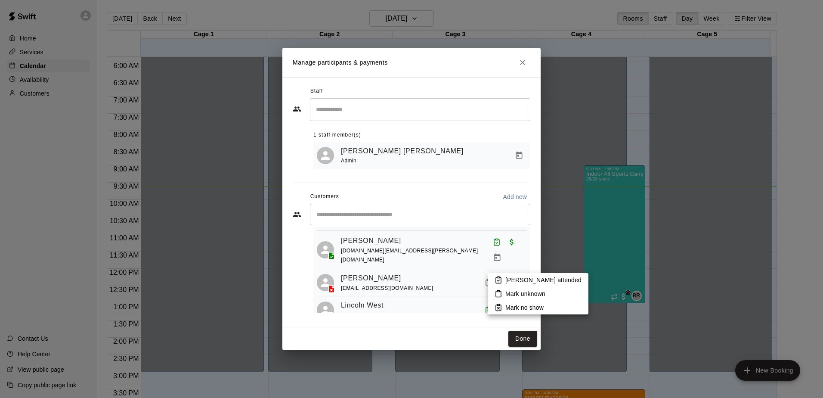
click at [506, 276] on p "[PERSON_NAME] attended" at bounding box center [543, 280] width 76 height 9
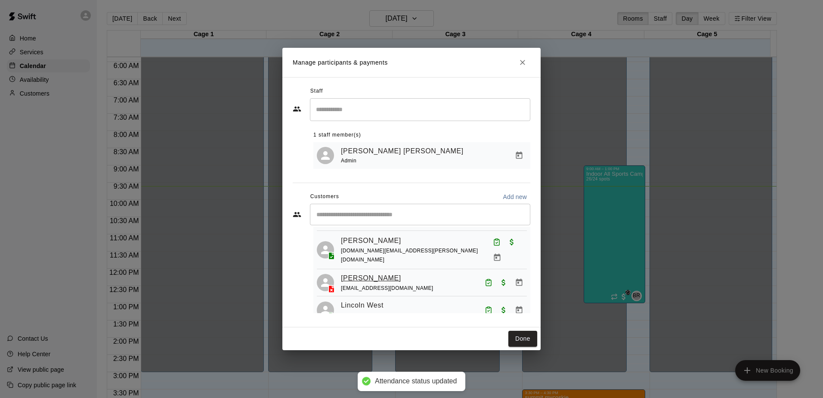
click at [355, 273] on link "[PERSON_NAME]" at bounding box center [371, 278] width 60 height 11
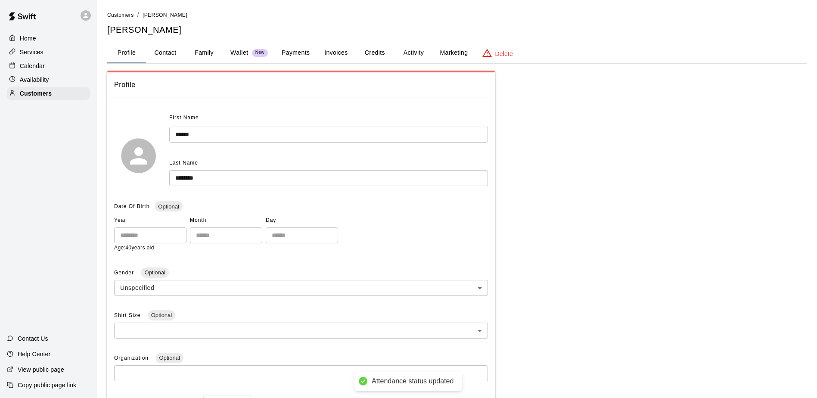
click at [200, 48] on button "Family" at bounding box center [204, 53] width 39 height 21
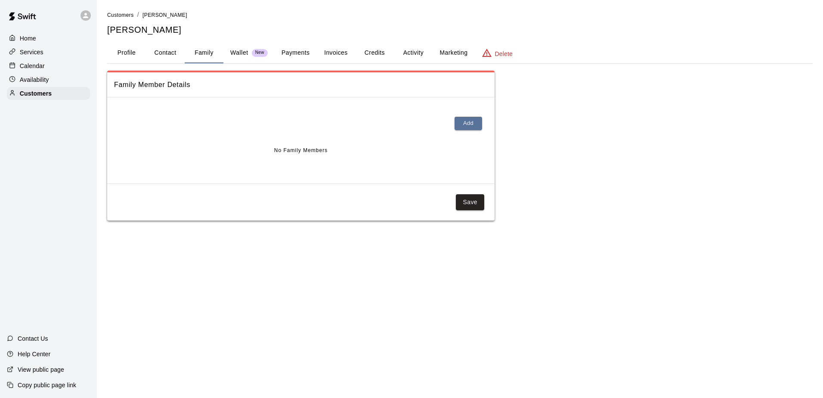
click at [481, 115] on div at bounding box center [301, 125] width 374 height 28
click at [476, 118] on button "Add" at bounding box center [469, 123] width 28 height 13
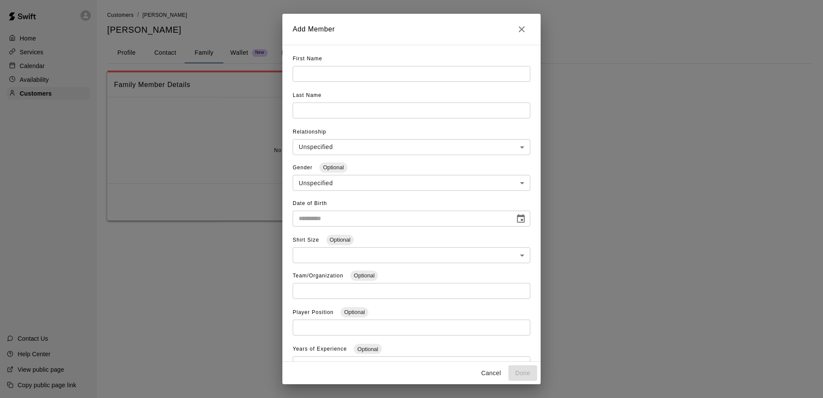
click at [387, 77] on input "text" at bounding box center [412, 74] width 238 height 16
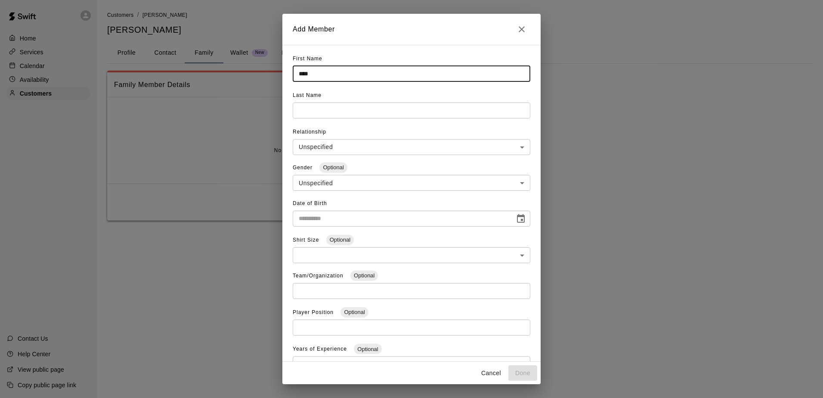
type input "****"
click at [382, 82] on input "text" at bounding box center [412, 74] width 238 height 16
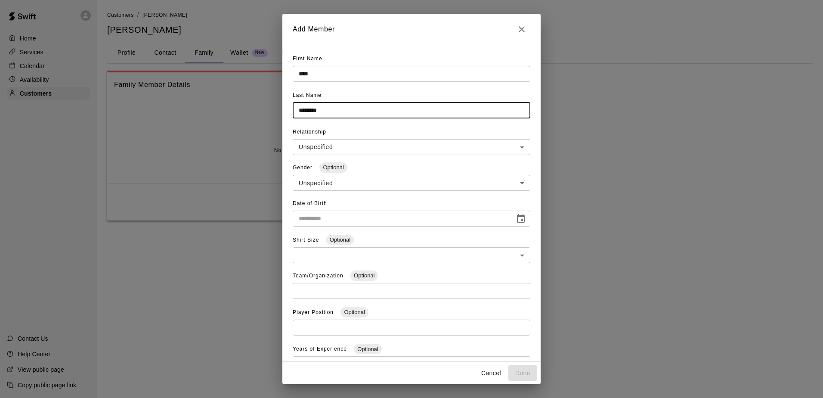
type input "********"
click at [396, 182] on body "**********" at bounding box center [411, 119] width 823 height 238
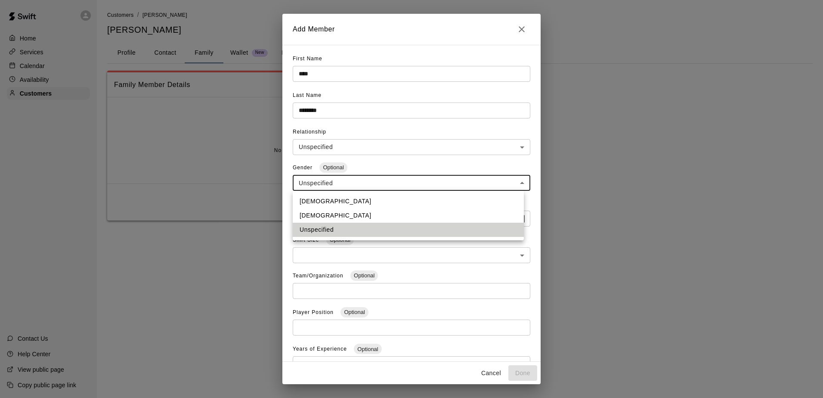
click at [371, 208] on li "[DEMOGRAPHIC_DATA]" at bounding box center [408, 201] width 231 height 14
type input "****"
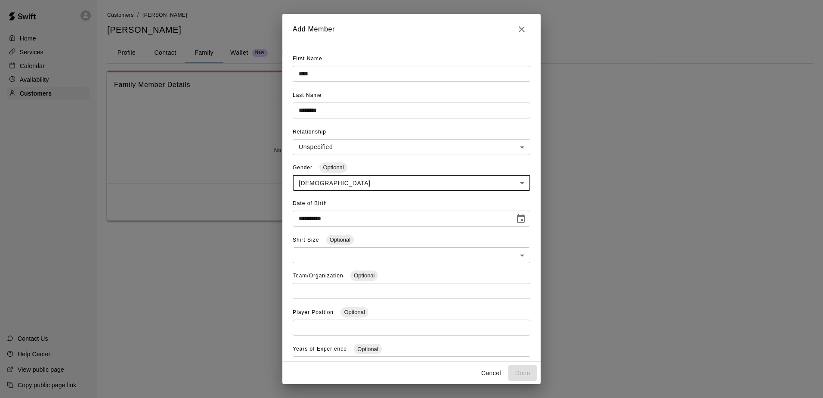
click at [372, 214] on input "**********" at bounding box center [401, 219] width 216 height 16
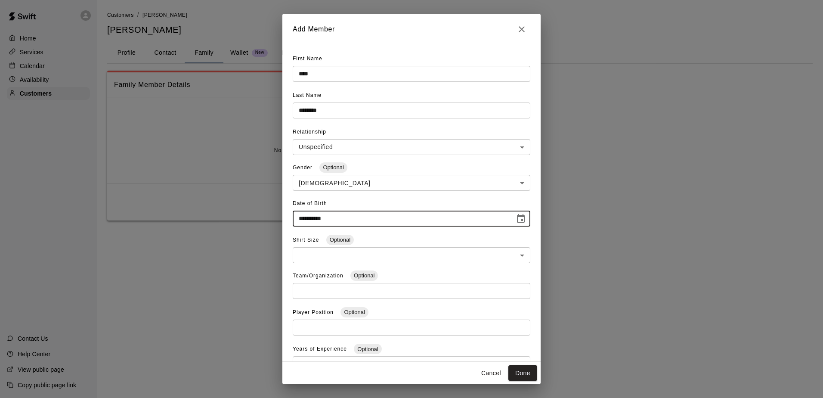
type input "**********"
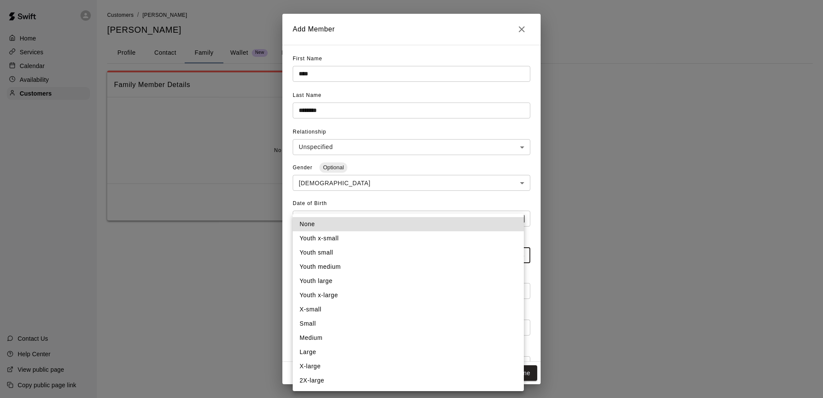
click at [402, 238] on body "**********" at bounding box center [411, 119] width 823 height 238
click at [406, 266] on li "Youth medium" at bounding box center [408, 267] width 231 height 14
type input "**"
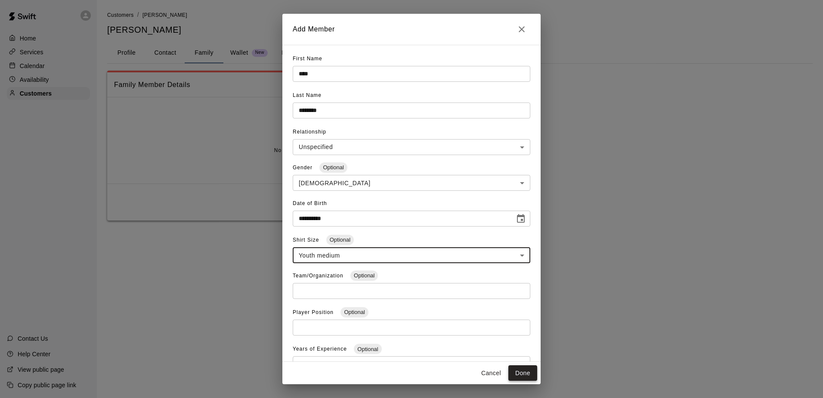
click at [515, 370] on button "Done" at bounding box center [522, 373] width 29 height 16
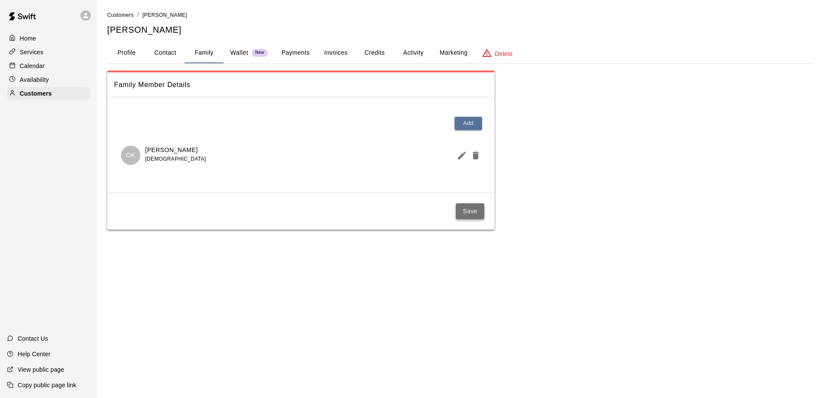
click at [461, 211] on button "Save" at bounding box center [470, 211] width 28 height 16
click at [133, 55] on button "Profile" at bounding box center [126, 53] width 39 height 21
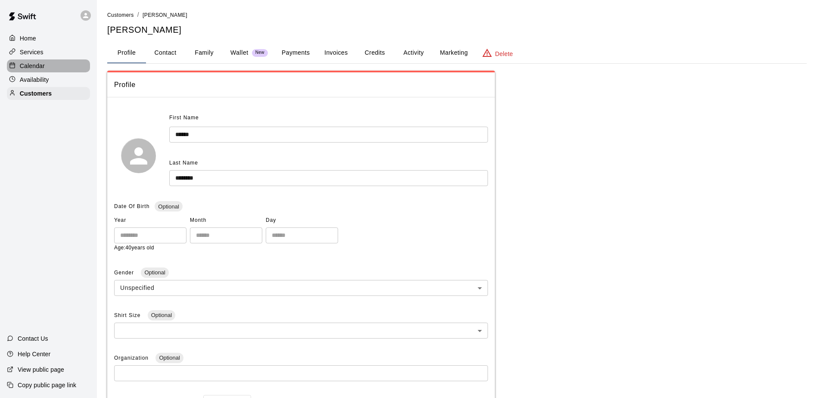
click at [48, 68] on div "Calendar" at bounding box center [48, 65] width 83 height 13
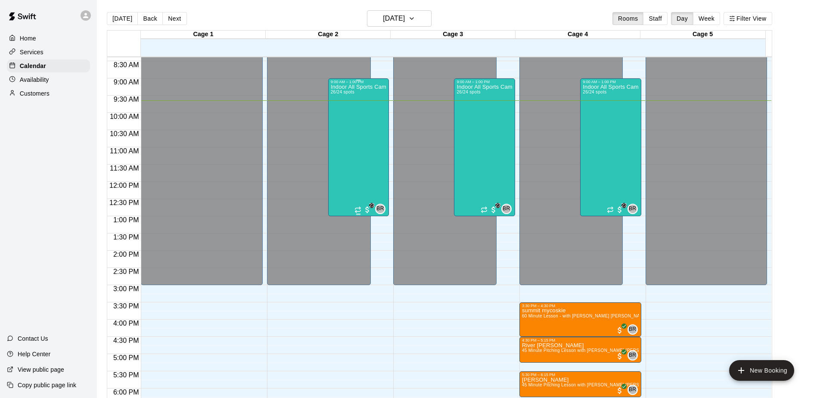
scroll to position [332, 0]
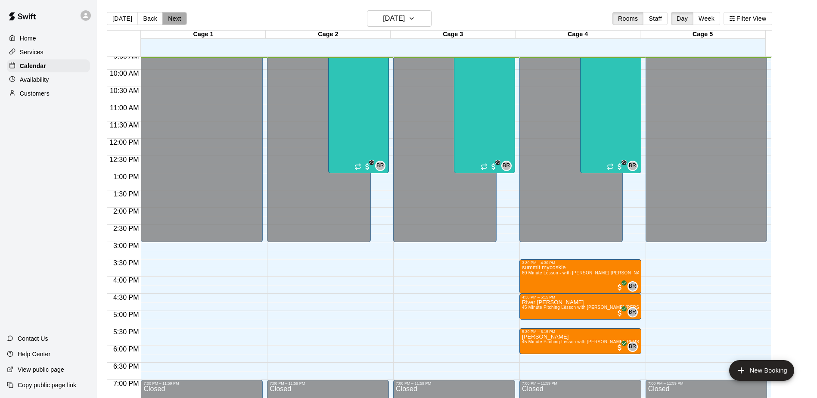
click at [176, 20] on button "Next" at bounding box center [174, 18] width 24 height 13
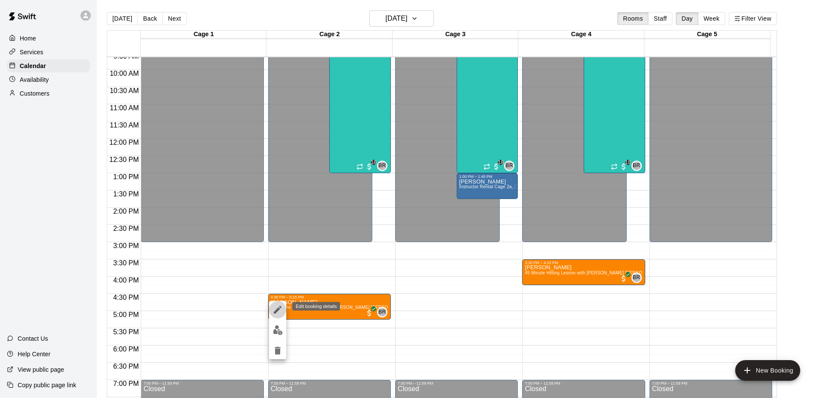
click at [279, 310] on icon "edit" at bounding box center [278, 309] width 10 height 10
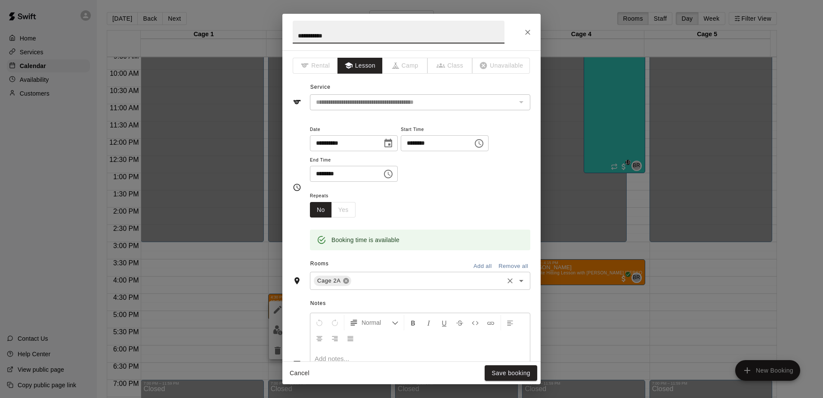
click at [348, 278] on icon at bounding box center [346, 280] width 7 height 7
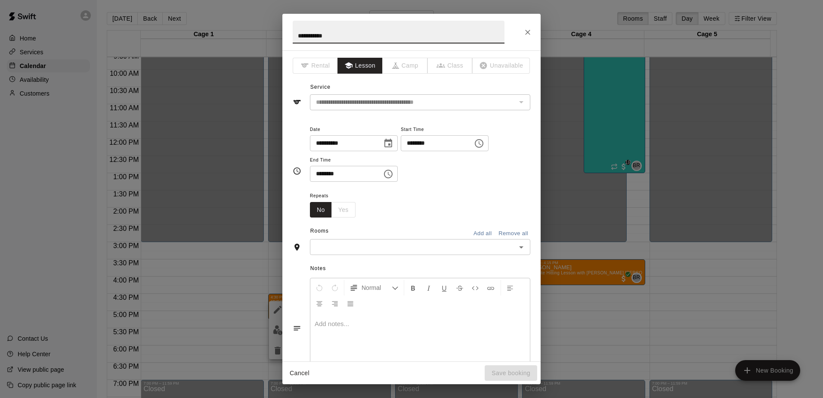
click at [348, 278] on div "Normal Add notes..." at bounding box center [420, 328] width 220 height 100
drag, startPoint x: 348, startPoint y: 278, endPoint x: 333, endPoint y: 243, distance: 38.2
click at [333, 243] on input "text" at bounding box center [413, 247] width 201 height 11
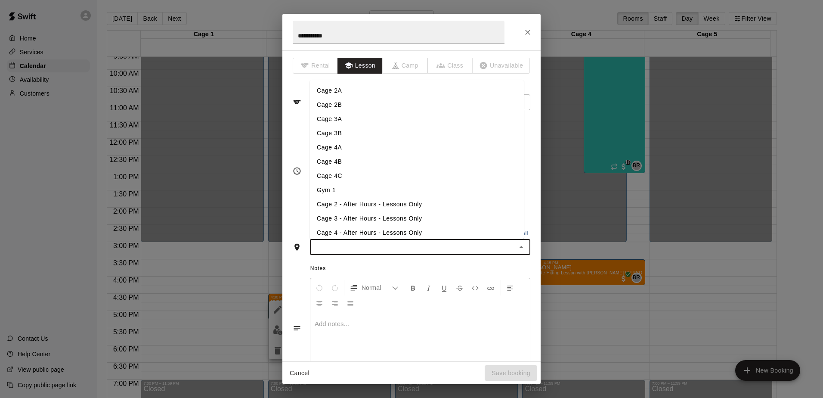
click at [341, 144] on li "Cage 4A" at bounding box center [417, 147] width 214 height 14
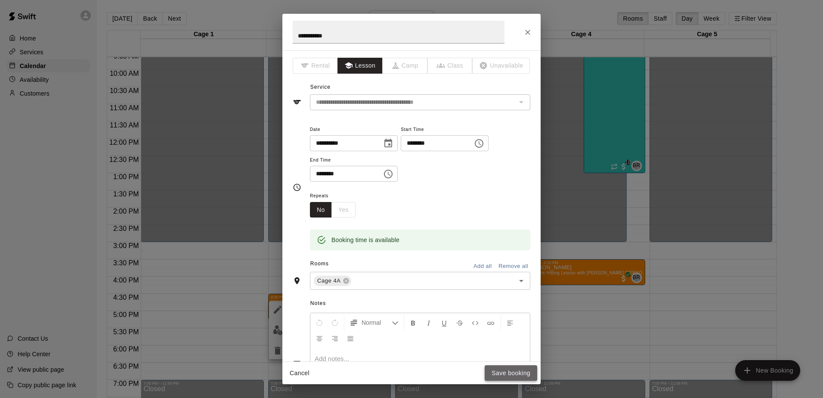
click at [503, 371] on button "Save booking" at bounding box center [511, 373] width 53 height 16
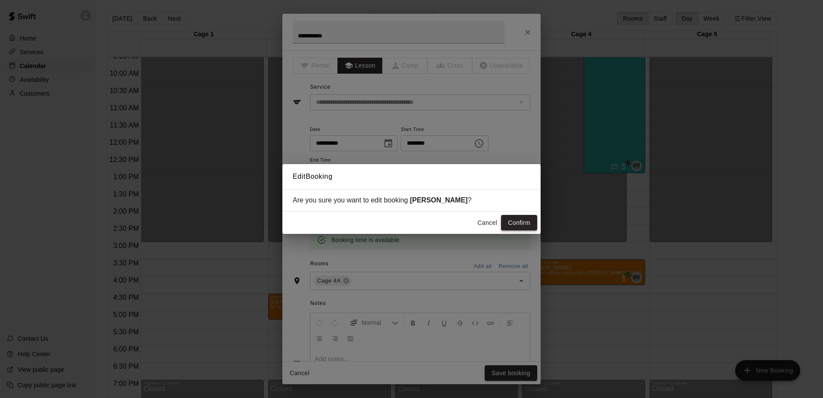
click at [518, 225] on button "Confirm" at bounding box center [519, 223] width 36 height 16
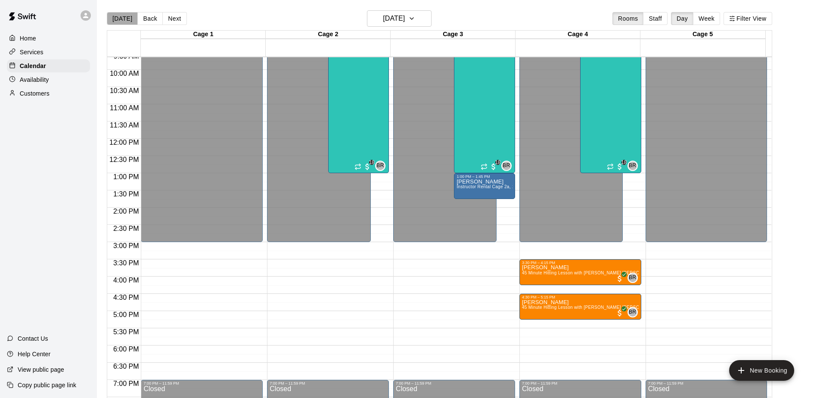
click at [124, 17] on button "[DATE]" at bounding box center [122, 18] width 31 height 13
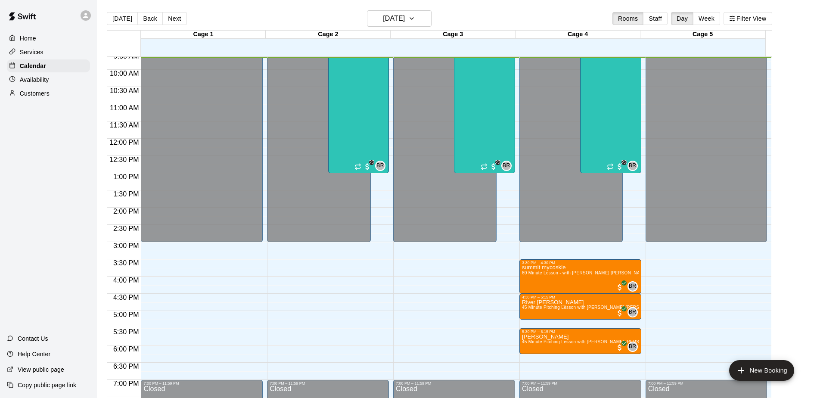
click at [150, 20] on button "Back" at bounding box center [149, 18] width 25 height 13
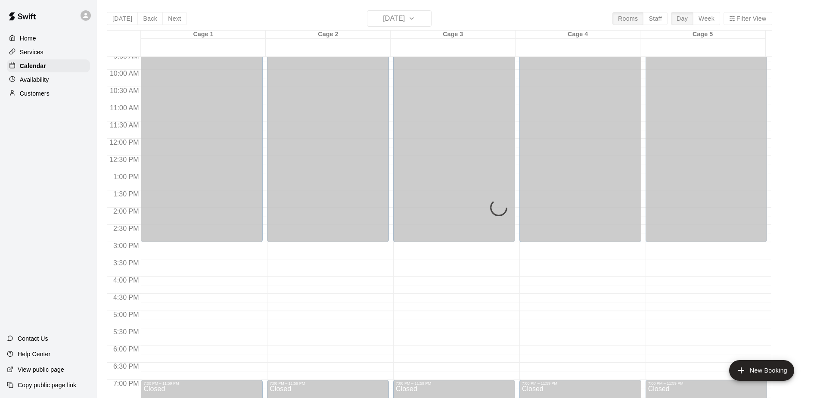
click at [150, 20] on div "[DATE] Back [DATE][DATE] Rooms Staff Day Week Filter View Cage 1 13 Wed Cage 2 …" at bounding box center [439, 209] width 665 height 398
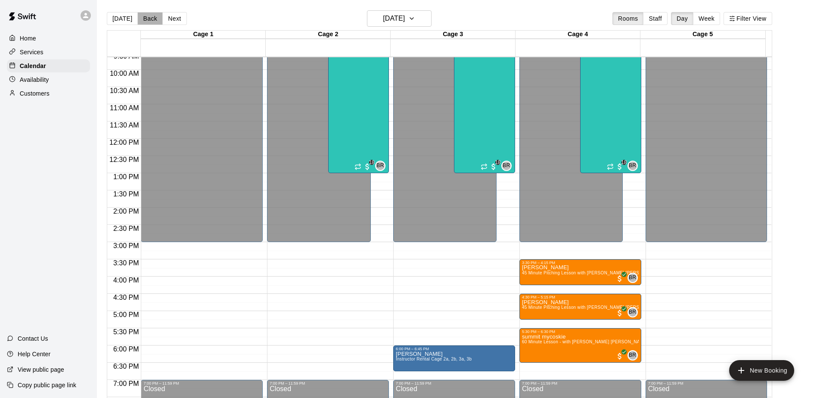
click at [150, 20] on button "Back" at bounding box center [149, 18] width 25 height 13
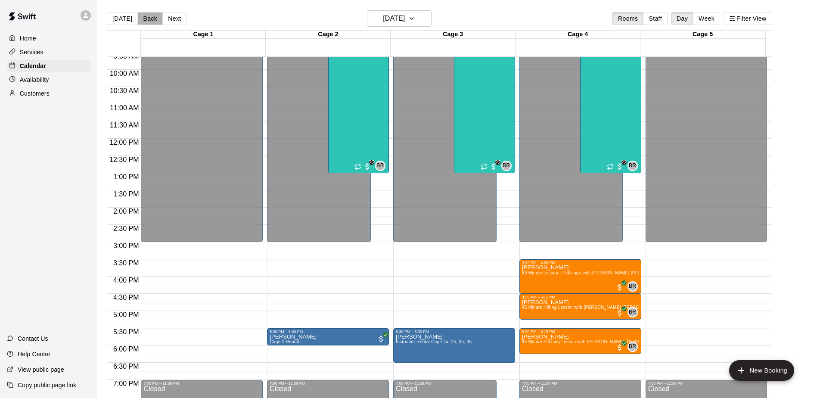
click at [150, 20] on button "Back" at bounding box center [149, 18] width 25 height 13
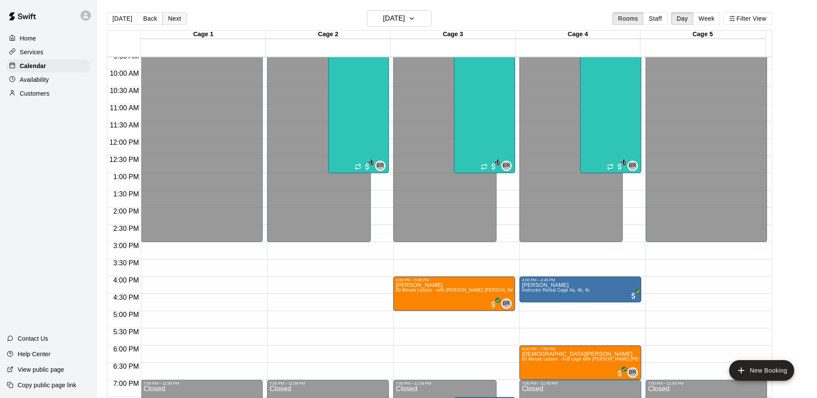
click at [169, 20] on button "Next" at bounding box center [174, 18] width 24 height 13
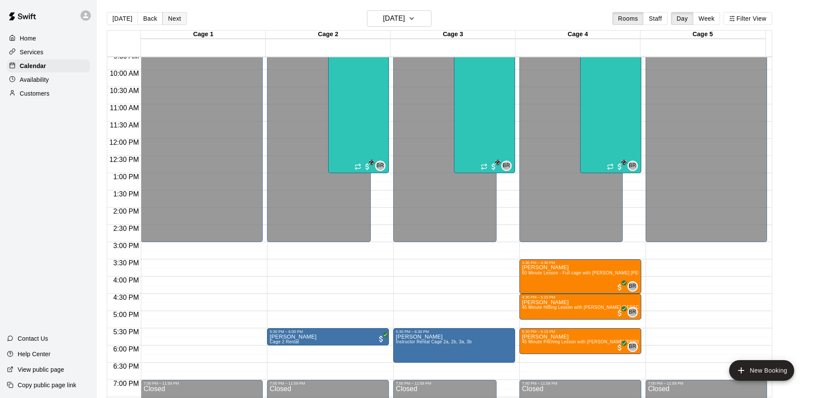
click at [169, 20] on button "Next" at bounding box center [174, 18] width 24 height 13
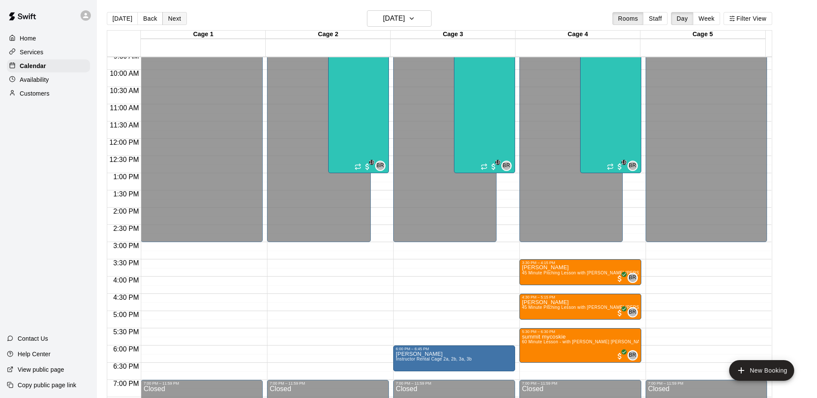
click at [169, 20] on button "Next" at bounding box center [174, 18] width 24 height 13
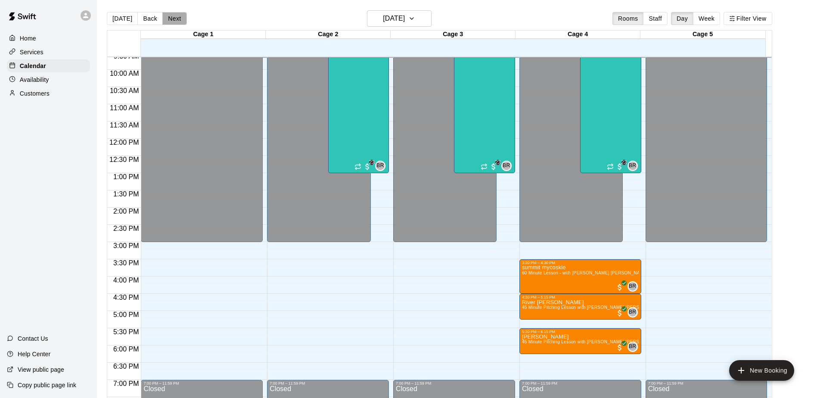
click at [169, 20] on button "Next" at bounding box center [174, 18] width 24 height 13
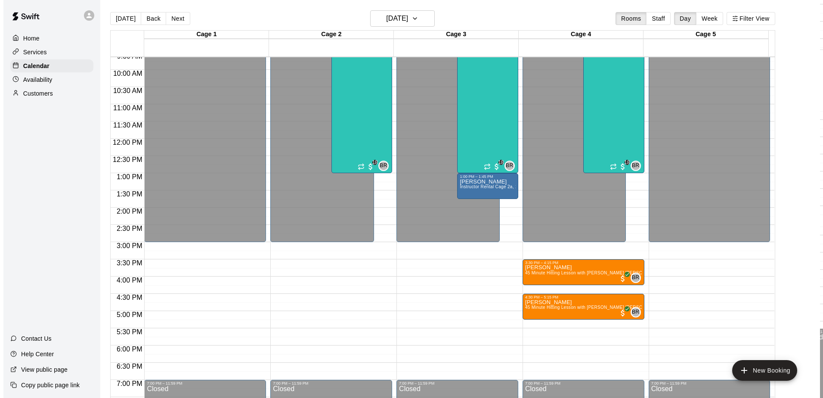
scroll to position [289, 0]
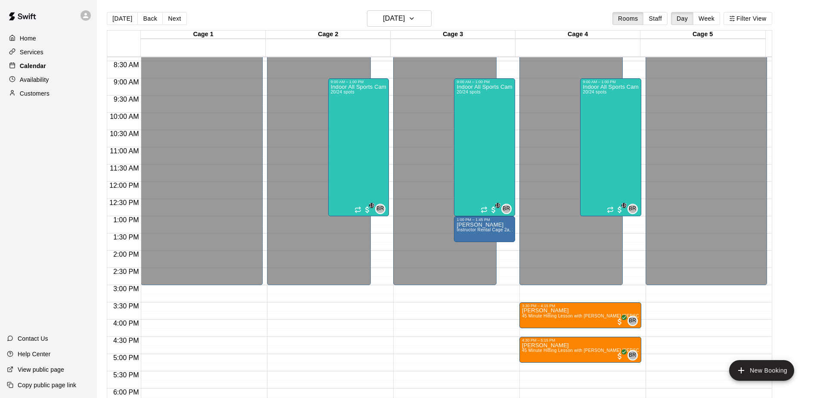
click at [57, 66] on div "Calendar" at bounding box center [48, 65] width 83 height 13
click at [149, 19] on button "Back" at bounding box center [149, 18] width 25 height 13
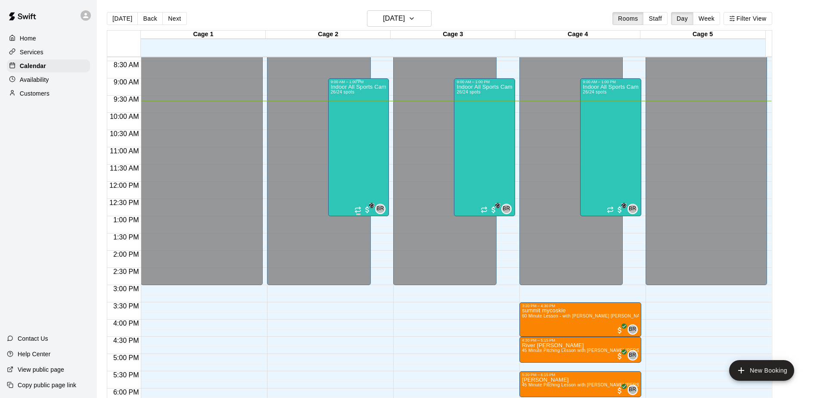
click at [348, 148] on div "Indoor All Sports Camp- Summer (8/11-8/15) 26/24 spots" at bounding box center [359, 283] width 56 height 398
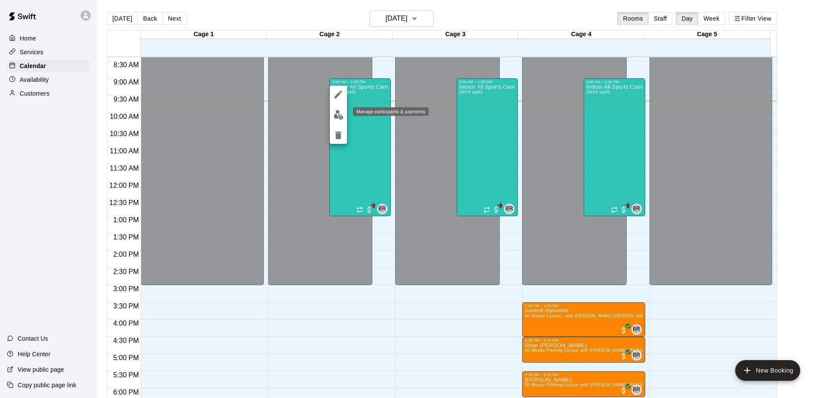
click at [337, 110] on img "edit" at bounding box center [339, 115] width 10 height 10
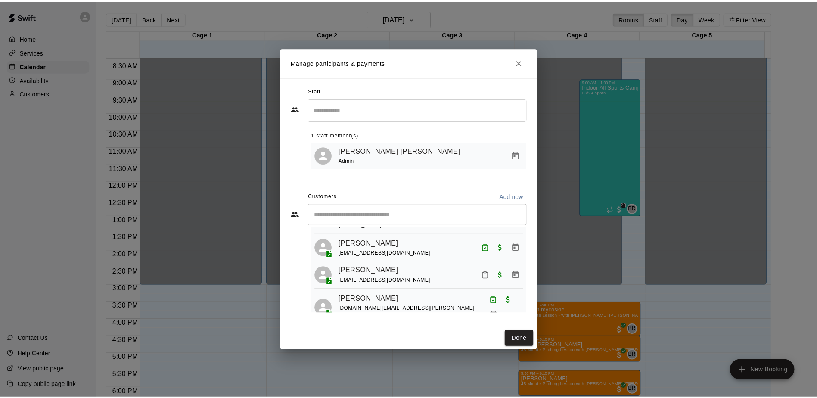
scroll to position [258, 0]
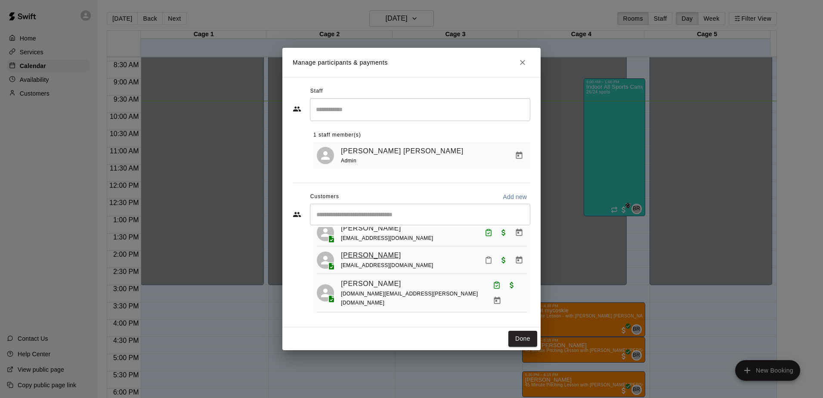
click at [382, 260] on link "[PERSON_NAME]" at bounding box center [371, 255] width 60 height 11
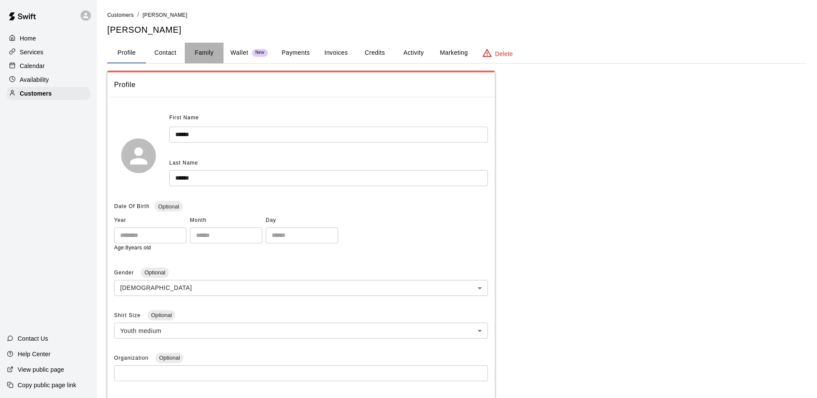
click at [191, 51] on button "Family" at bounding box center [204, 53] width 39 height 21
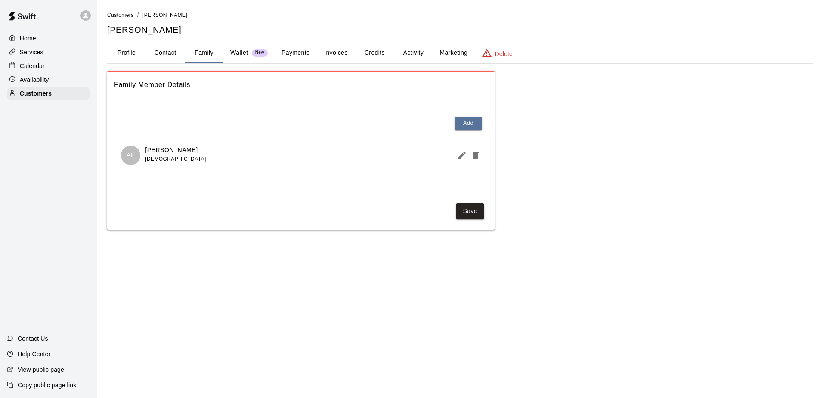
click at [52, 65] on div "Calendar" at bounding box center [48, 65] width 83 height 13
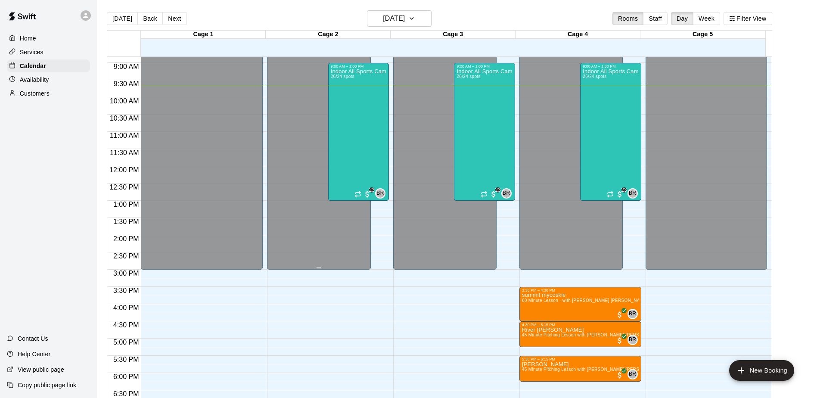
scroll to position [290, 0]
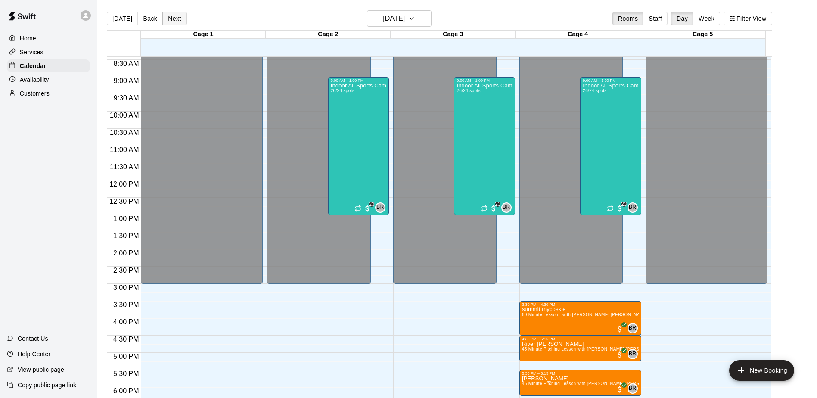
click at [178, 19] on button "Next" at bounding box center [174, 18] width 24 height 13
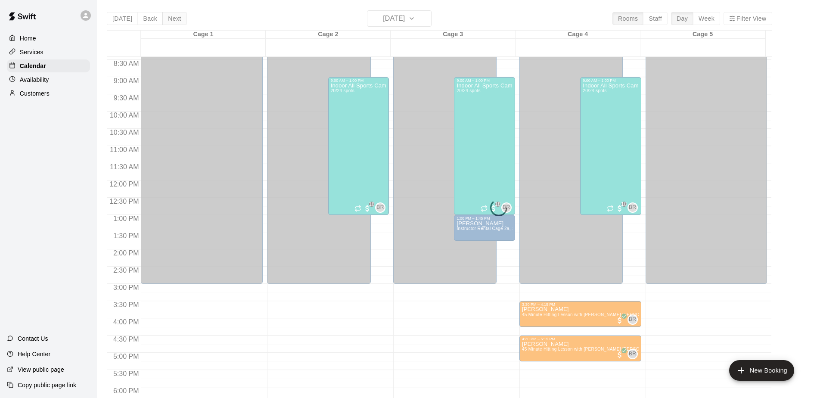
click at [178, 19] on div "[DATE] Back [DATE][DATE] Rooms Staff Day Week Filter View Cage 1 15 Fri Cage 2 …" at bounding box center [439, 209] width 665 height 398
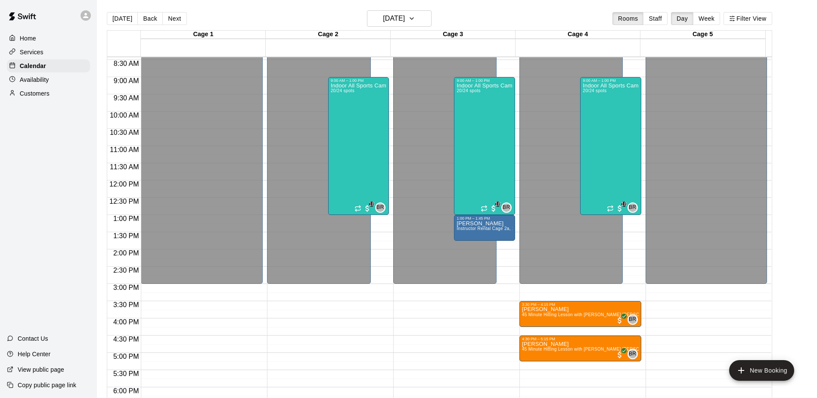
click at [176, 19] on button "Next" at bounding box center [174, 18] width 24 height 13
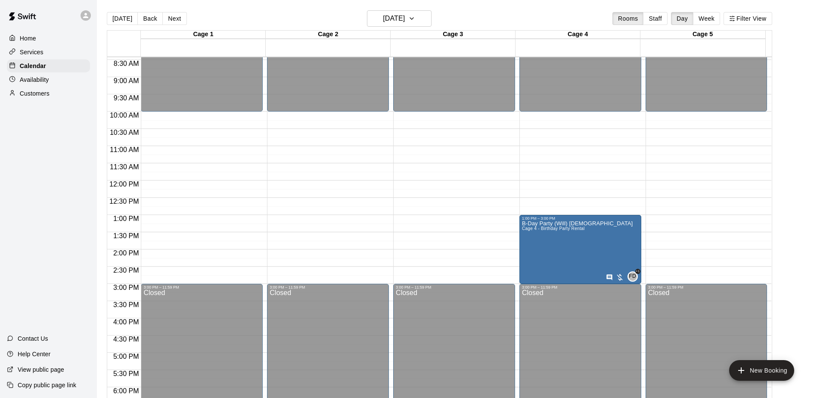
click at [176, 18] on button "Next" at bounding box center [174, 18] width 24 height 13
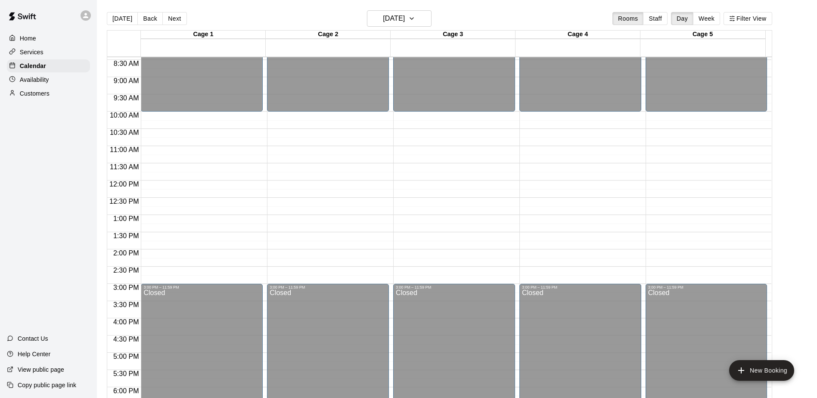
click at [176, 18] on button "Next" at bounding box center [174, 18] width 24 height 13
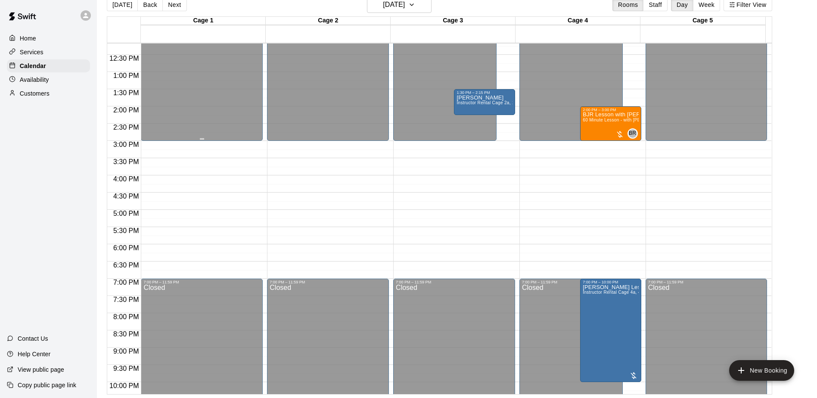
scroll to position [376, 0]
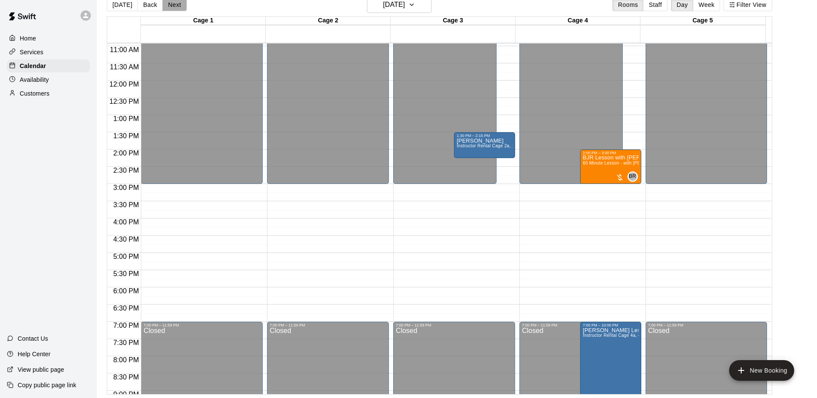
click at [170, 0] on button "Next" at bounding box center [174, 4] width 24 height 13
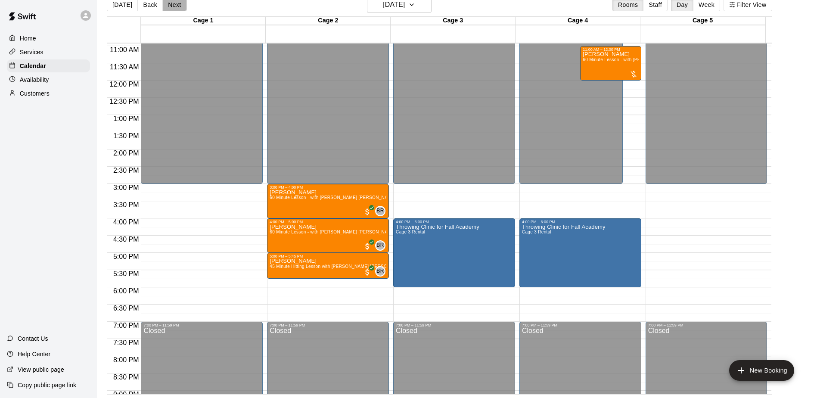
click at [164, 3] on button "Next" at bounding box center [174, 4] width 24 height 13
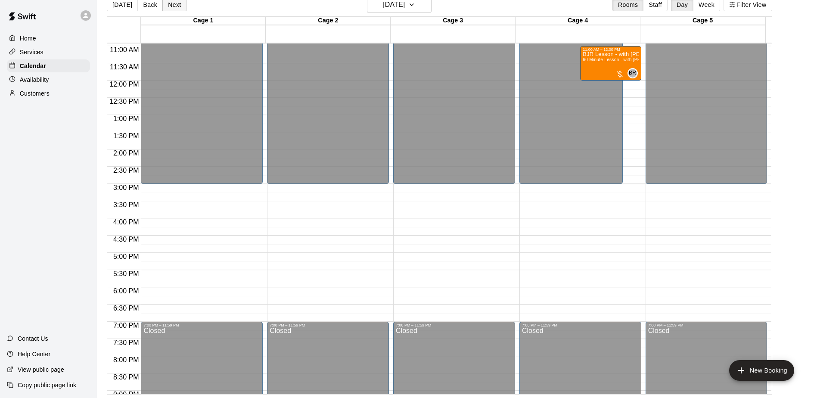
click at [178, 1] on button "Next" at bounding box center [174, 4] width 24 height 13
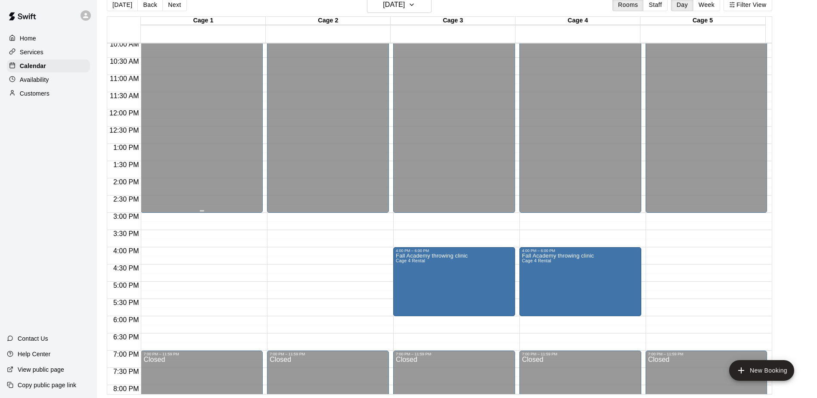
scroll to position [290, 0]
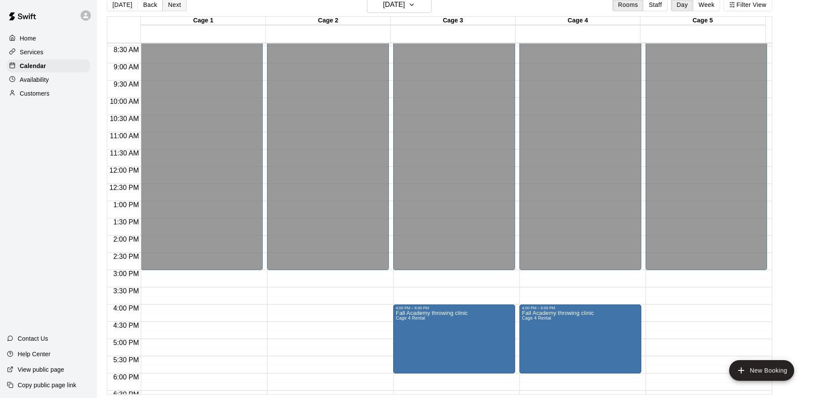
click at [168, 5] on button "Next" at bounding box center [174, 4] width 24 height 13
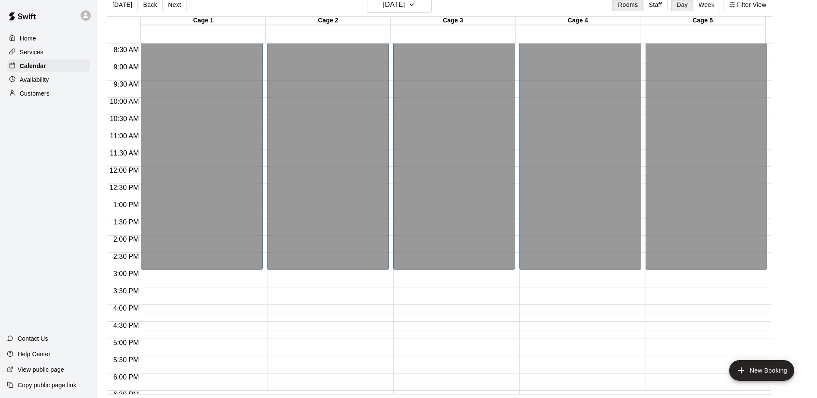
click at [60, 82] on div "Availability" at bounding box center [48, 79] width 83 height 13
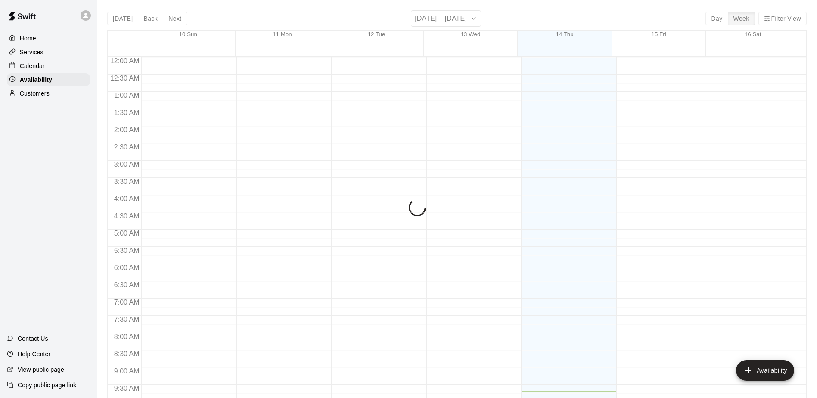
scroll to position [334, 0]
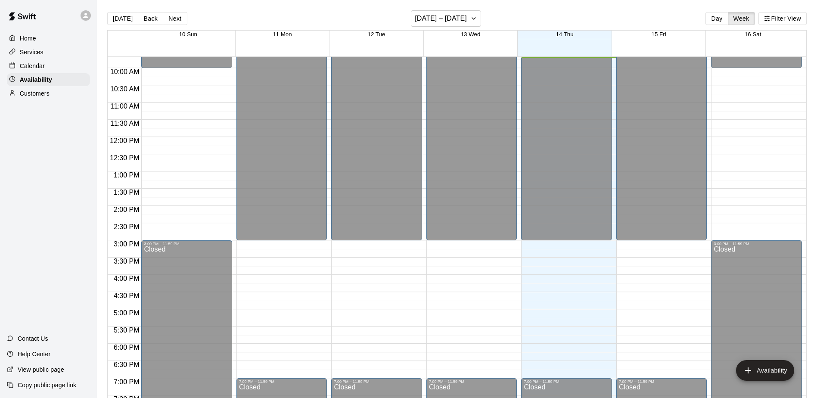
click at [47, 66] on div "Calendar" at bounding box center [48, 65] width 83 height 13
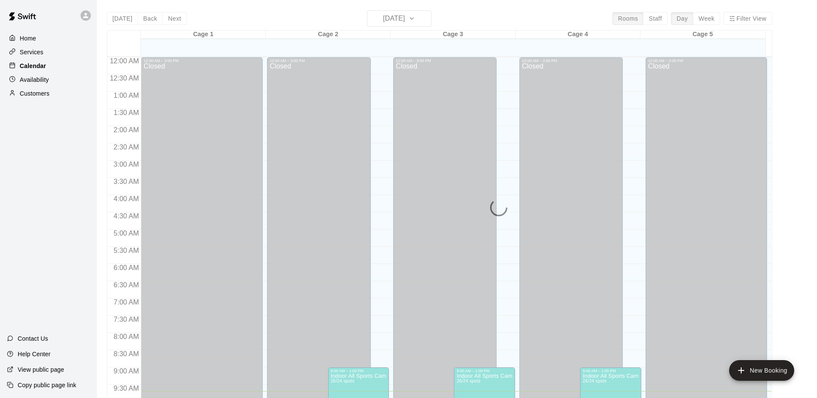
scroll to position [334, 0]
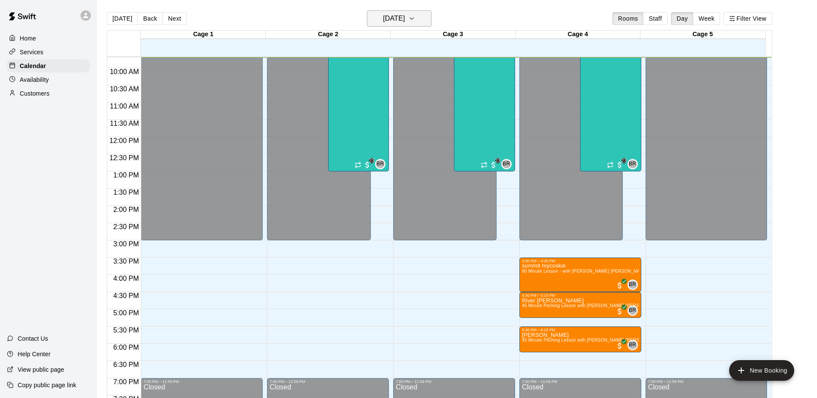
click at [405, 14] on h6 "[DATE]" at bounding box center [394, 18] width 22 height 12
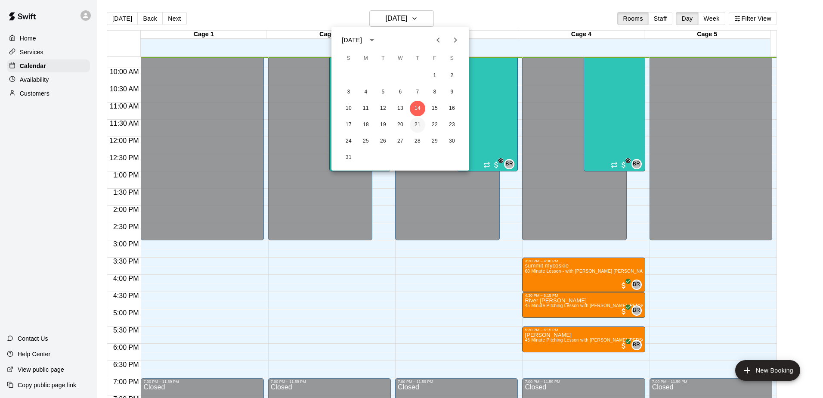
click at [416, 123] on button "21" at bounding box center [417, 124] width 15 height 15
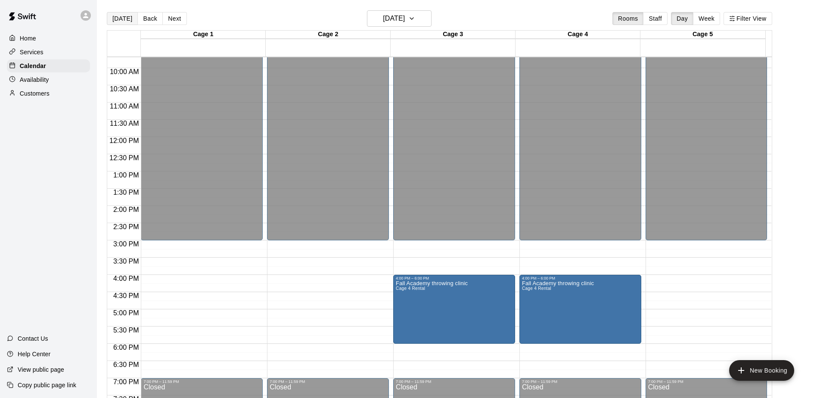
click at [118, 21] on button "[DATE]" at bounding box center [122, 18] width 31 height 13
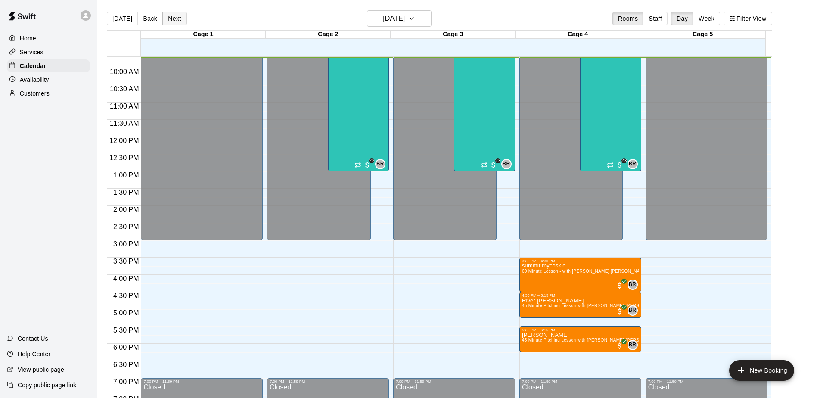
click at [183, 15] on div "[DATE] Back [DATE][DATE] Rooms Staff Day Week Filter View" at bounding box center [439, 20] width 665 height 20
click at [180, 15] on button "Next" at bounding box center [174, 18] width 24 height 13
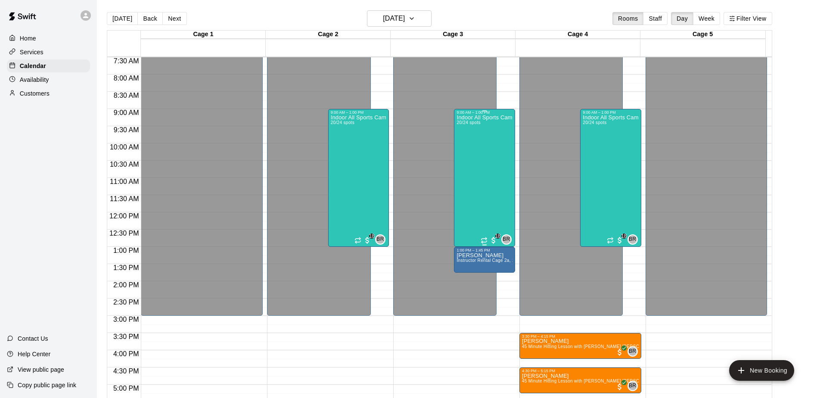
scroll to position [248, 0]
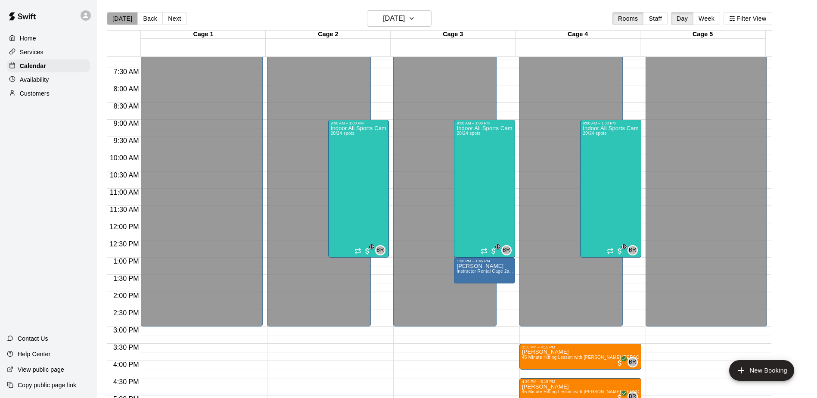
click at [127, 23] on button "[DATE]" at bounding box center [122, 18] width 31 height 13
